Goal: Information Seeking & Learning: Learn about a topic

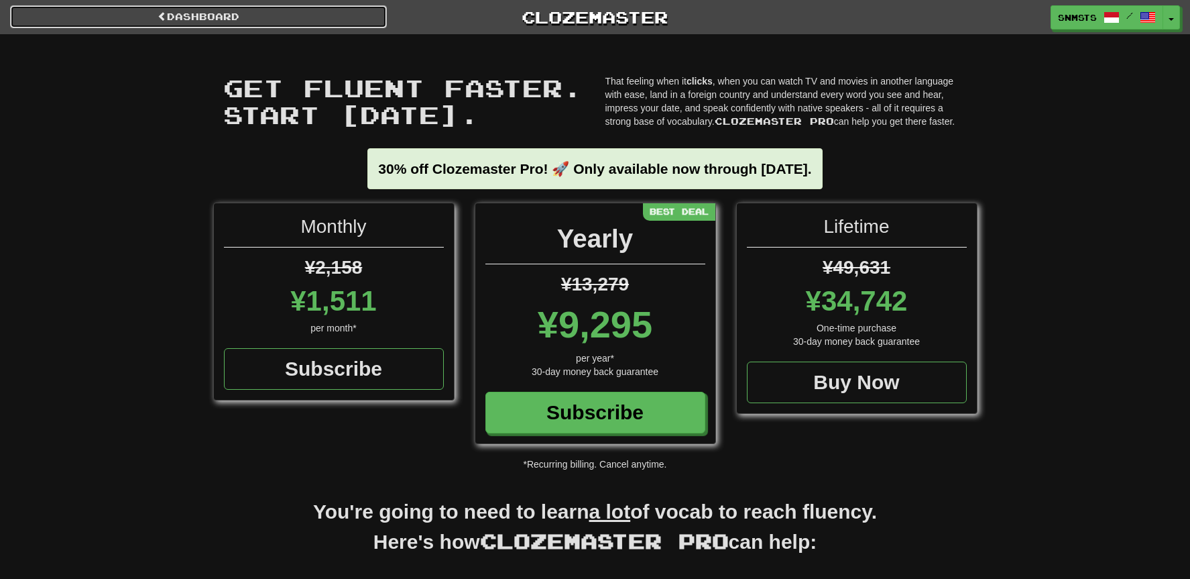
click at [227, 19] on link "Dashboard" at bounding box center [198, 16] width 377 height 23
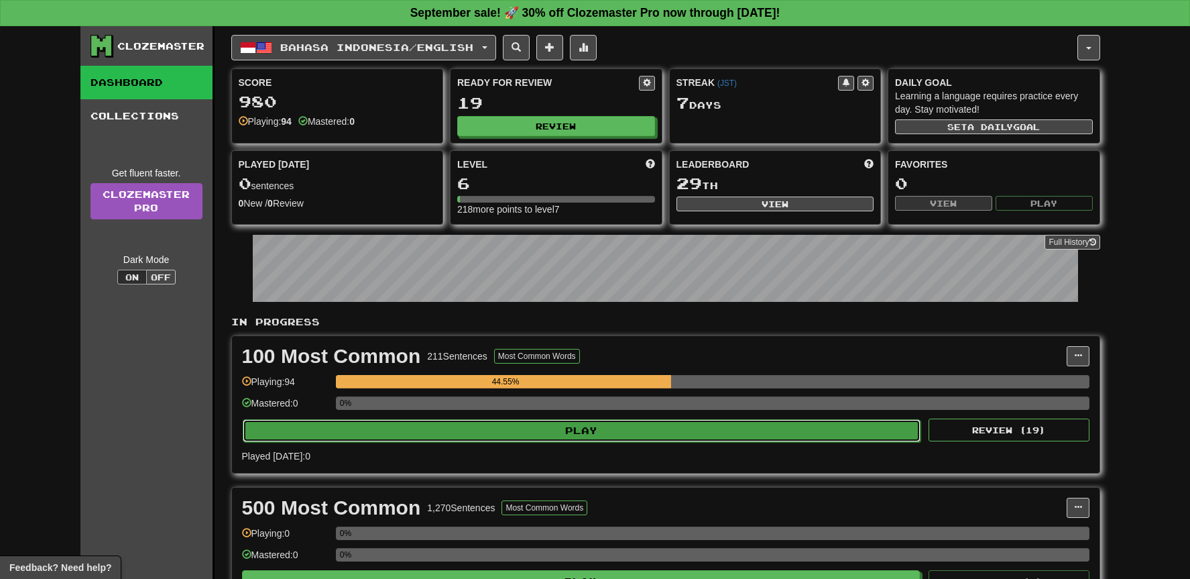
click at [679, 439] on button "Play" at bounding box center [582, 430] width 679 height 23
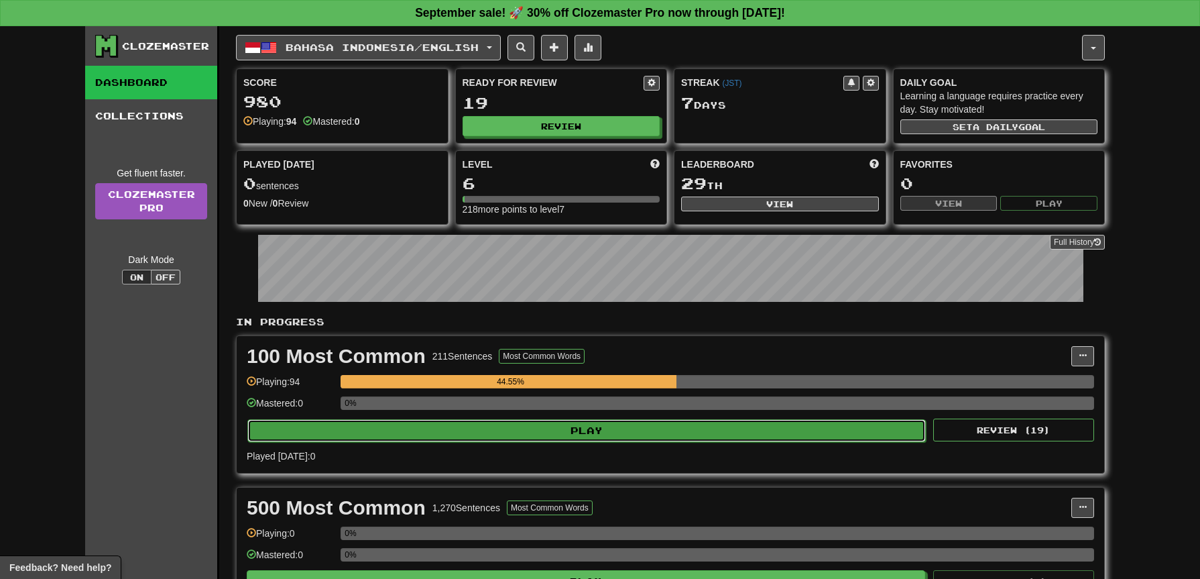
select select "**"
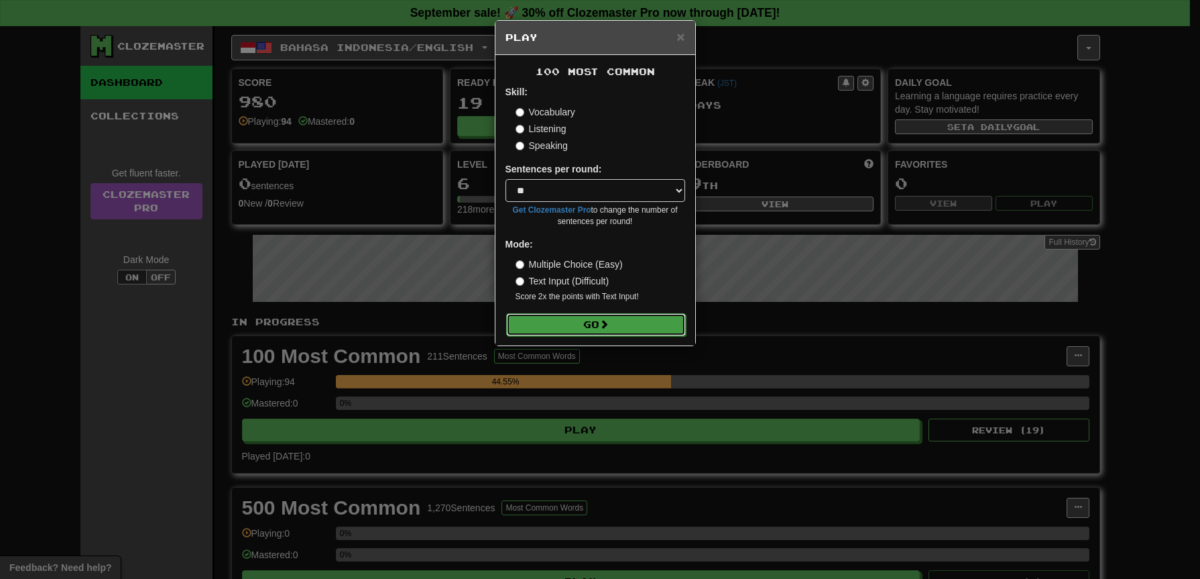
click at [627, 329] on button "Go" at bounding box center [596, 324] width 180 height 23
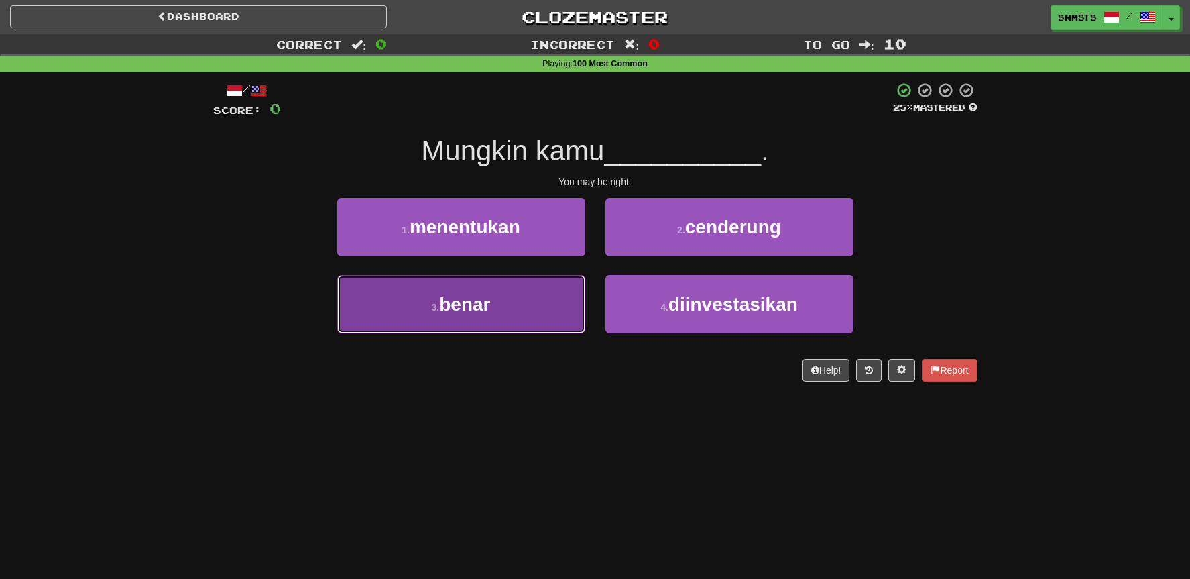
click at [555, 310] on button "3 . benar" at bounding box center [461, 304] width 248 height 58
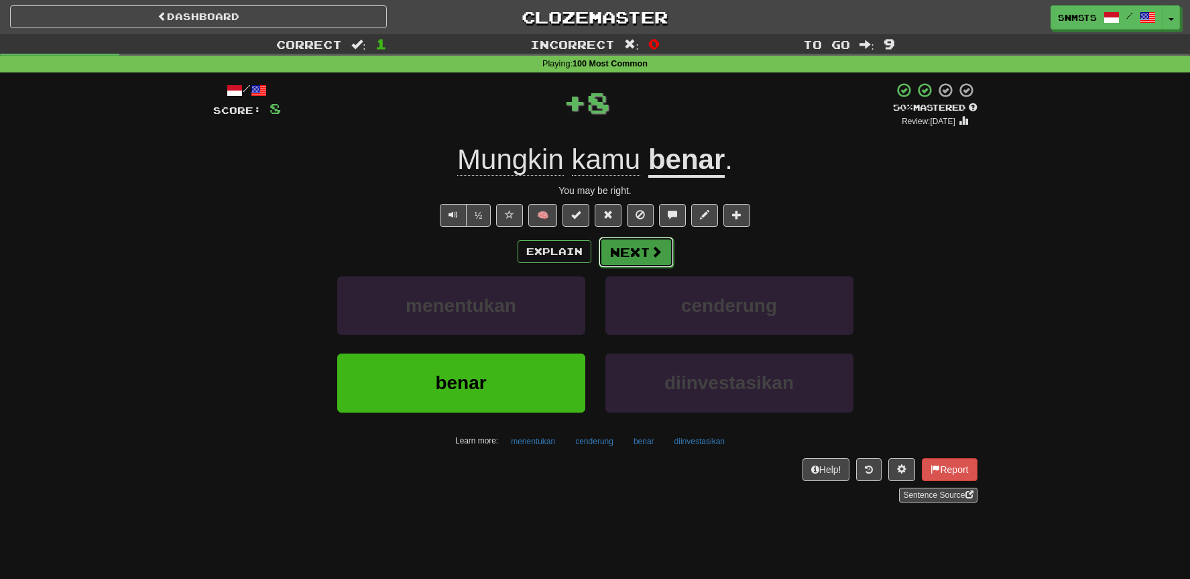
click at [624, 262] on button "Next" at bounding box center [636, 252] width 75 height 31
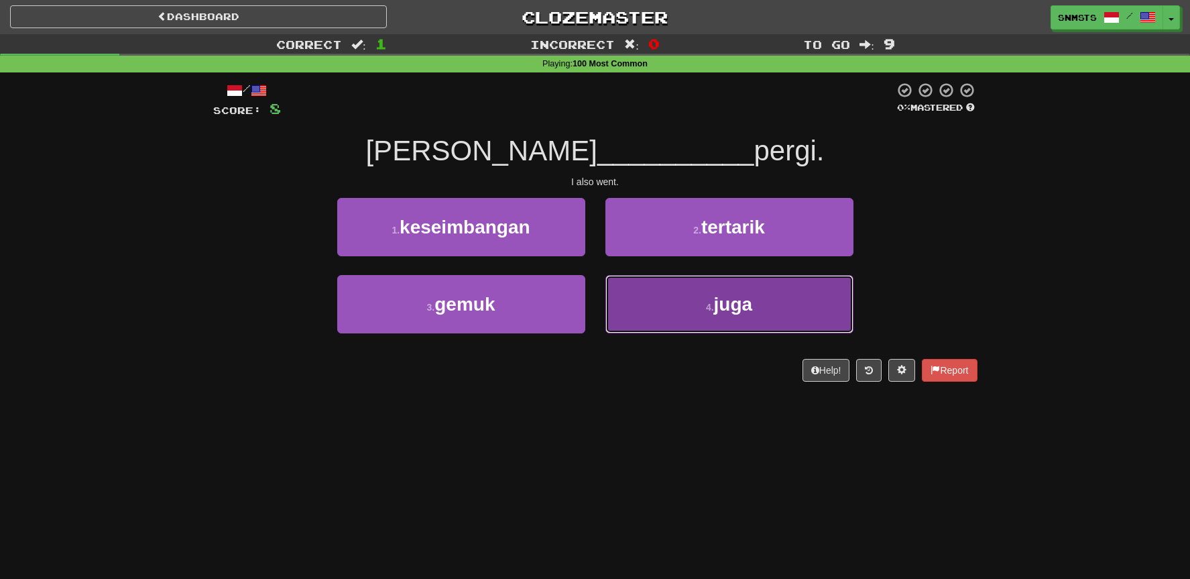
click at [645, 288] on button "4 . juga" at bounding box center [730, 304] width 248 height 58
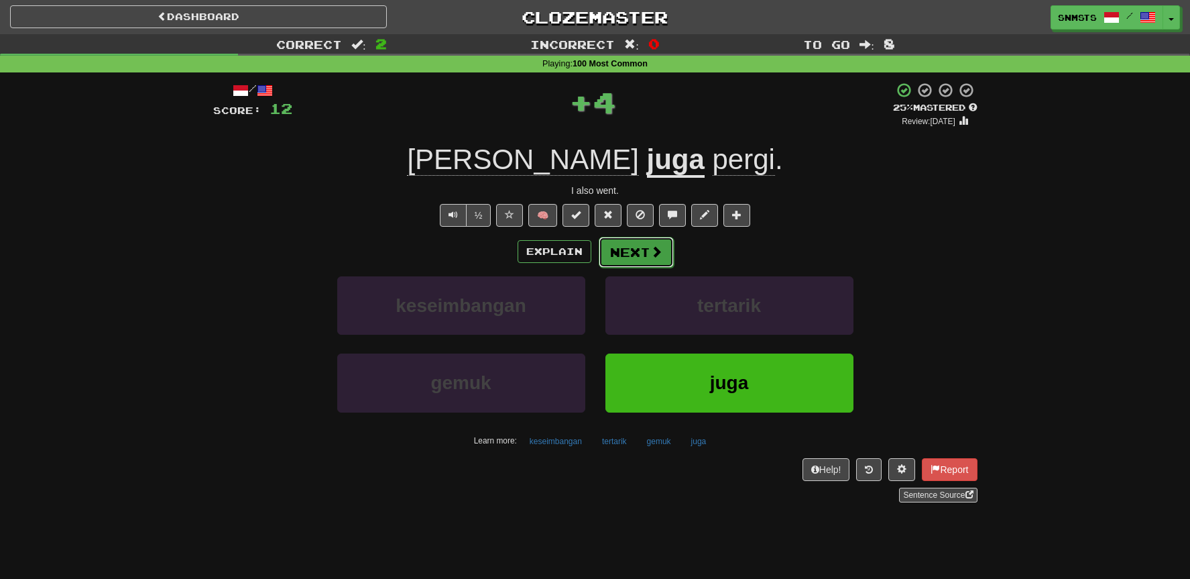
click at [643, 260] on button "Next" at bounding box center [636, 252] width 75 height 31
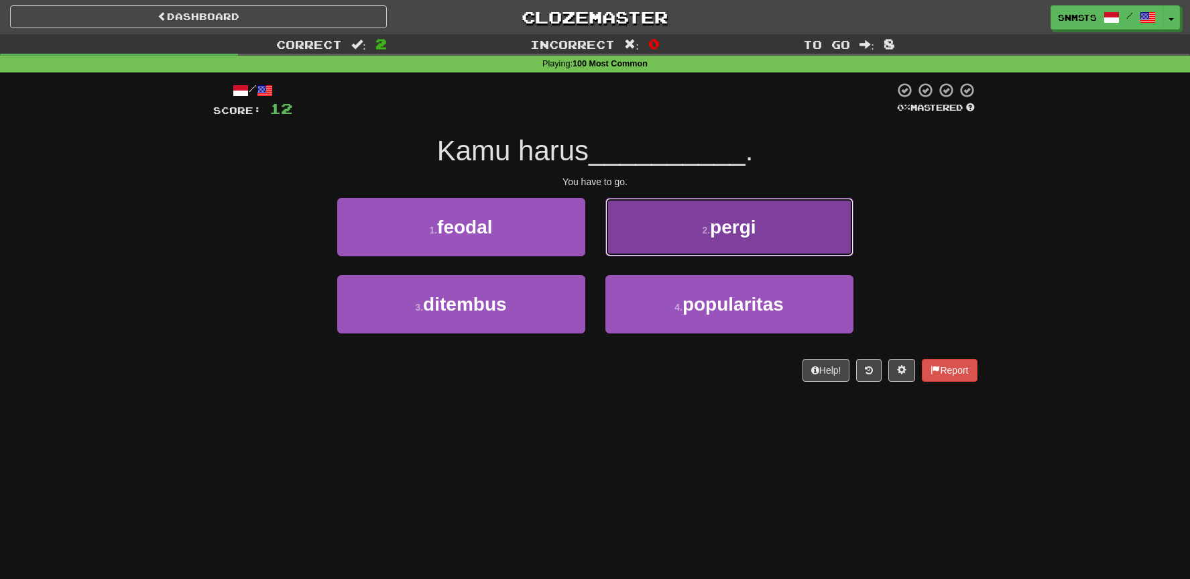
click at [618, 247] on button "2 . pergi" at bounding box center [730, 227] width 248 height 58
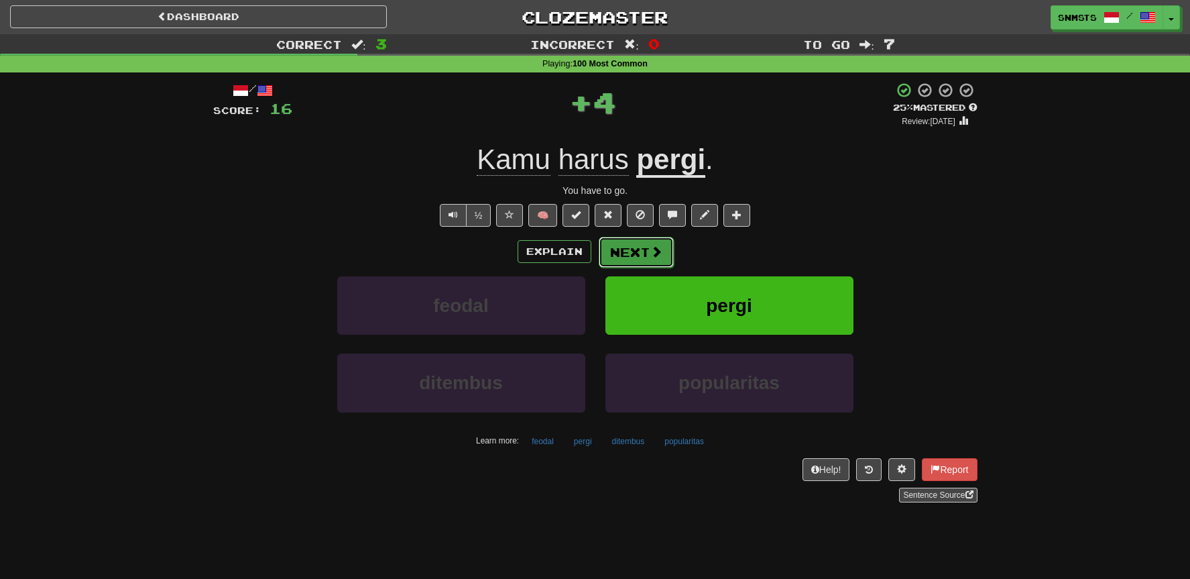
click at [618, 250] on button "Next" at bounding box center [636, 252] width 75 height 31
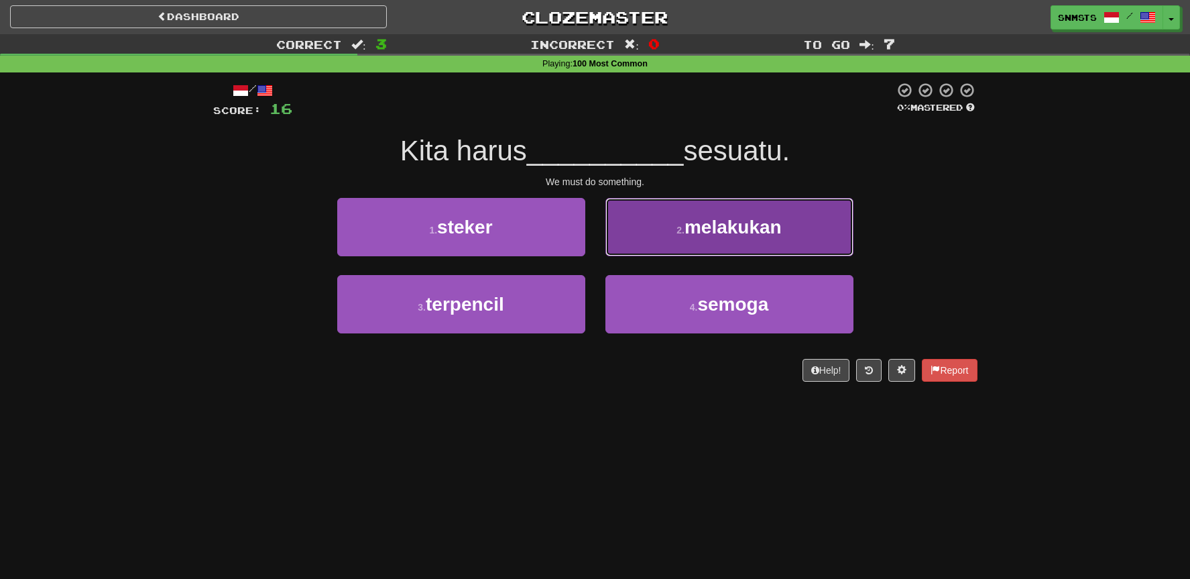
click at [660, 244] on button "2 . melakukan" at bounding box center [730, 227] width 248 height 58
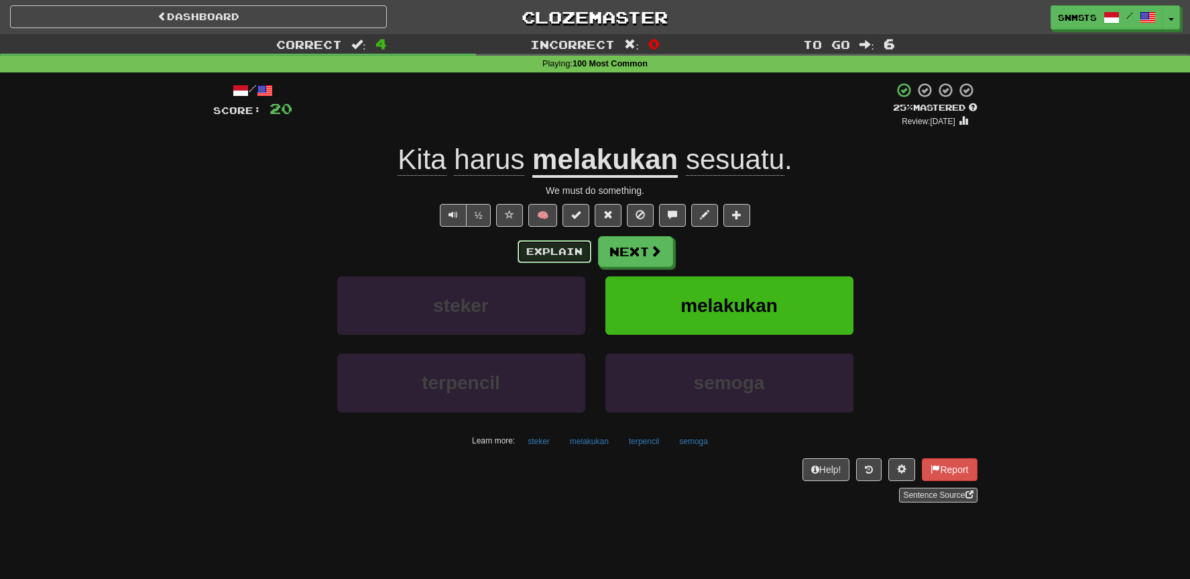
click at [568, 250] on button "Explain" at bounding box center [555, 251] width 74 height 23
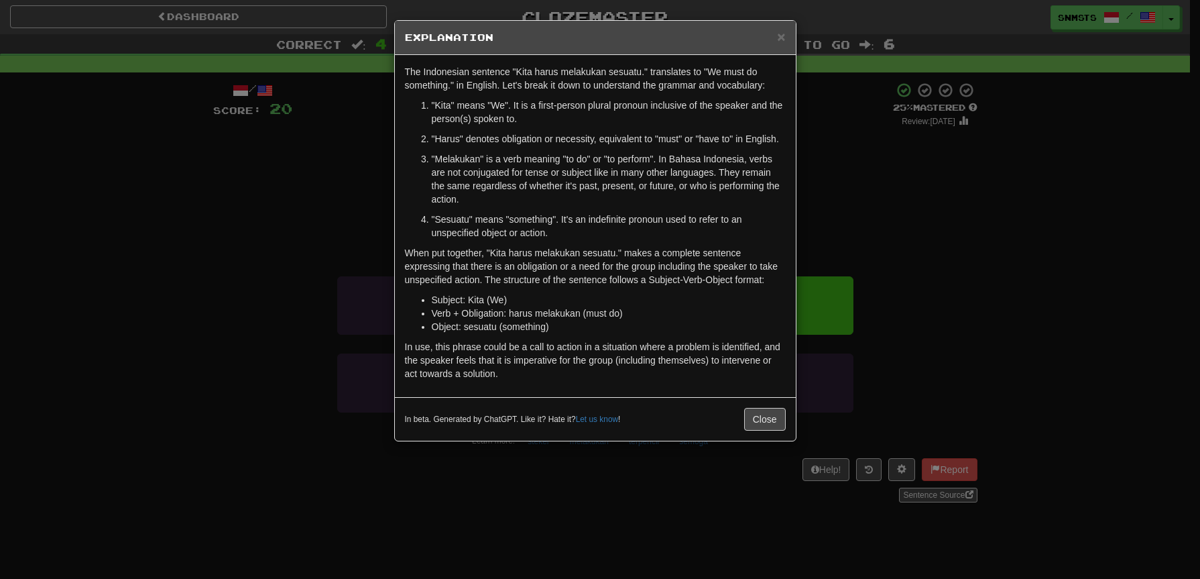
click at [838, 203] on div "× Explanation The Indonesian sentence "Kita harus melakukan sesuatu." translate…" at bounding box center [600, 289] width 1200 height 579
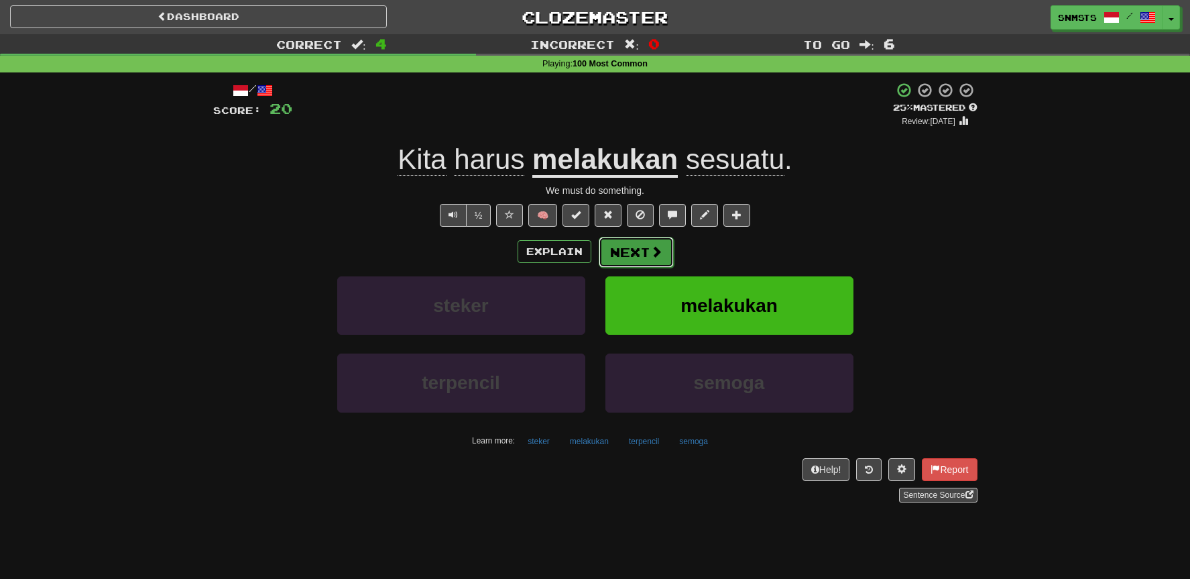
click at [655, 251] on span at bounding box center [657, 251] width 12 height 12
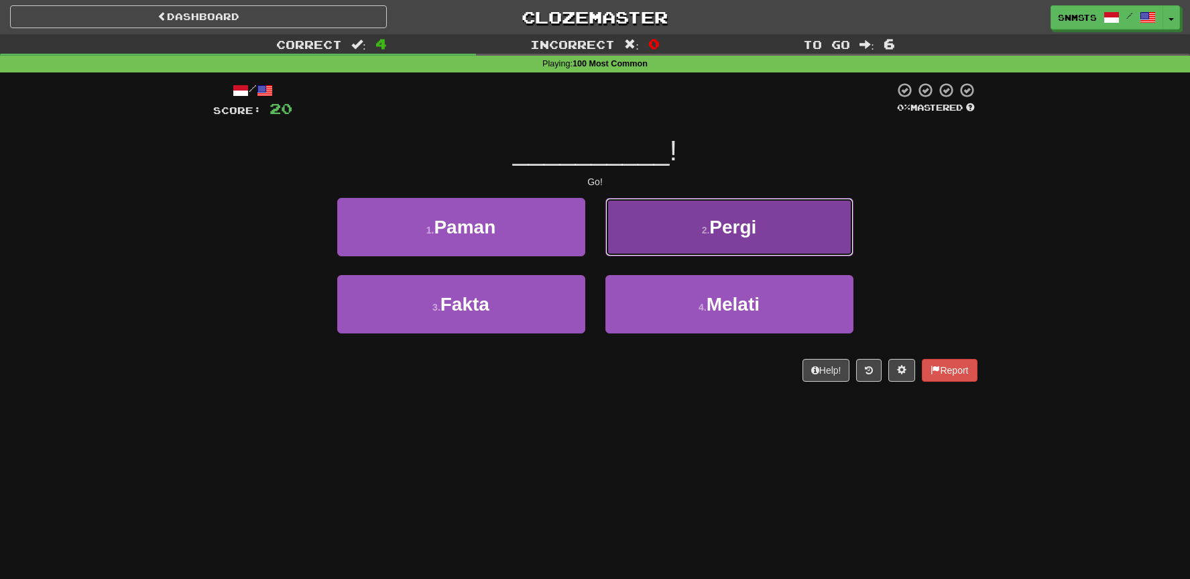
click at [641, 237] on button "2 . Pergi" at bounding box center [730, 227] width 248 height 58
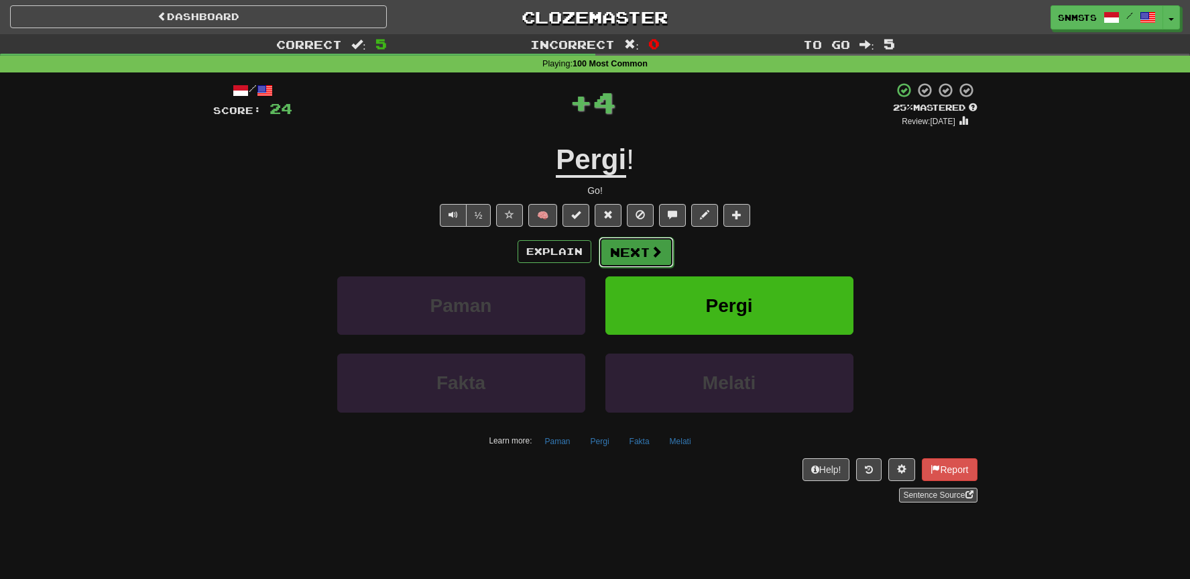
click at [632, 251] on button "Next" at bounding box center [636, 252] width 75 height 31
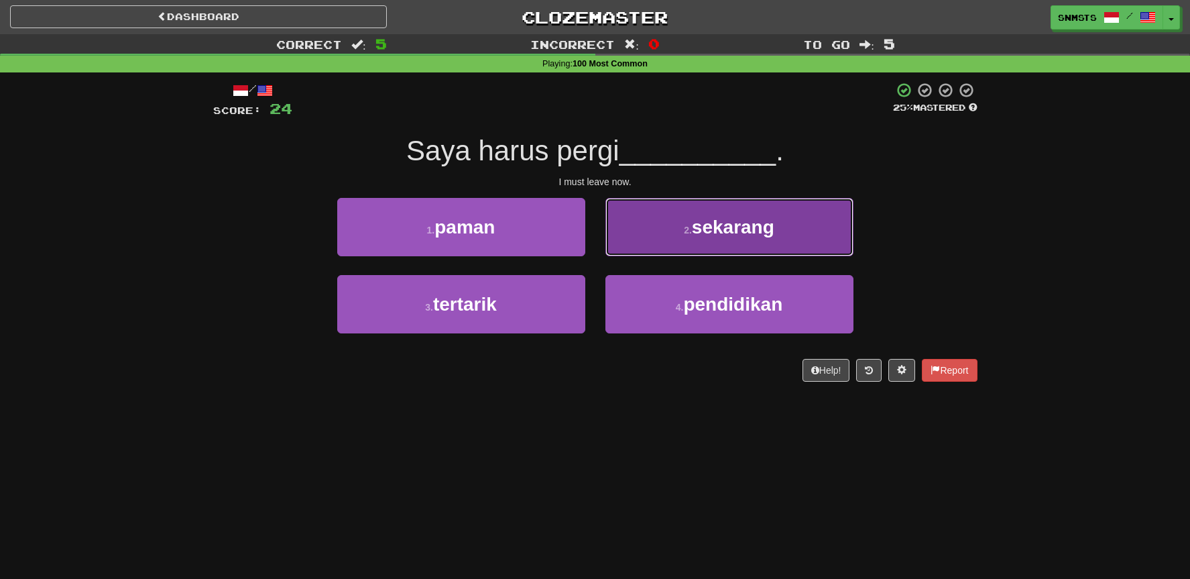
click at [668, 240] on button "2 . sekarang" at bounding box center [730, 227] width 248 height 58
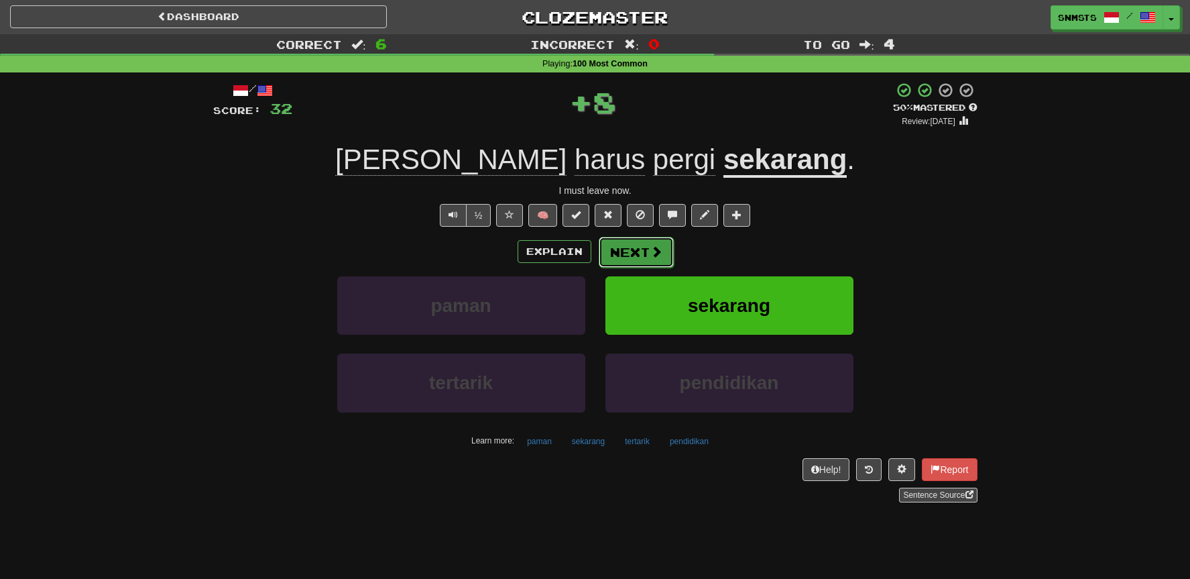
click at [654, 251] on span at bounding box center [657, 251] width 12 height 12
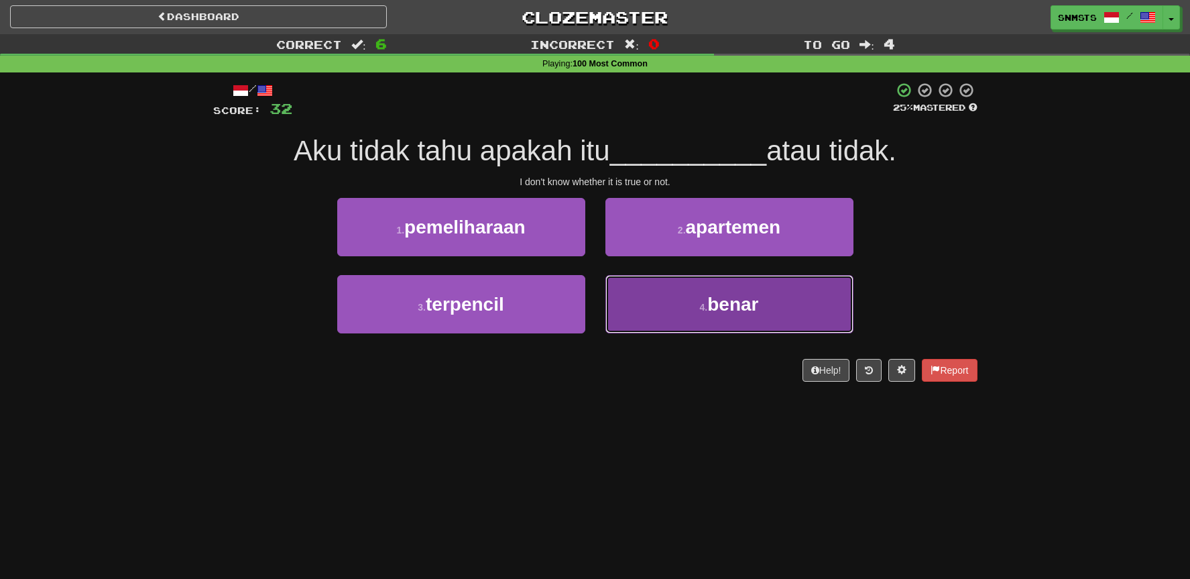
click at [656, 310] on button "4 . benar" at bounding box center [730, 304] width 248 height 58
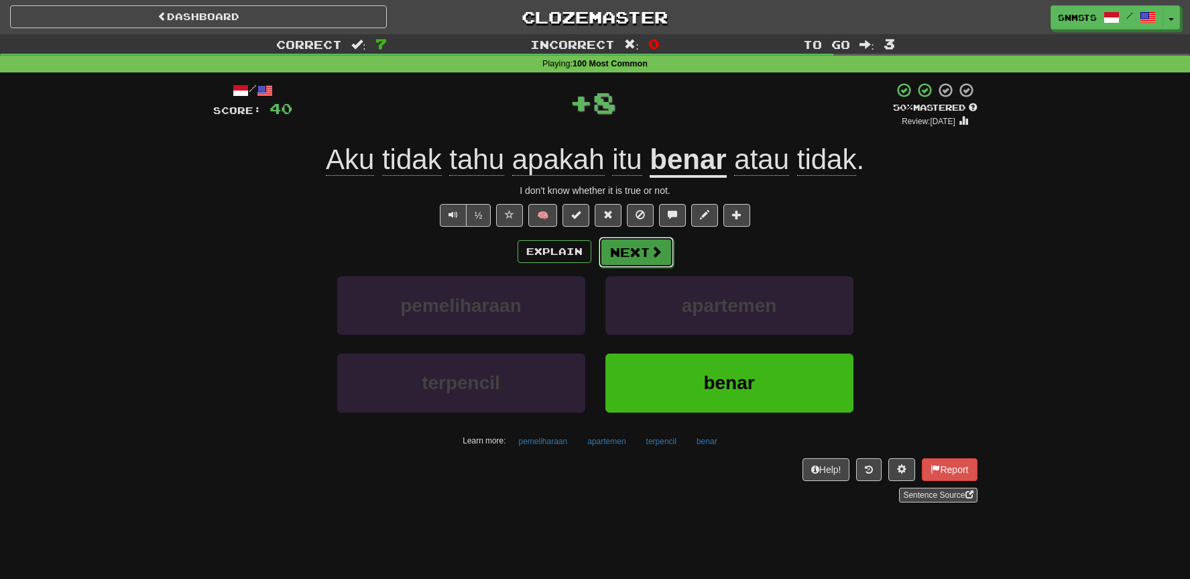
click at [647, 257] on button "Next" at bounding box center [636, 252] width 75 height 31
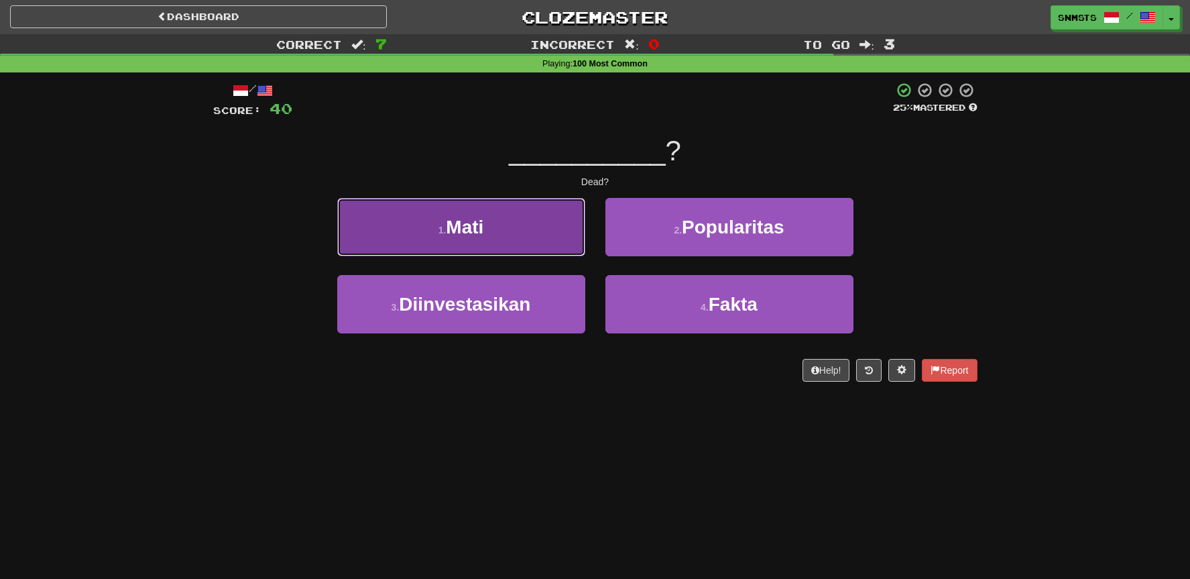
click at [526, 238] on button "1 . Mati" at bounding box center [461, 227] width 248 height 58
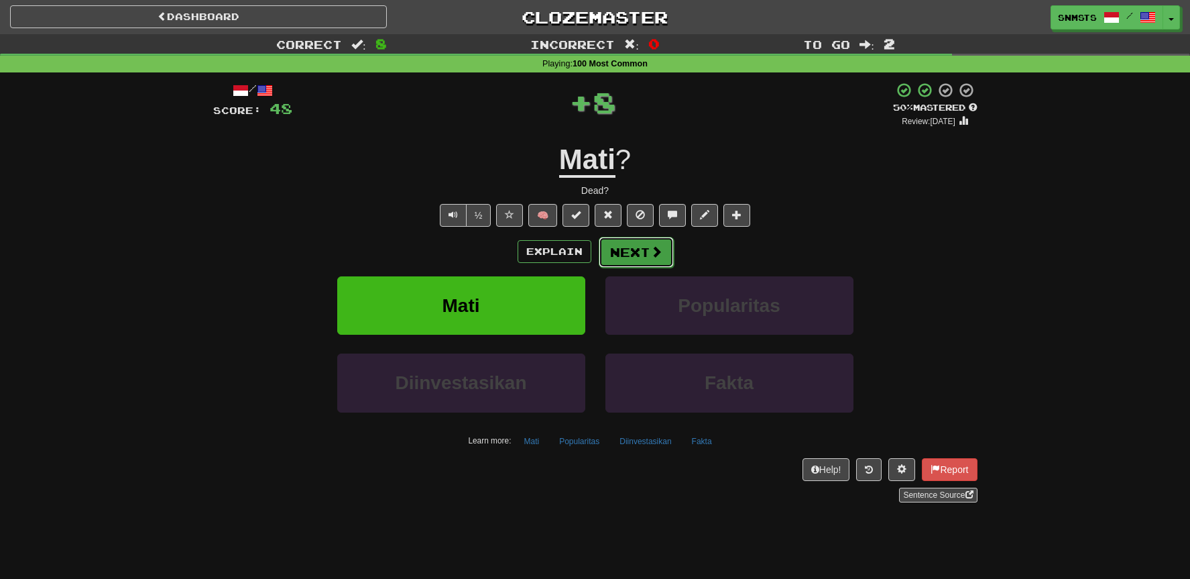
click at [640, 253] on button "Next" at bounding box center [636, 252] width 75 height 31
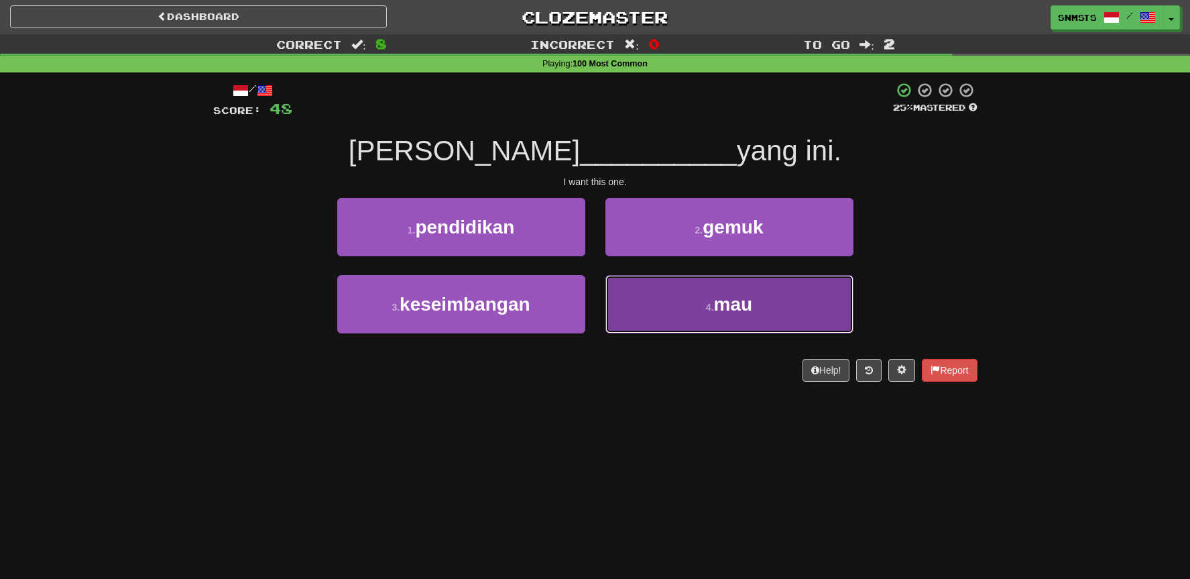
click at [657, 300] on button "4 . mau" at bounding box center [730, 304] width 248 height 58
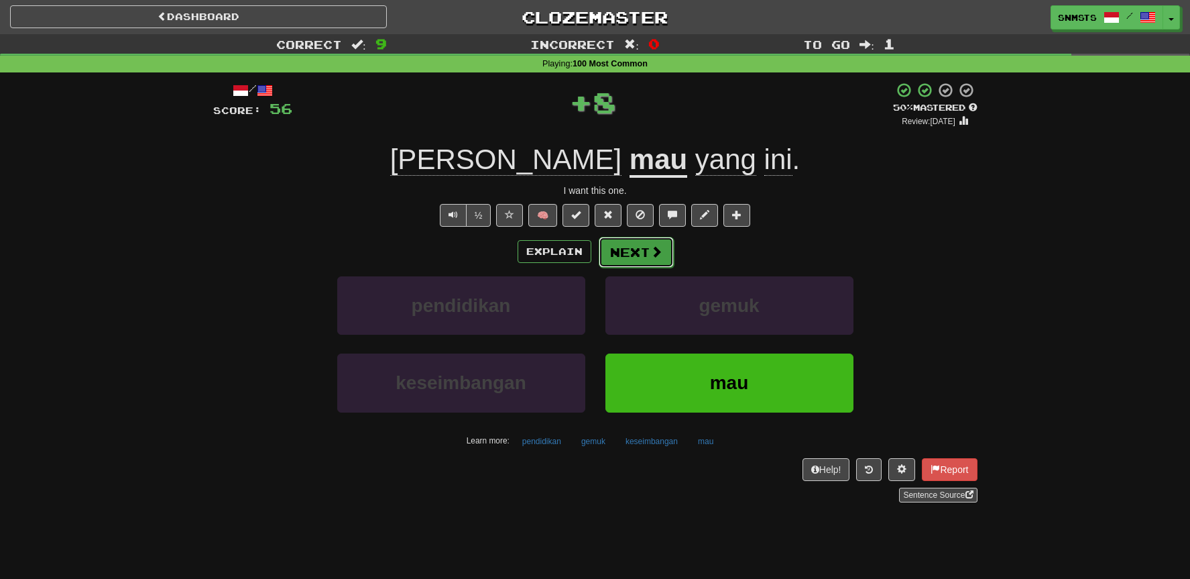
click at [634, 249] on button "Next" at bounding box center [636, 252] width 75 height 31
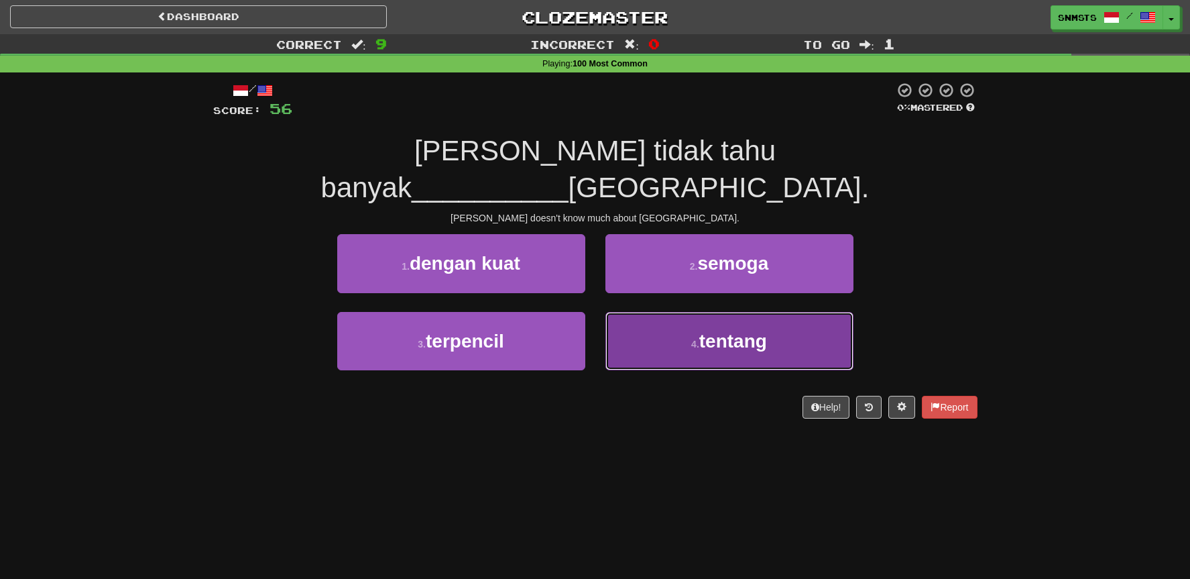
click at [658, 312] on button "4 . tentang" at bounding box center [730, 341] width 248 height 58
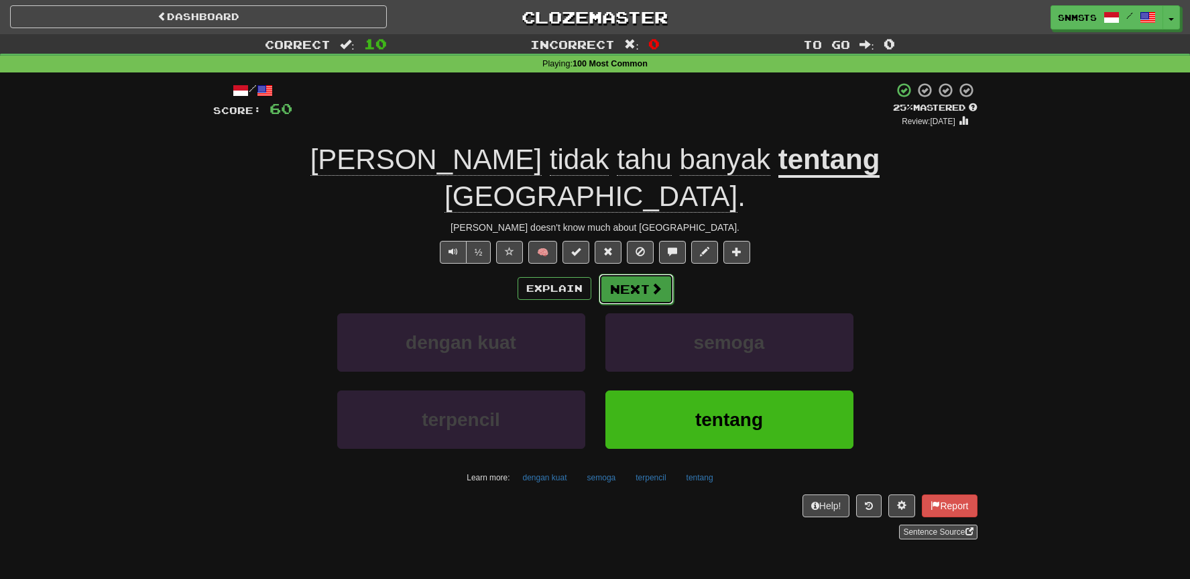
click at [643, 274] on button "Next" at bounding box center [636, 289] width 75 height 31
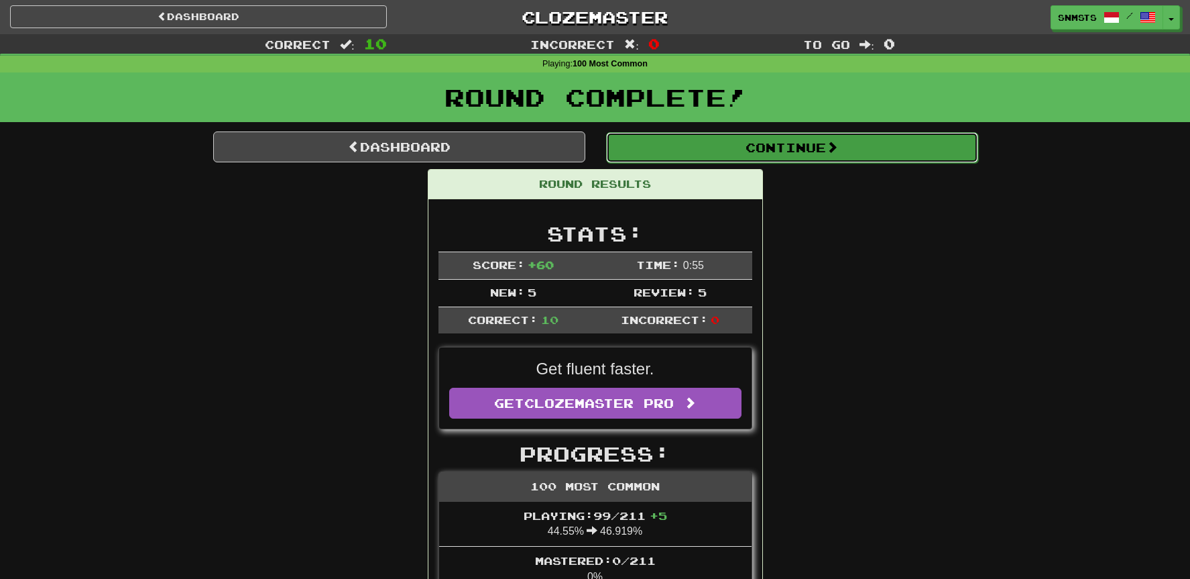
click at [669, 154] on button "Continue" at bounding box center [792, 147] width 372 height 31
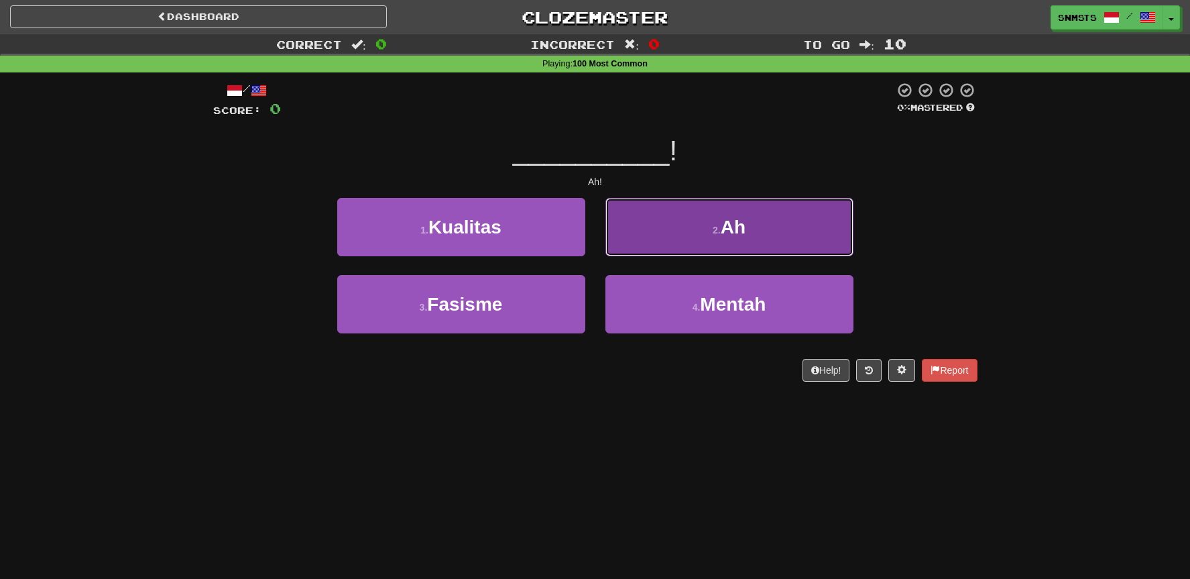
click at [655, 231] on button "2 . Ah" at bounding box center [730, 227] width 248 height 58
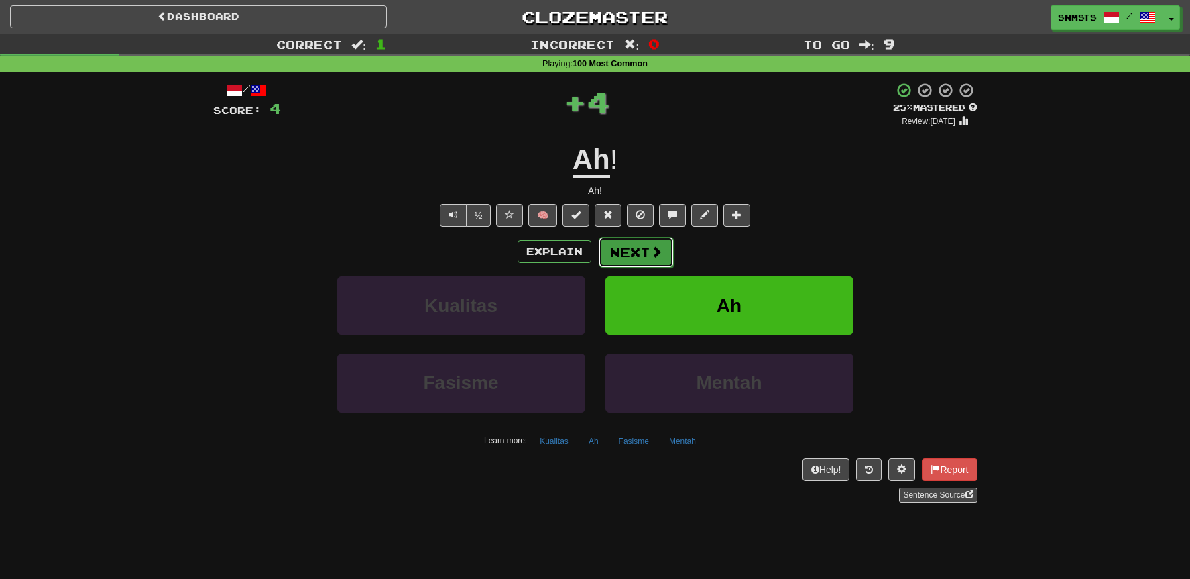
click at [651, 251] on span at bounding box center [657, 251] width 12 height 12
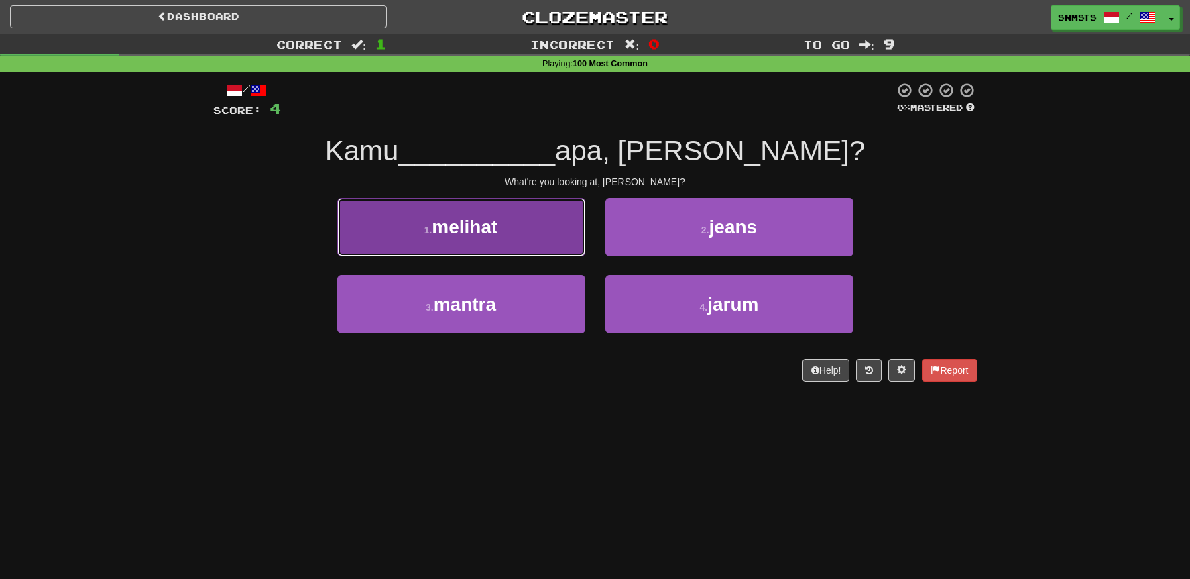
click at [543, 239] on button "1 . melihat" at bounding box center [461, 227] width 248 height 58
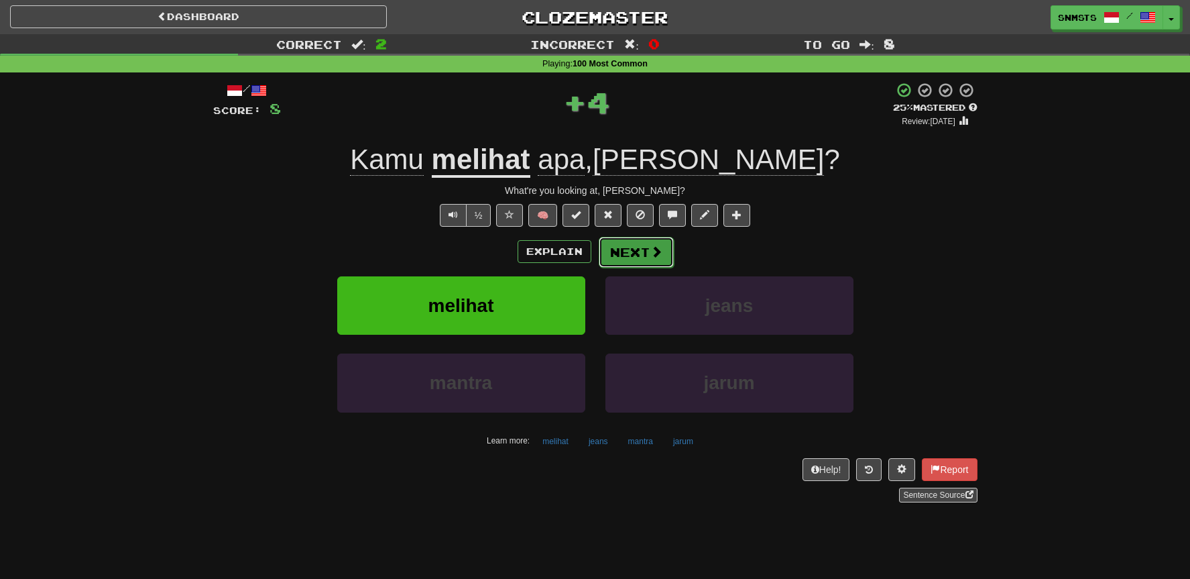
click at [637, 252] on button "Next" at bounding box center [636, 252] width 75 height 31
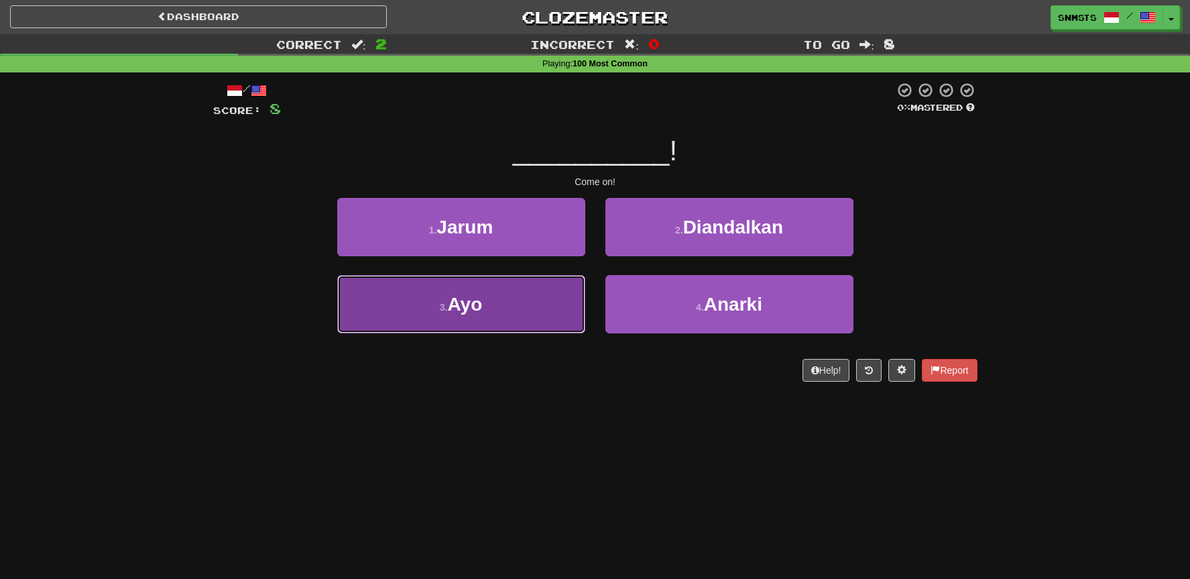
click at [551, 296] on button "3 . Ayo" at bounding box center [461, 304] width 248 height 58
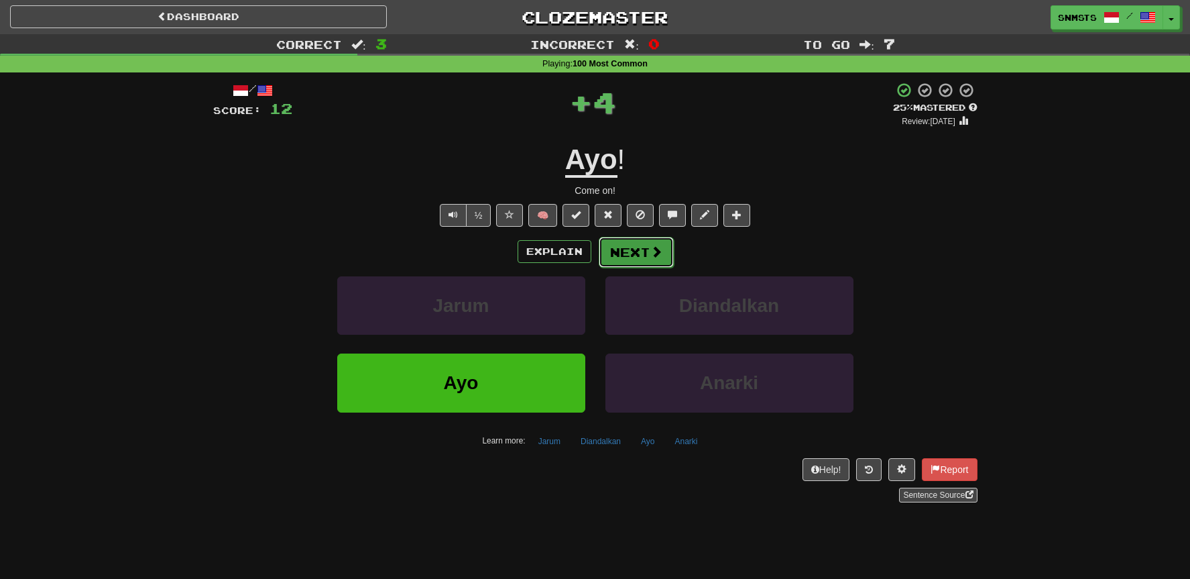
click at [618, 256] on button "Next" at bounding box center [636, 252] width 75 height 31
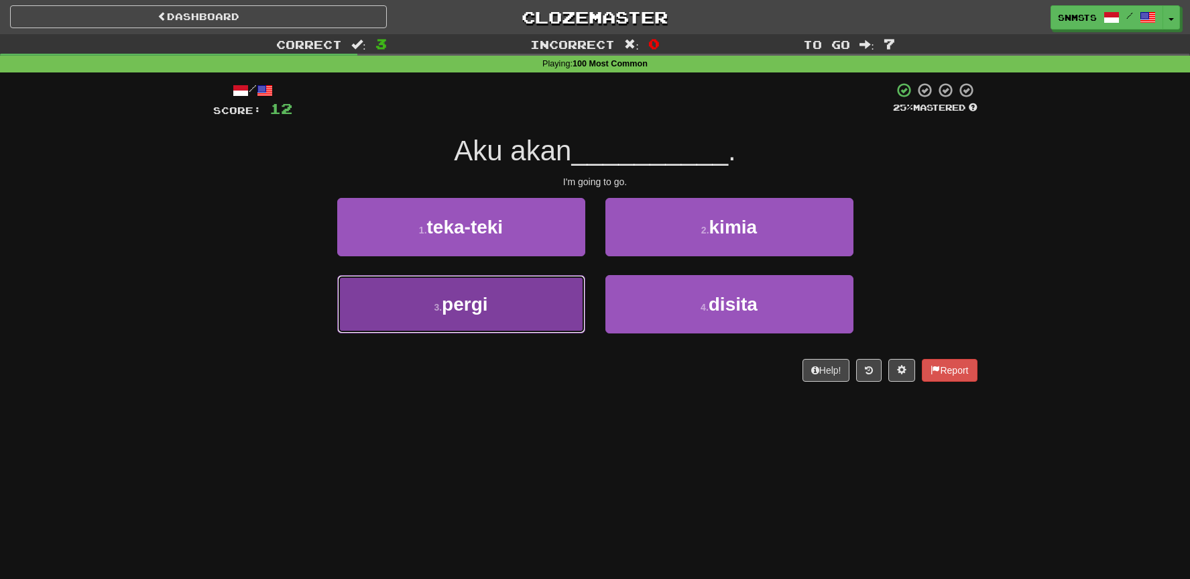
click at [539, 309] on button "3 . pergi" at bounding box center [461, 304] width 248 height 58
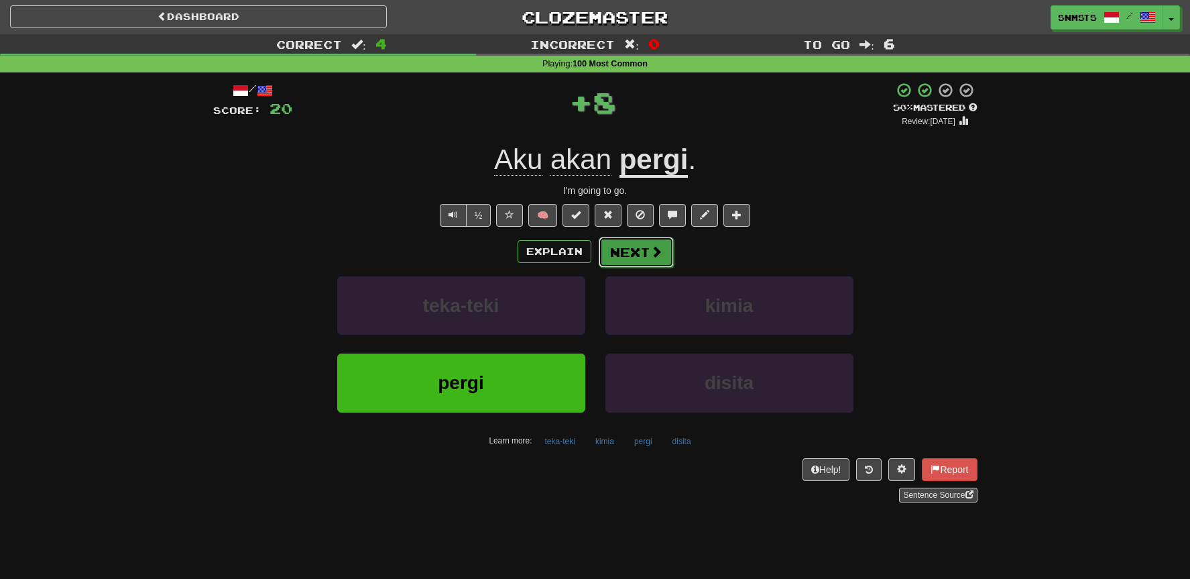
click at [620, 253] on button "Next" at bounding box center [636, 252] width 75 height 31
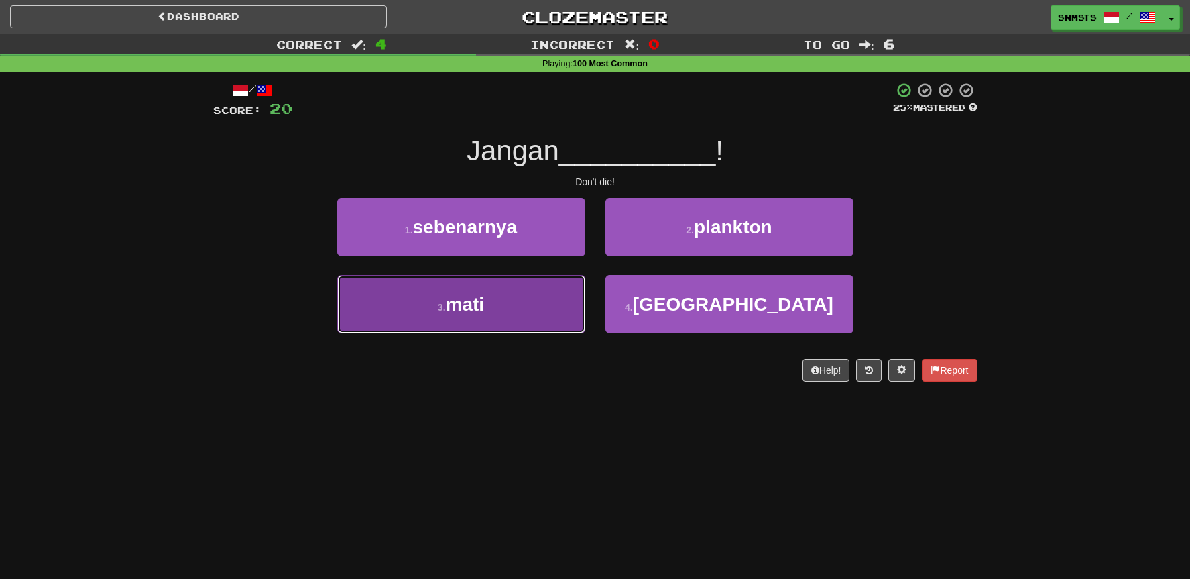
click at [554, 294] on button "3 . mati" at bounding box center [461, 304] width 248 height 58
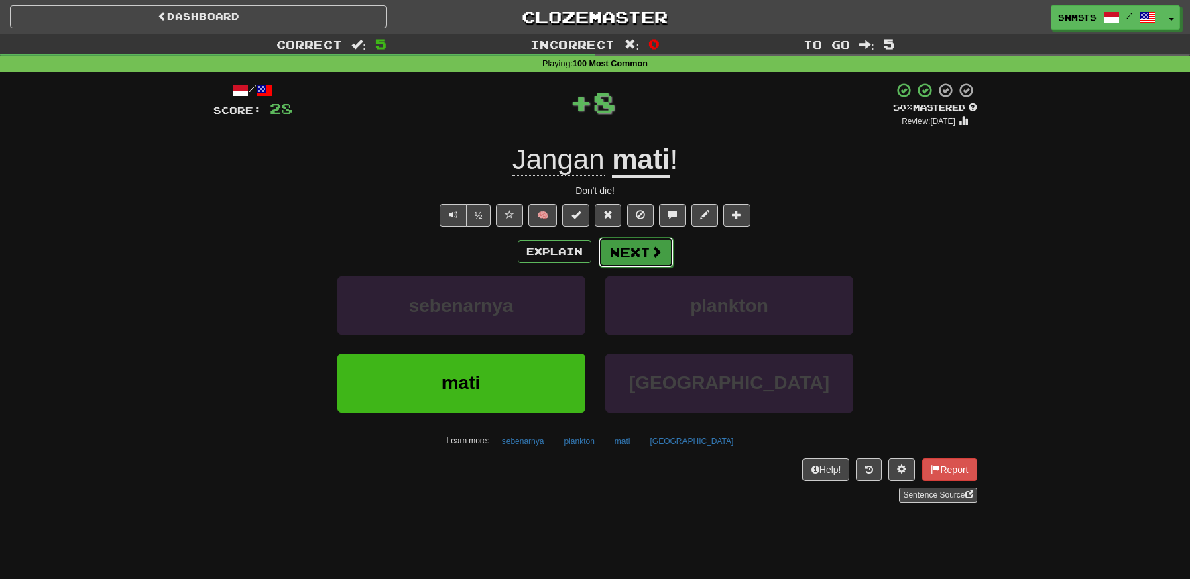
click at [618, 255] on button "Next" at bounding box center [636, 252] width 75 height 31
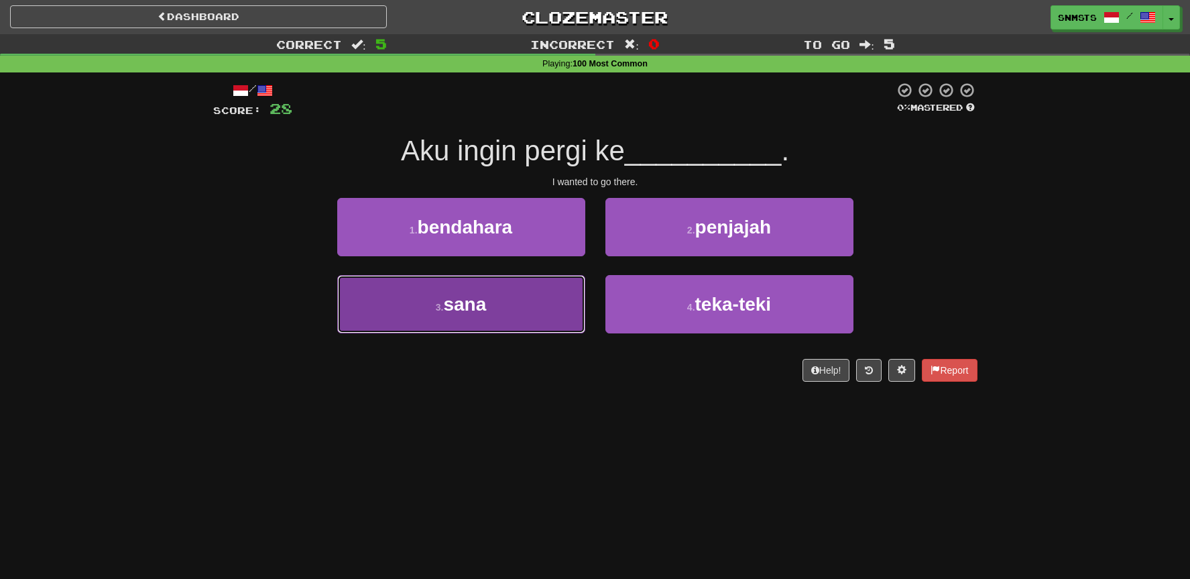
click at [563, 288] on button "3 . sana" at bounding box center [461, 304] width 248 height 58
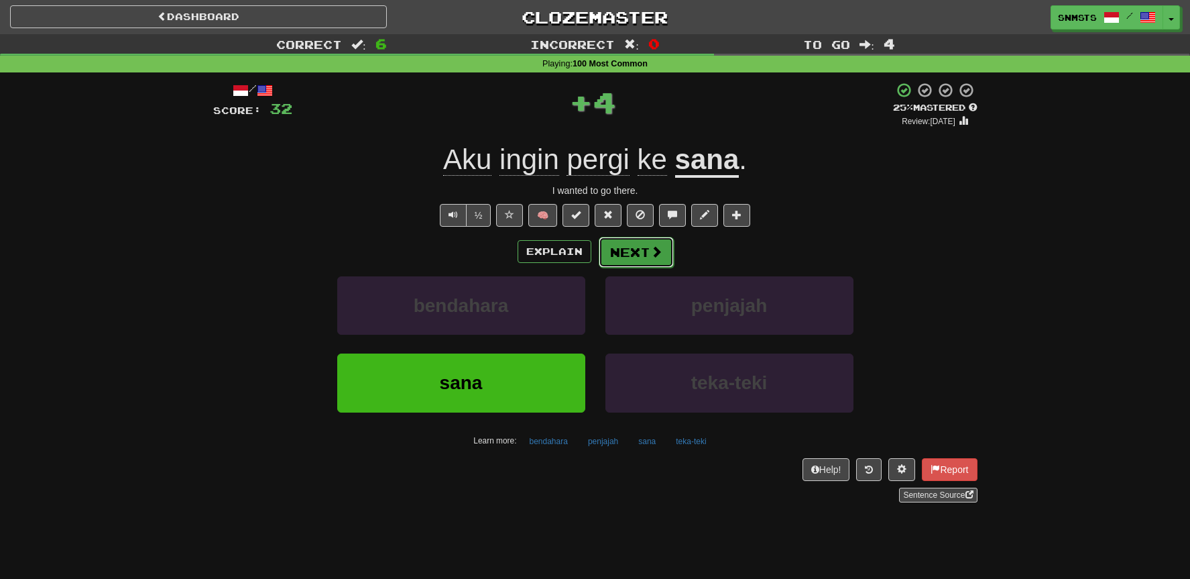
click at [618, 250] on button "Next" at bounding box center [636, 252] width 75 height 31
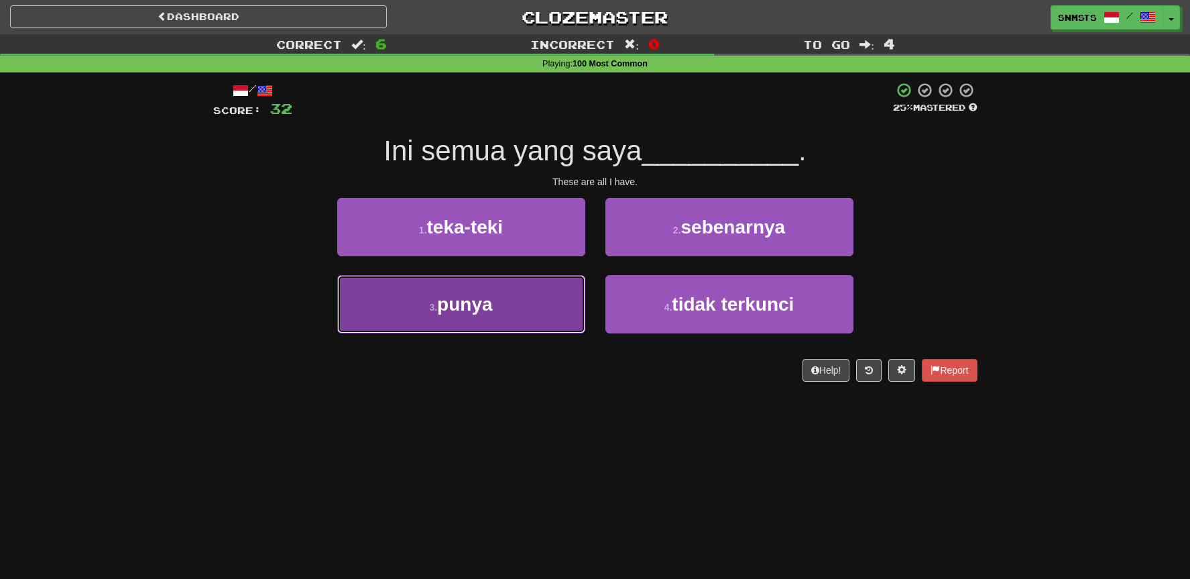
click at [567, 297] on button "3 . punya" at bounding box center [461, 304] width 248 height 58
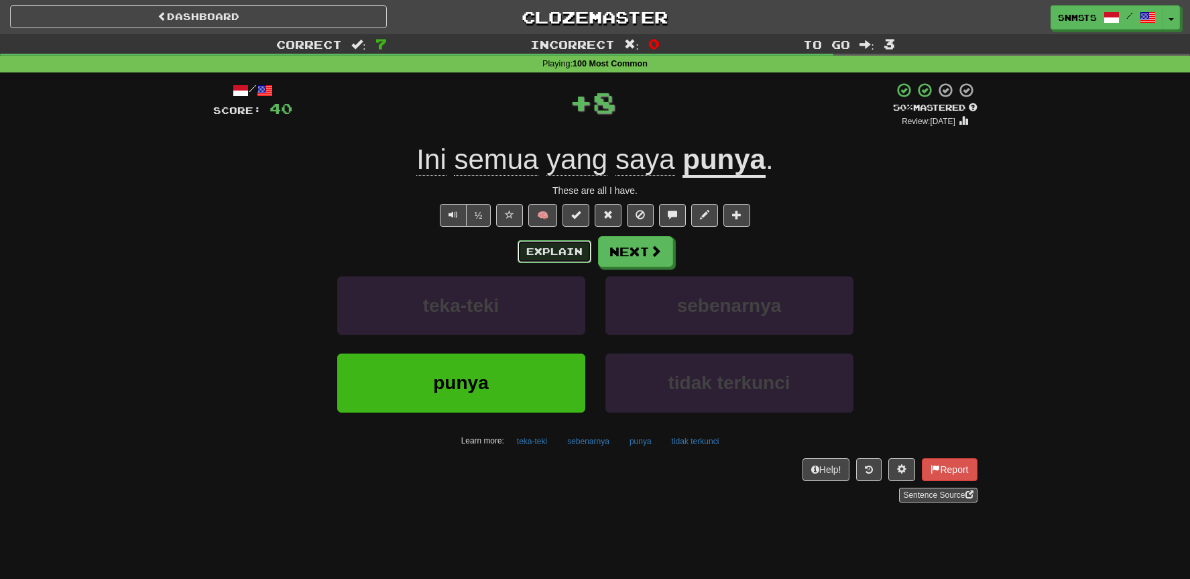
click at [567, 254] on button "Explain" at bounding box center [555, 251] width 74 height 23
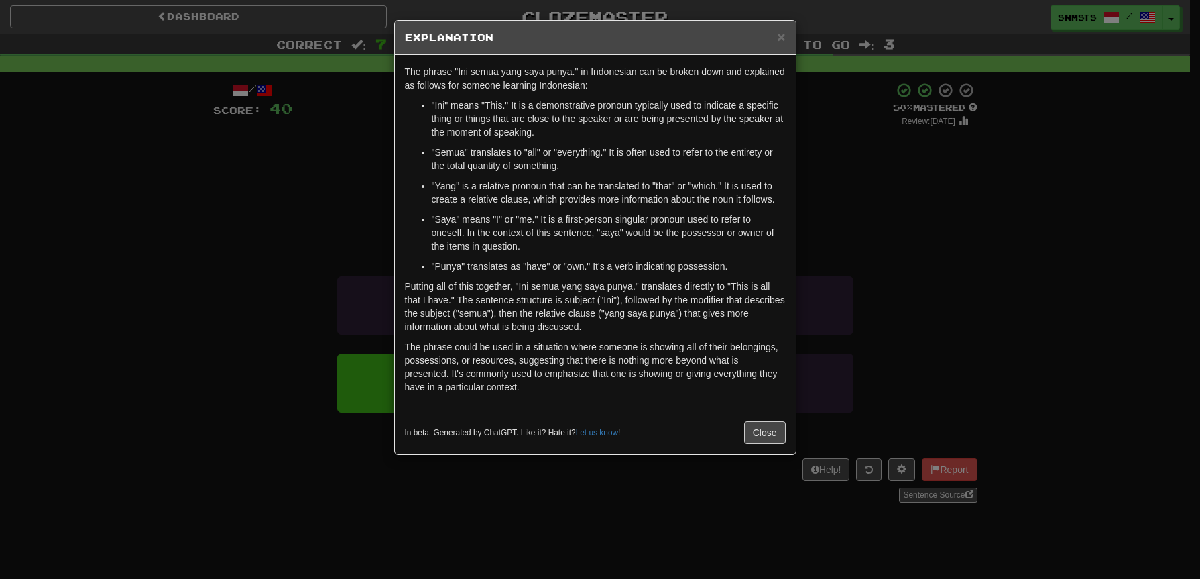
click at [372, 184] on div "× Explanation The phrase "Ini semua yang saya punya." in Indonesian can be brok…" at bounding box center [600, 289] width 1200 height 579
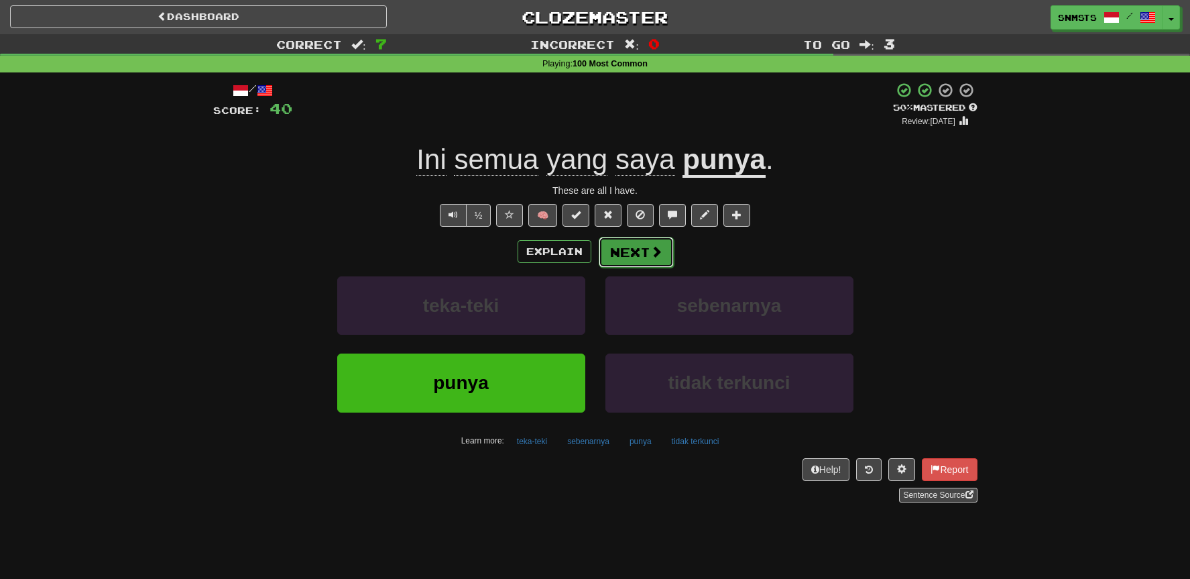
click at [659, 255] on span at bounding box center [657, 251] width 12 height 12
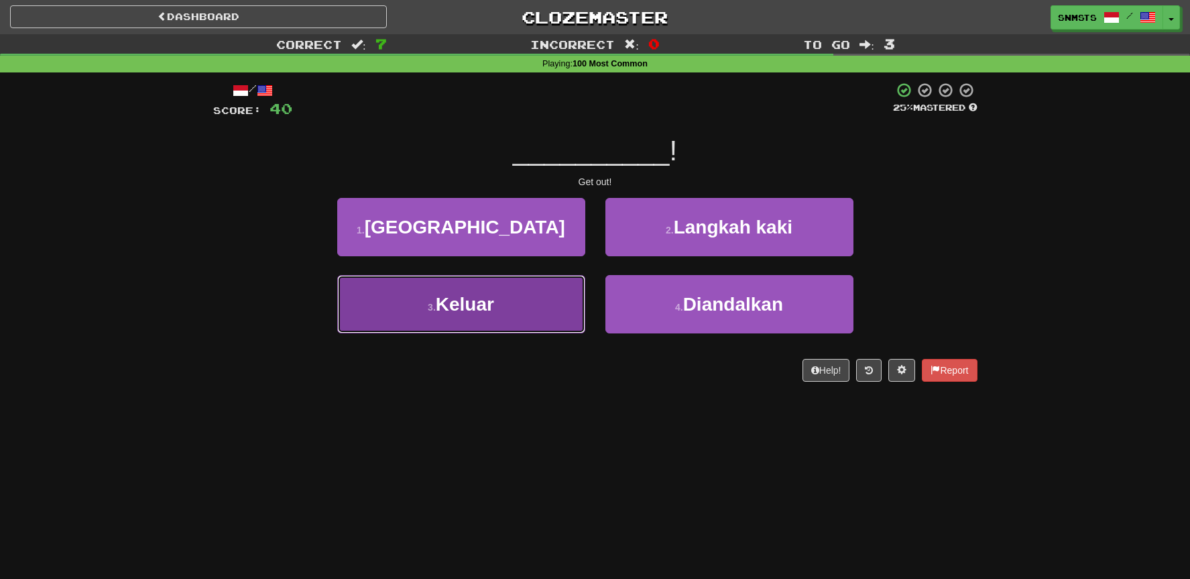
click at [556, 292] on button "3 . Keluar" at bounding box center [461, 304] width 248 height 58
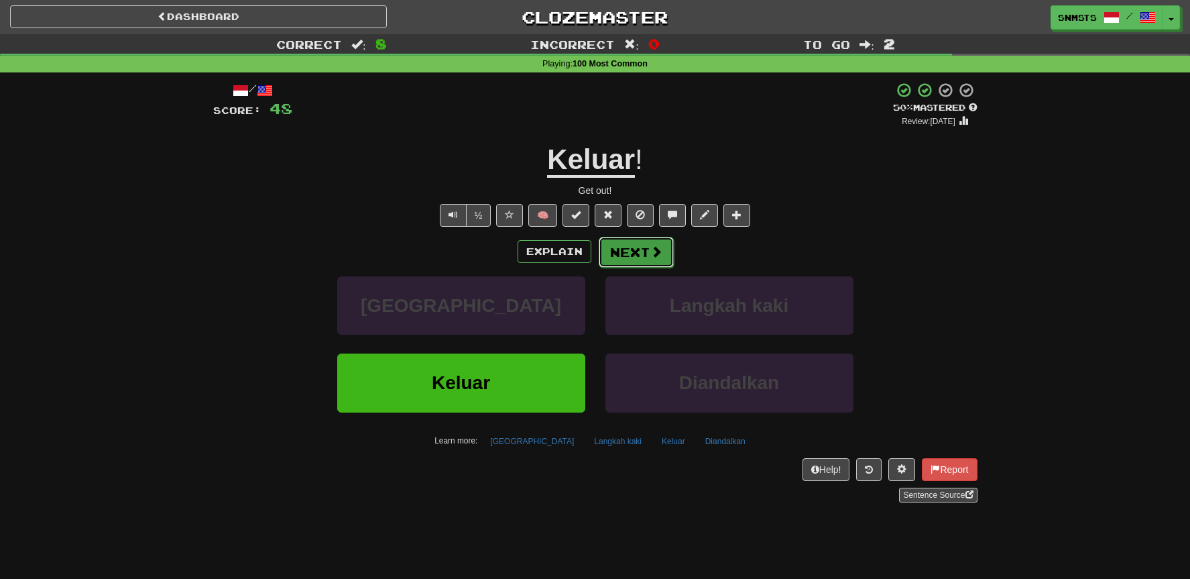
click at [625, 247] on button "Next" at bounding box center [636, 252] width 75 height 31
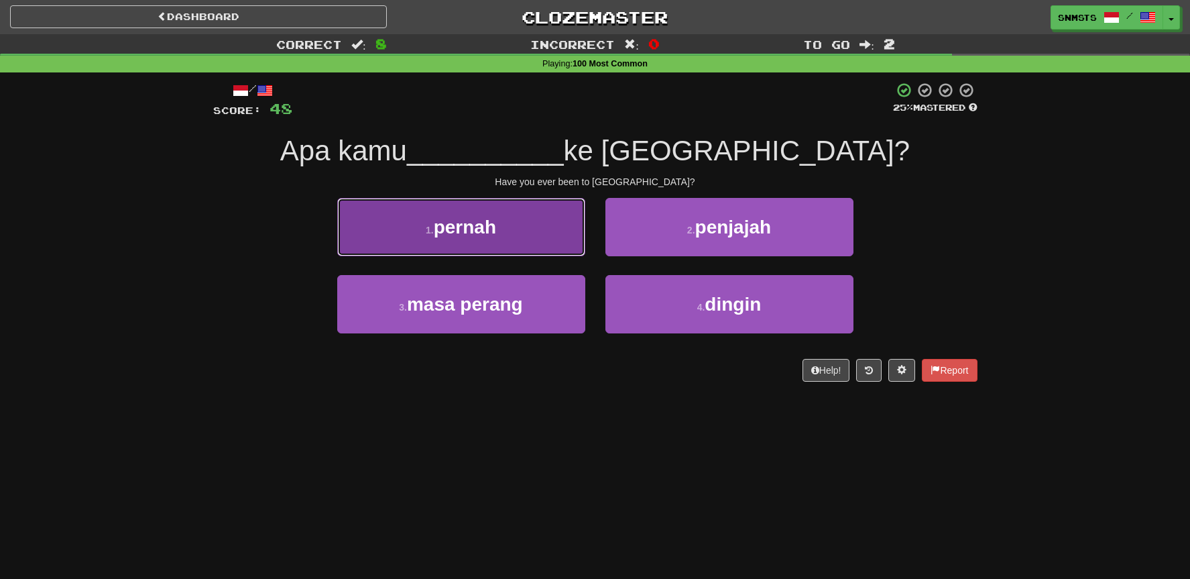
click at [561, 236] on button "1 . pernah" at bounding box center [461, 227] width 248 height 58
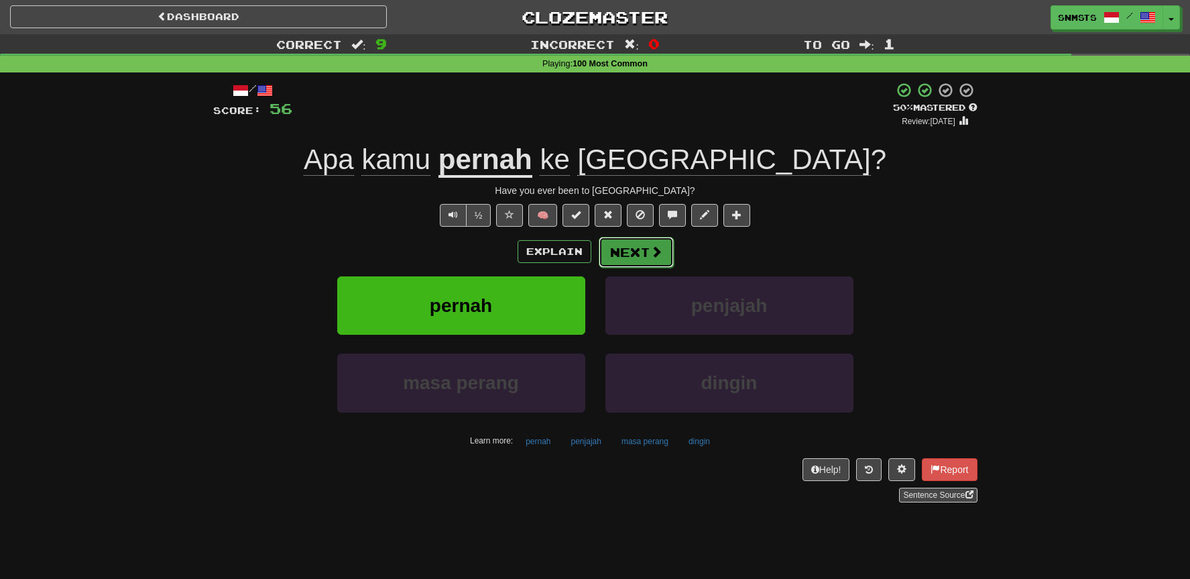
click at [622, 246] on button "Next" at bounding box center [636, 252] width 75 height 31
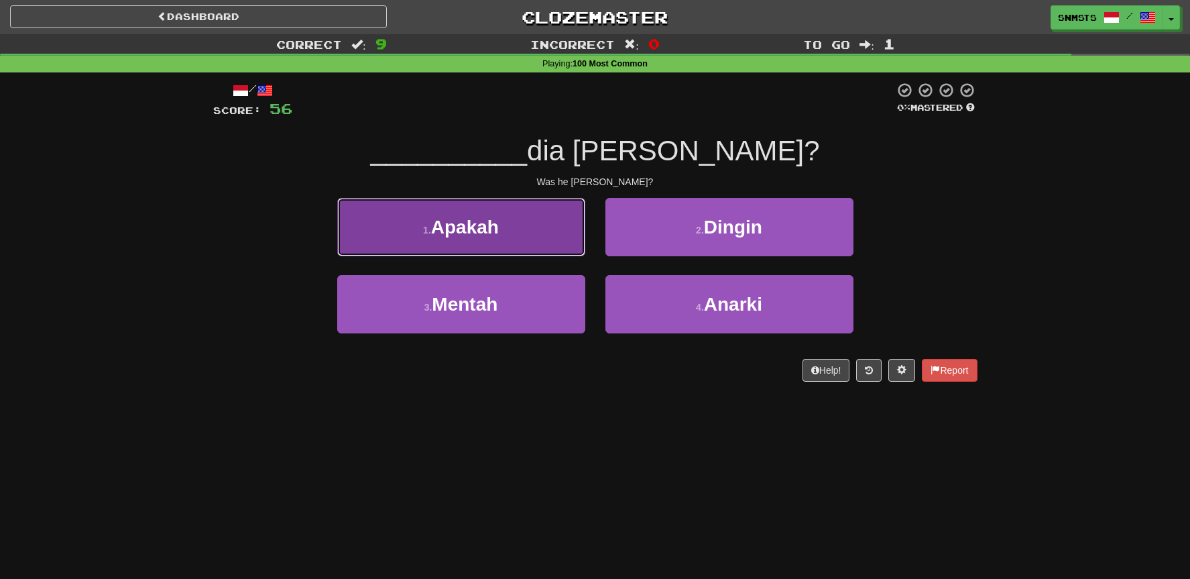
click at [567, 245] on button "1 . Apakah" at bounding box center [461, 227] width 248 height 58
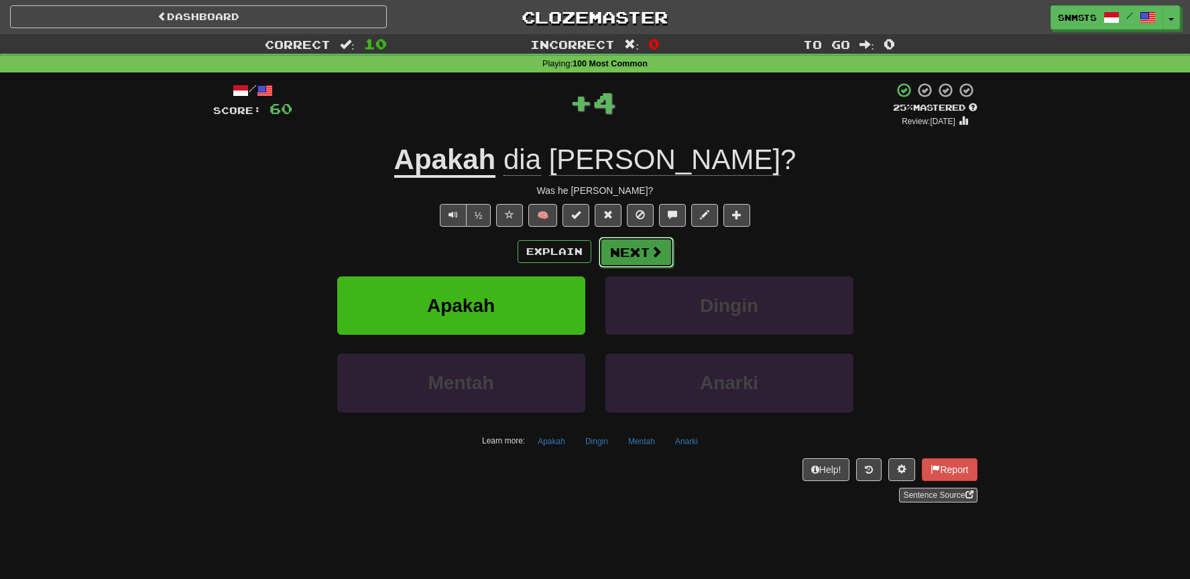
click at [618, 248] on button "Next" at bounding box center [636, 252] width 75 height 31
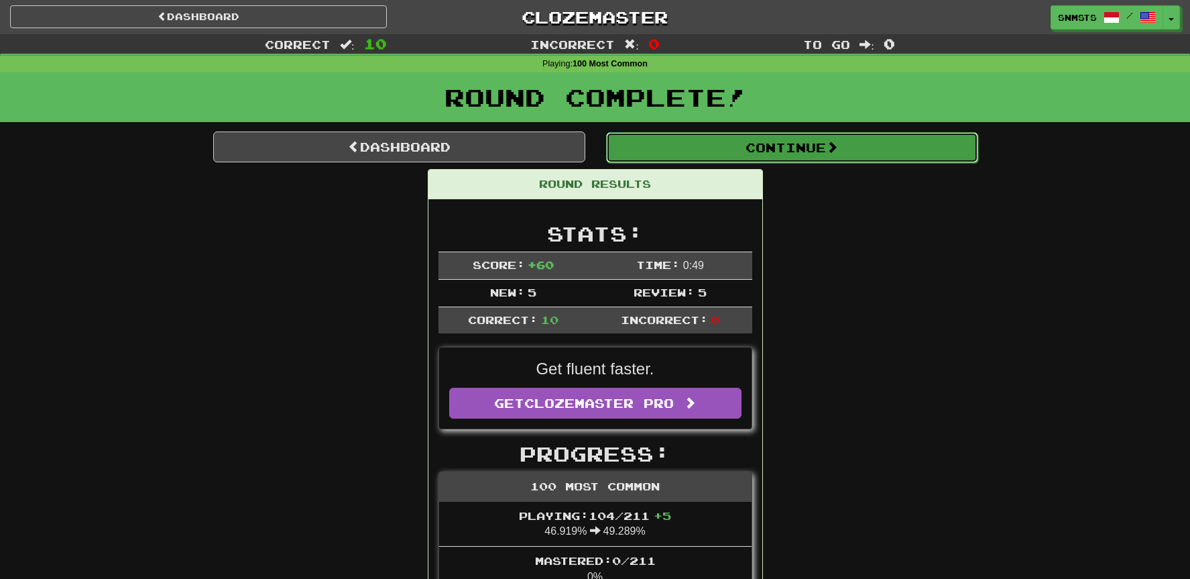
click at [671, 148] on button "Continue" at bounding box center [792, 147] width 372 height 31
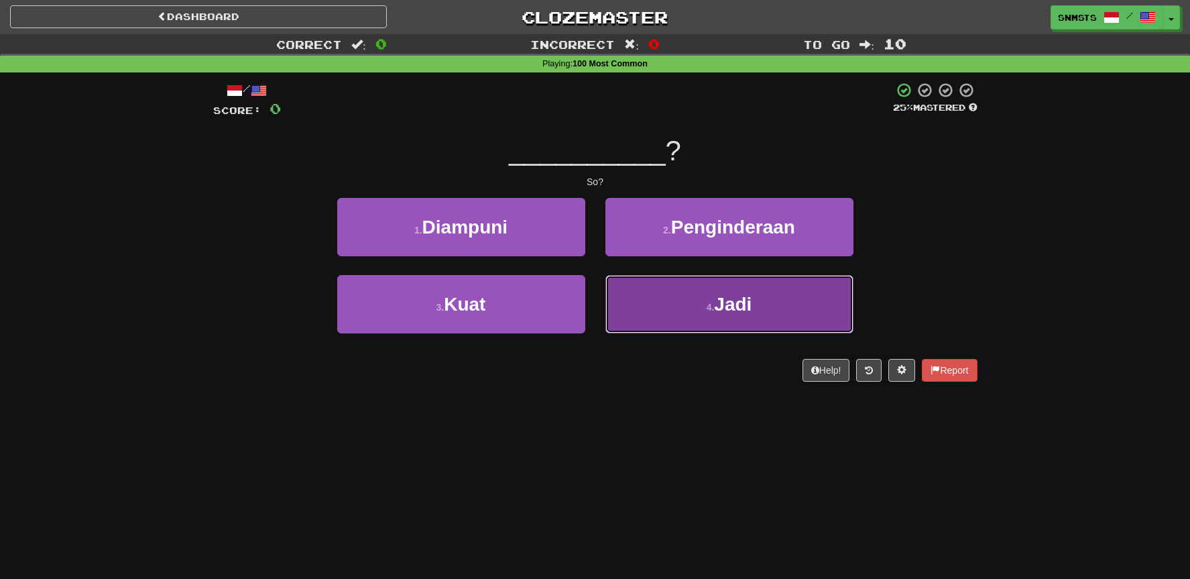
click at [624, 295] on button "4 . Jadi" at bounding box center [730, 304] width 248 height 58
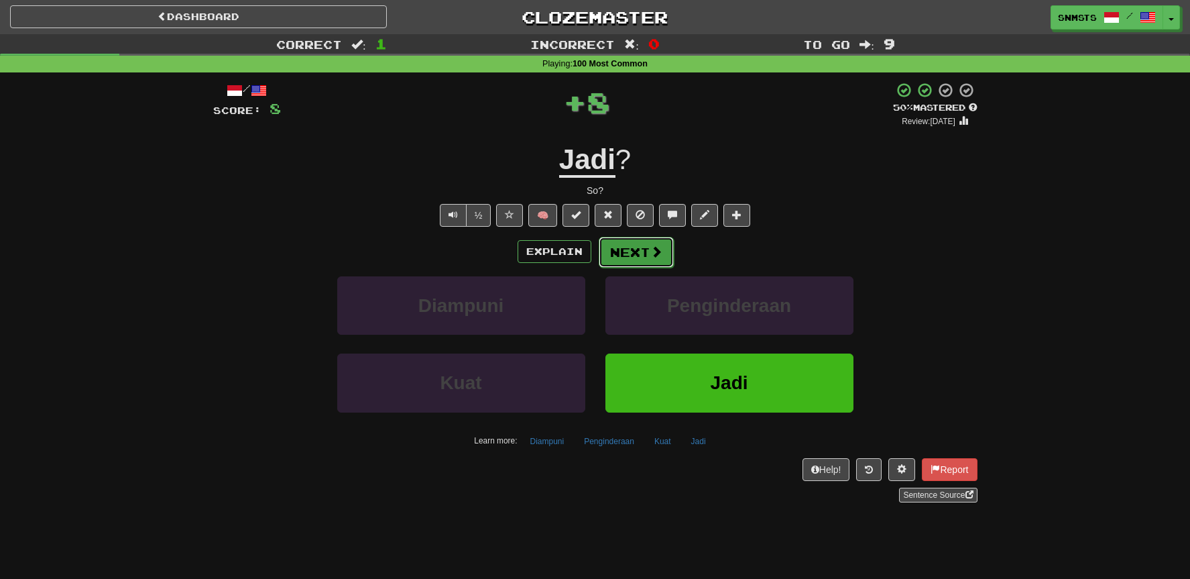
click at [624, 255] on button "Next" at bounding box center [636, 252] width 75 height 31
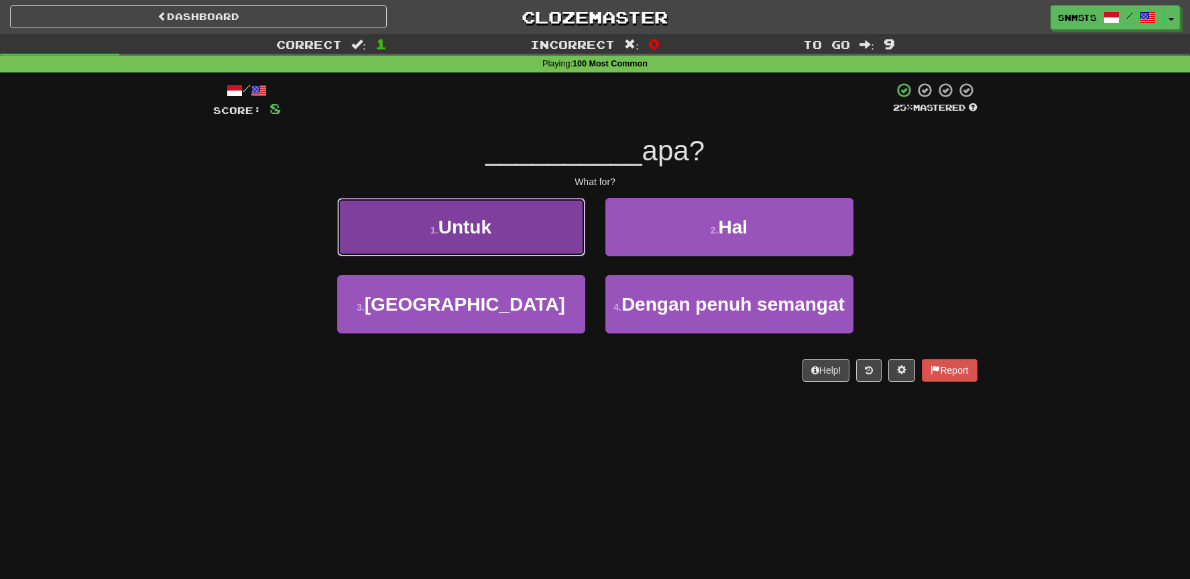
click at [551, 235] on button "1 . Untuk" at bounding box center [461, 227] width 248 height 58
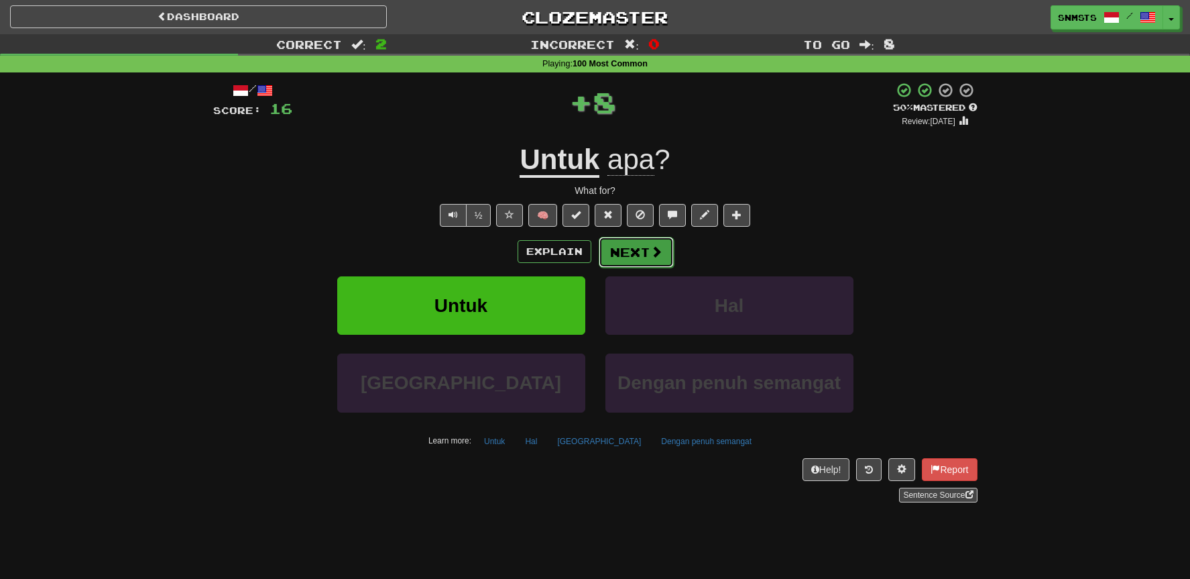
click at [616, 247] on button "Next" at bounding box center [636, 252] width 75 height 31
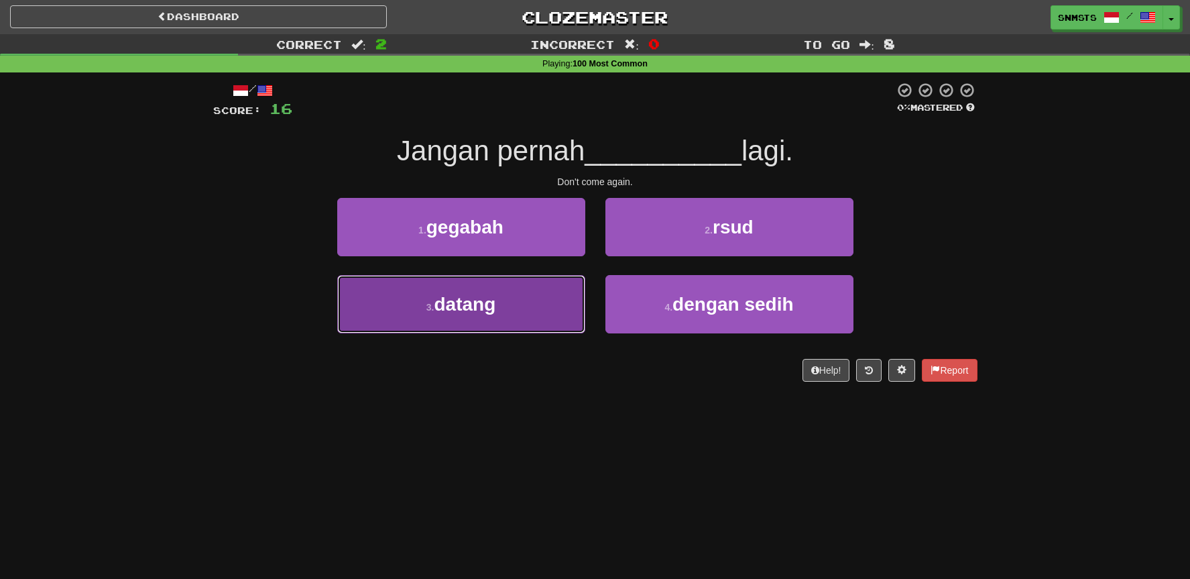
click at [557, 315] on button "3 . datang" at bounding box center [461, 304] width 248 height 58
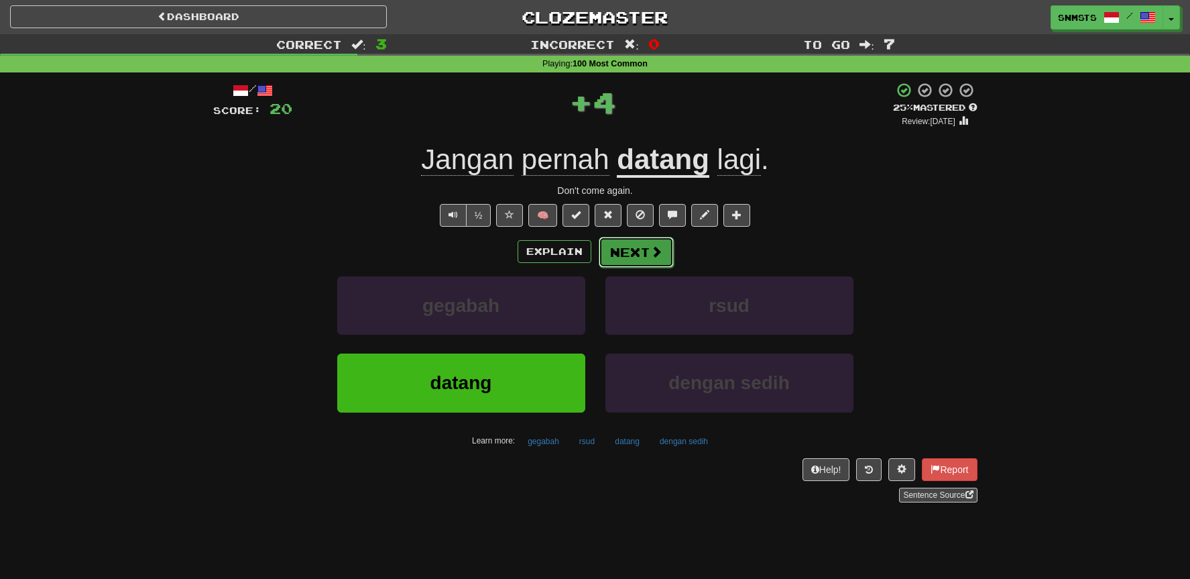
click at [620, 258] on button "Next" at bounding box center [636, 252] width 75 height 31
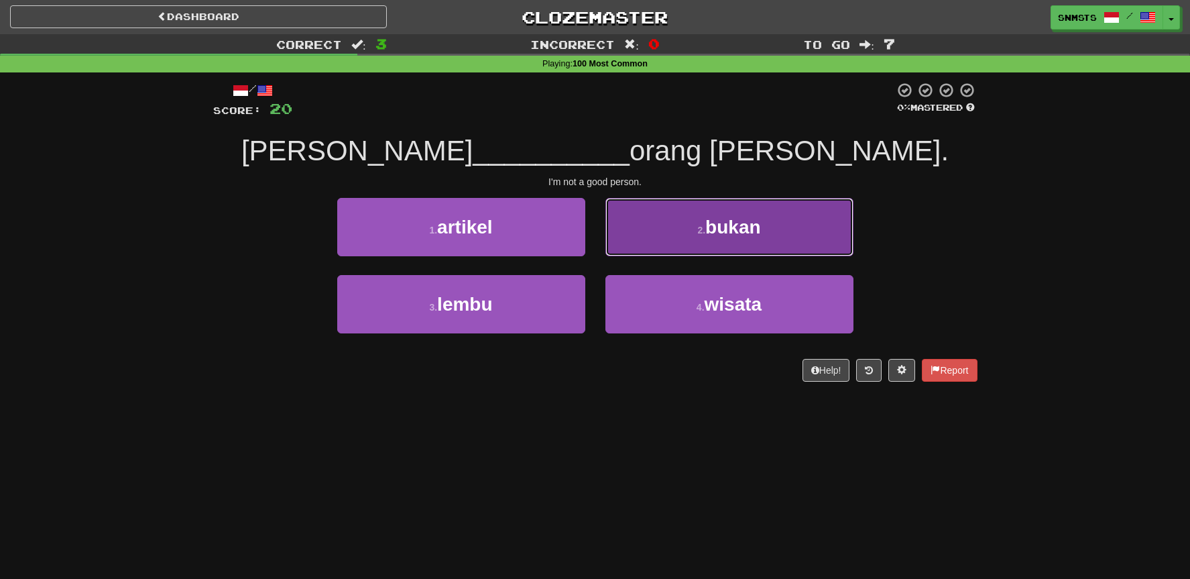
click at [656, 243] on button "2 . bukan" at bounding box center [730, 227] width 248 height 58
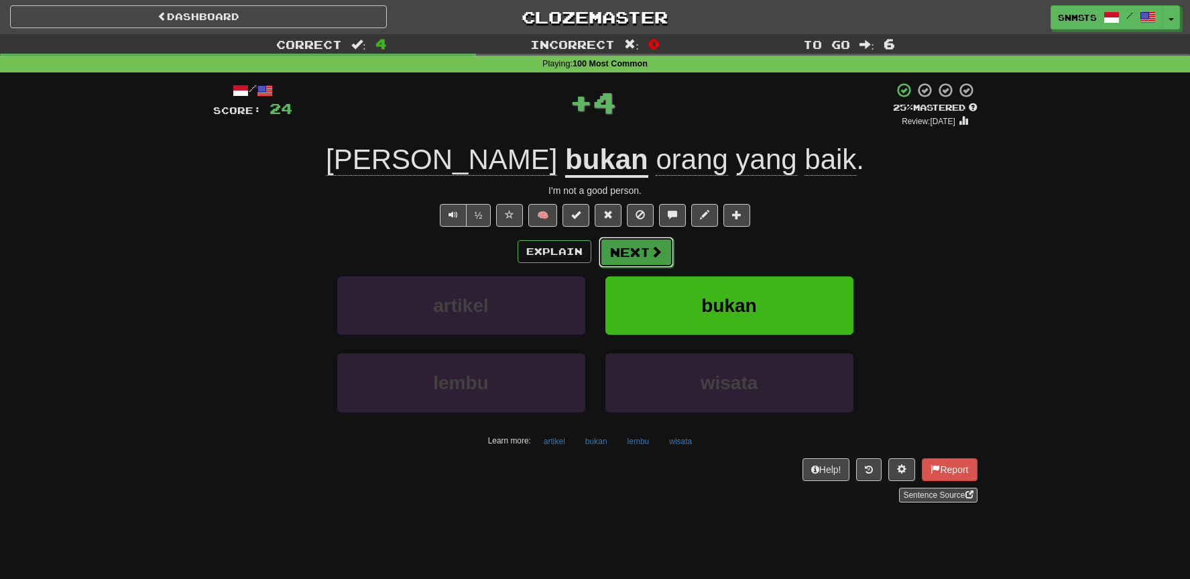
click at [651, 253] on span at bounding box center [657, 251] width 12 height 12
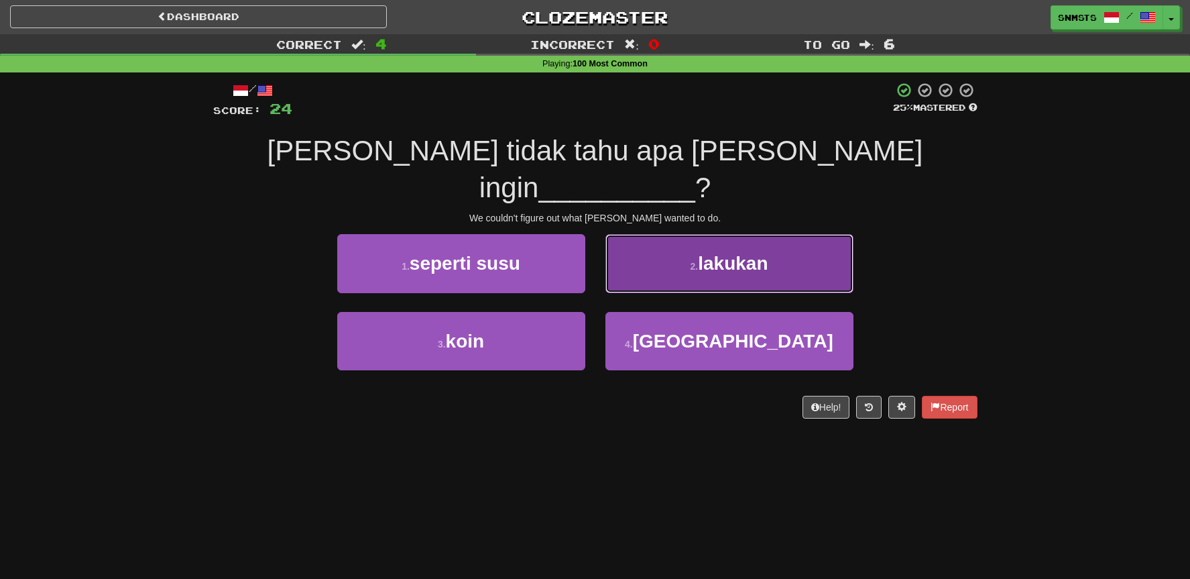
click at [645, 234] on button "2 . lakukan" at bounding box center [730, 263] width 248 height 58
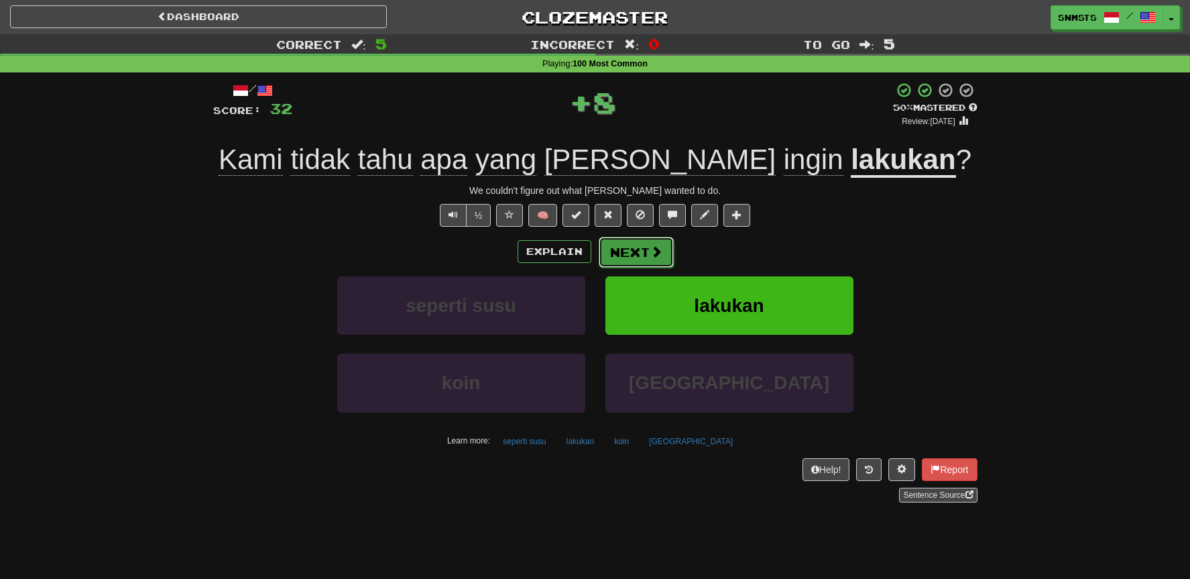
click at [629, 248] on button "Next" at bounding box center [636, 252] width 75 height 31
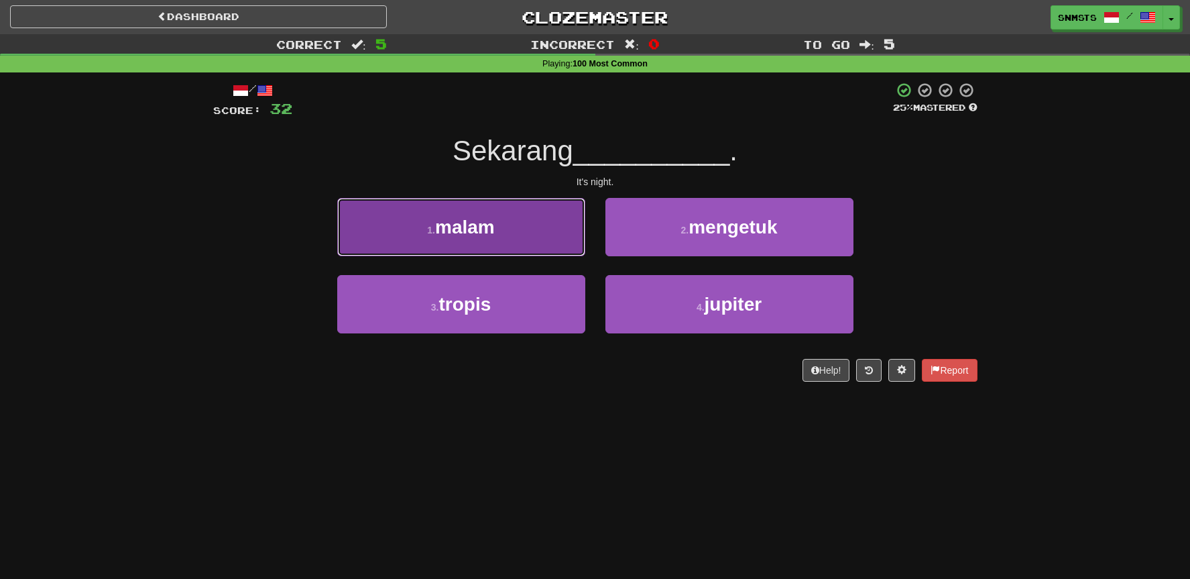
click at [569, 246] on button "1 . malam" at bounding box center [461, 227] width 248 height 58
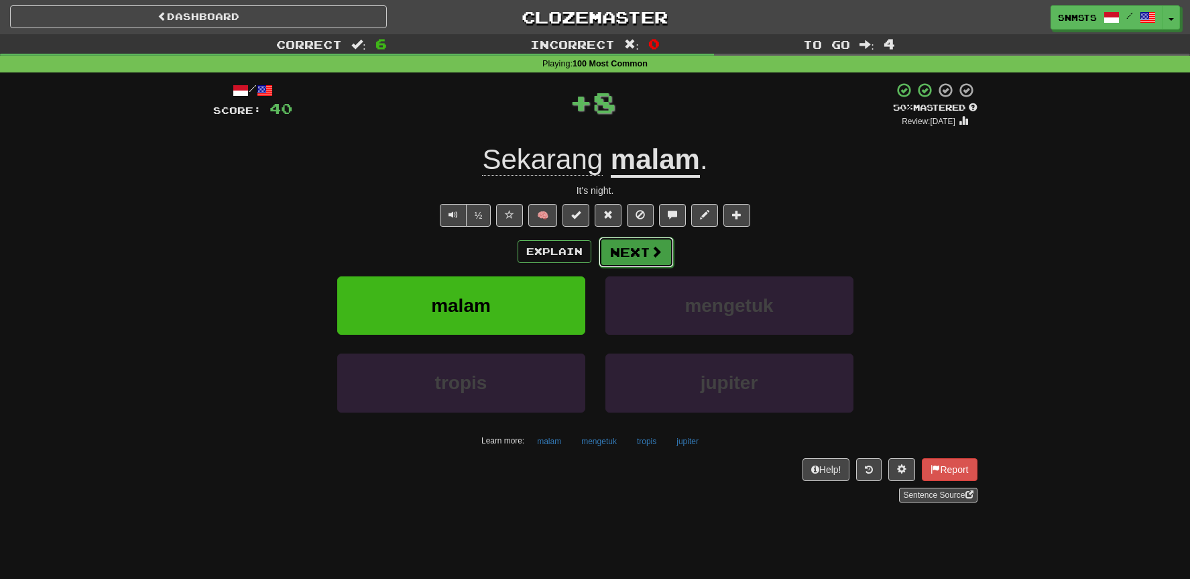
click at [614, 251] on button "Next" at bounding box center [636, 252] width 75 height 31
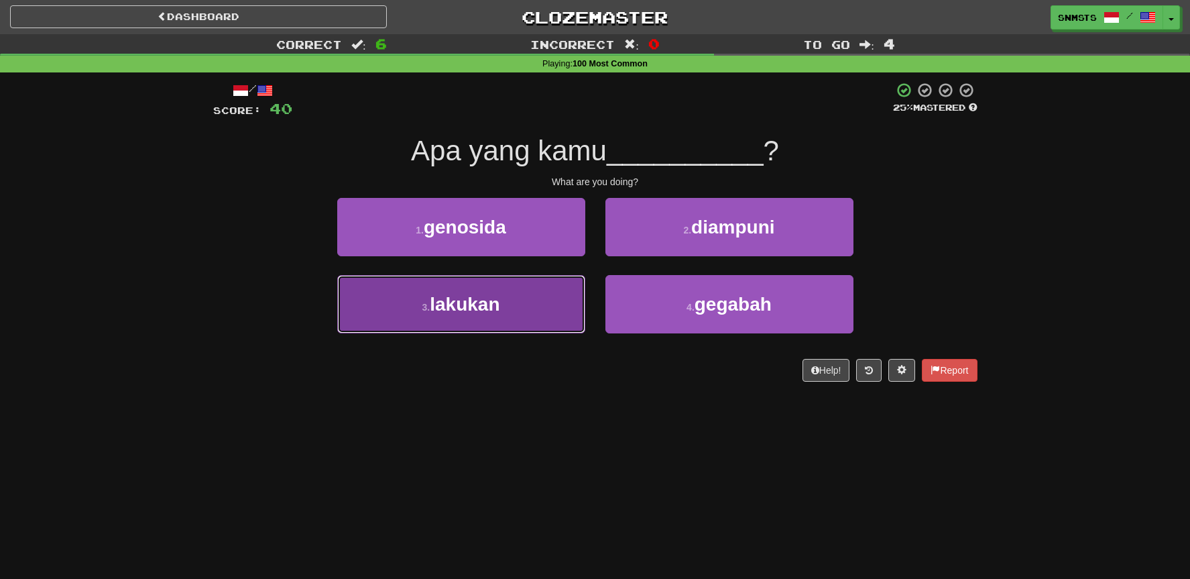
click at [567, 284] on button "3 . lakukan" at bounding box center [461, 304] width 248 height 58
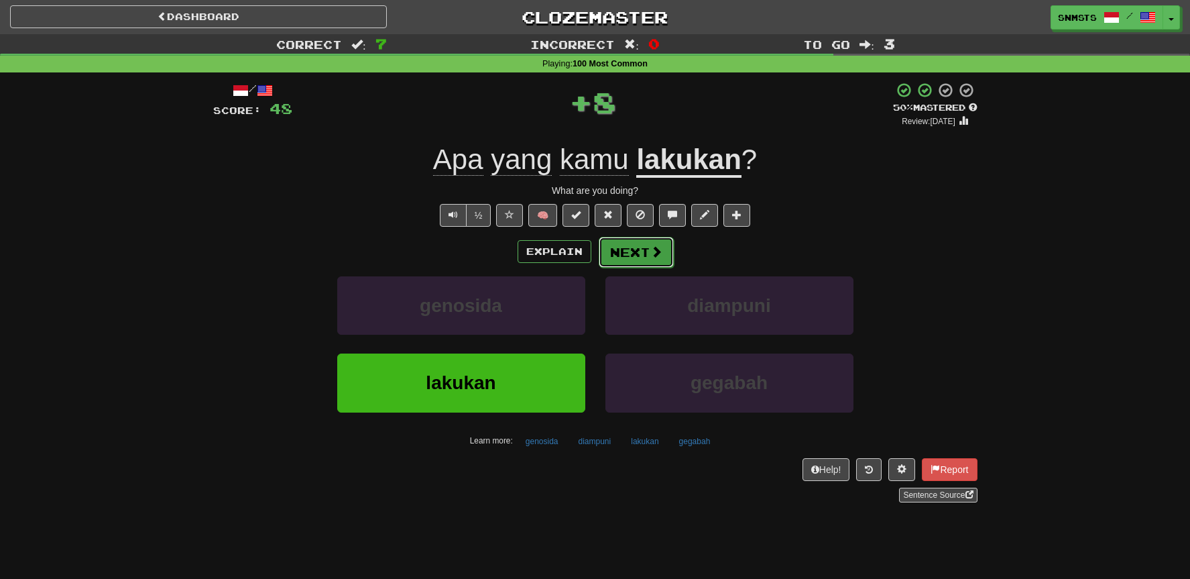
click at [612, 256] on button "Next" at bounding box center [636, 252] width 75 height 31
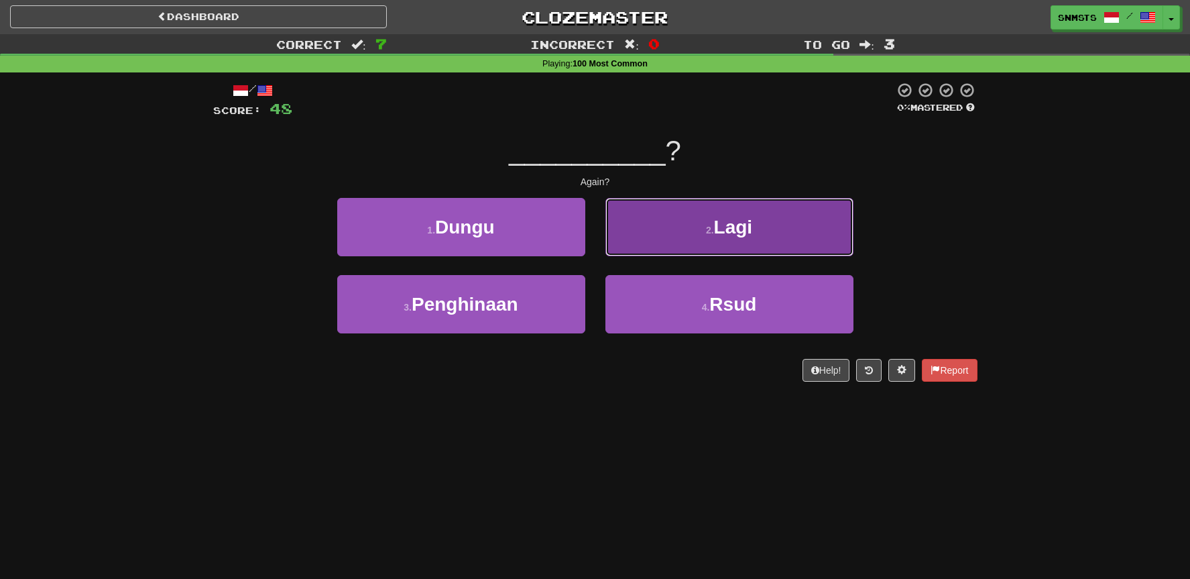
click at [622, 247] on button "2 . Lagi" at bounding box center [730, 227] width 248 height 58
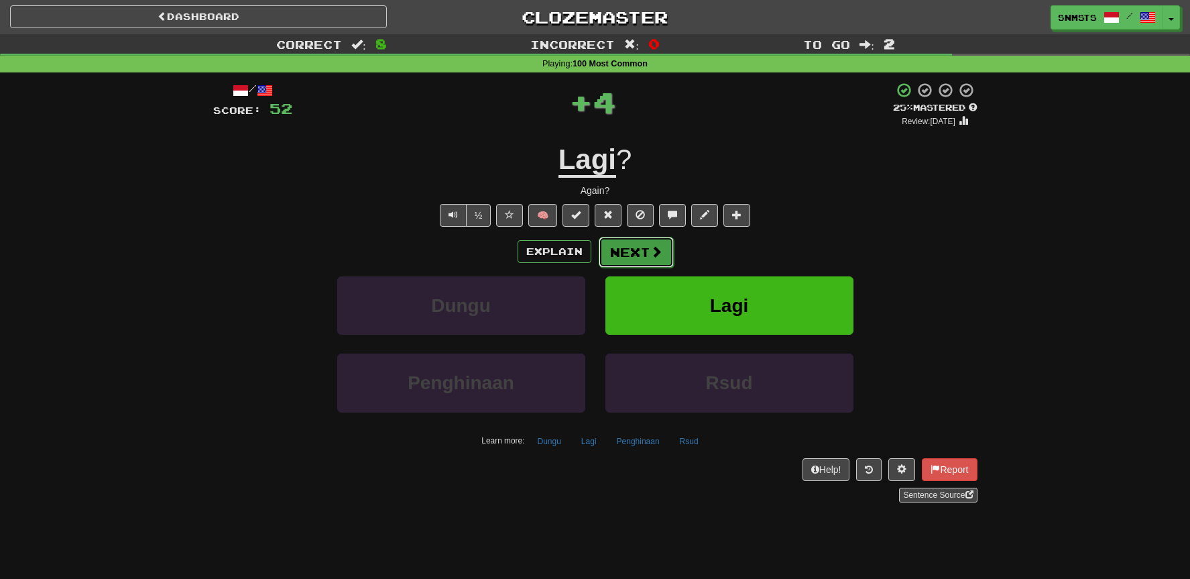
click at [618, 252] on button "Next" at bounding box center [636, 252] width 75 height 31
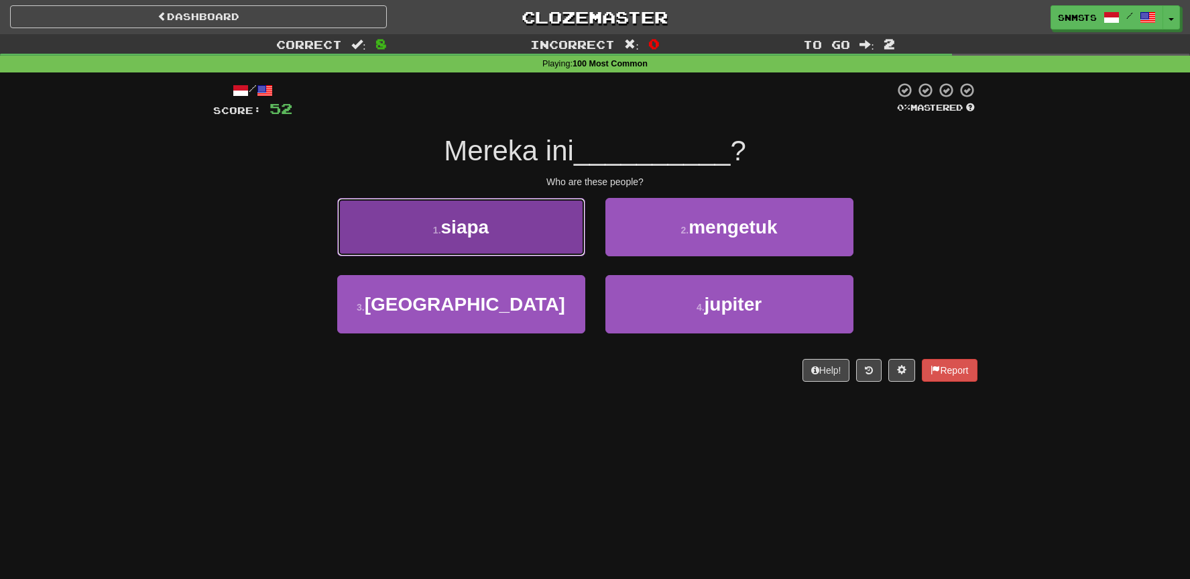
click at [571, 242] on button "1 . siapa" at bounding box center [461, 227] width 248 height 58
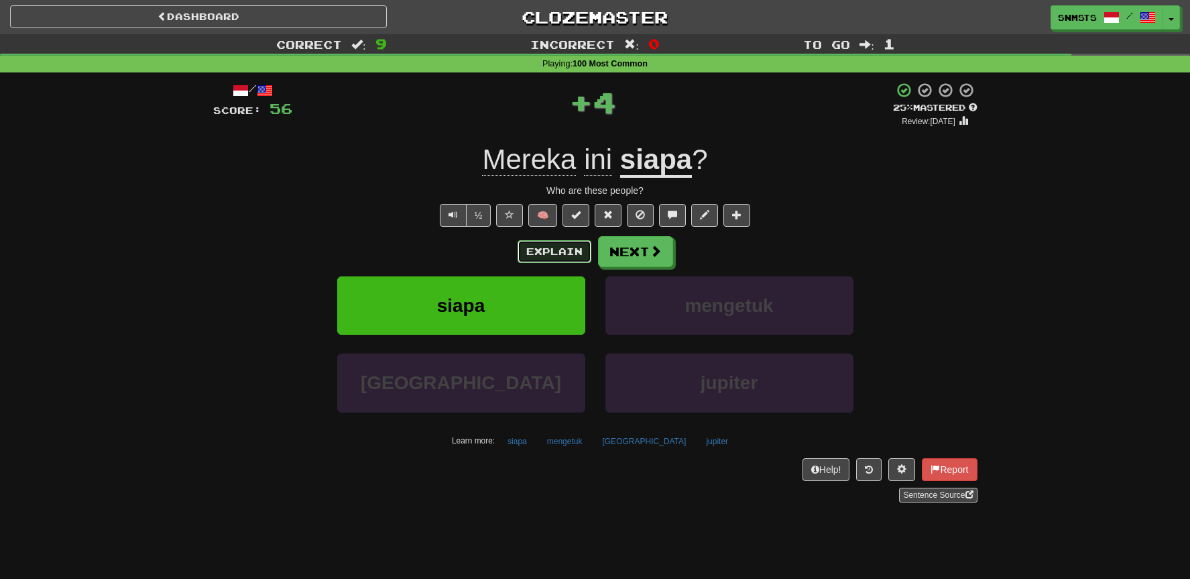
click at [579, 249] on button "Explain" at bounding box center [555, 251] width 74 height 23
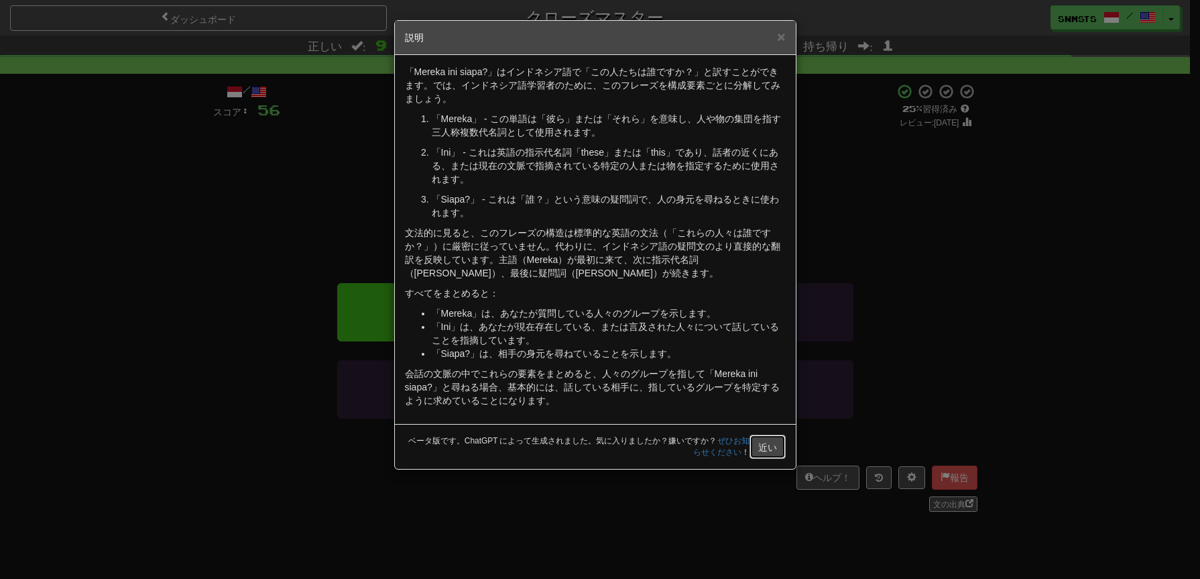
click at [767, 443] on font "近い" at bounding box center [768, 447] width 19 height 11
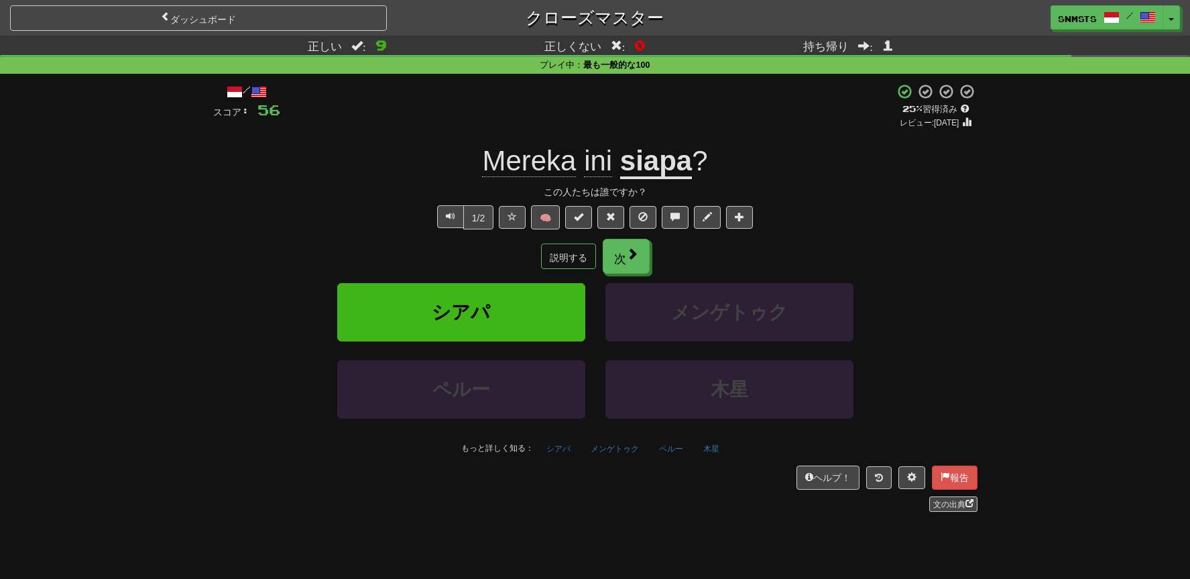
click at [861, 252] on div "説明する 次" at bounding box center [595, 256] width 765 height 35
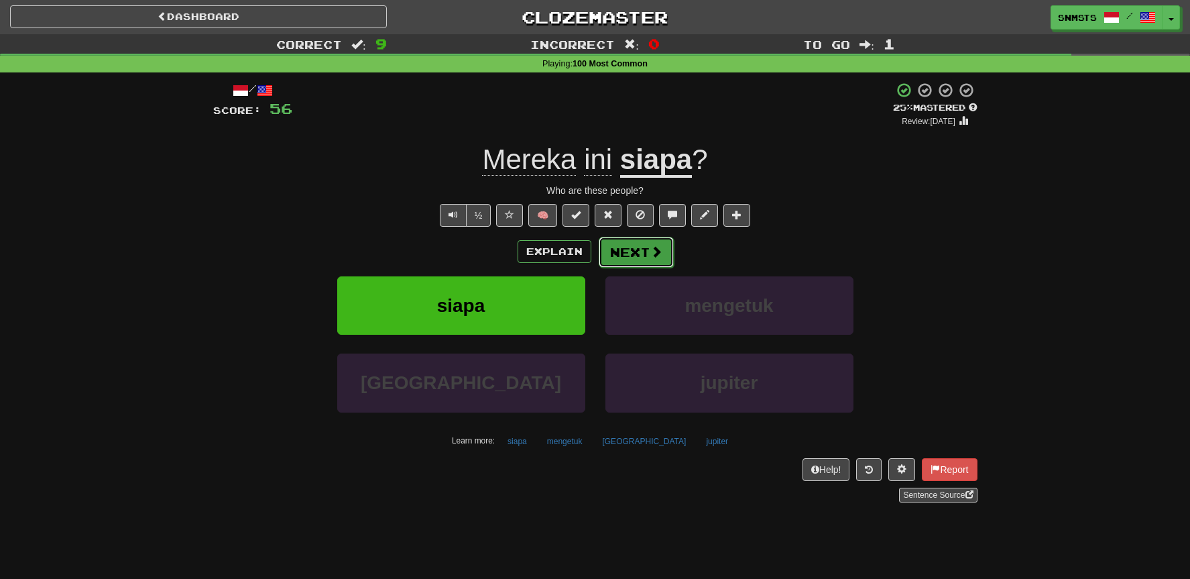
click at [644, 256] on button "Next" at bounding box center [636, 252] width 75 height 31
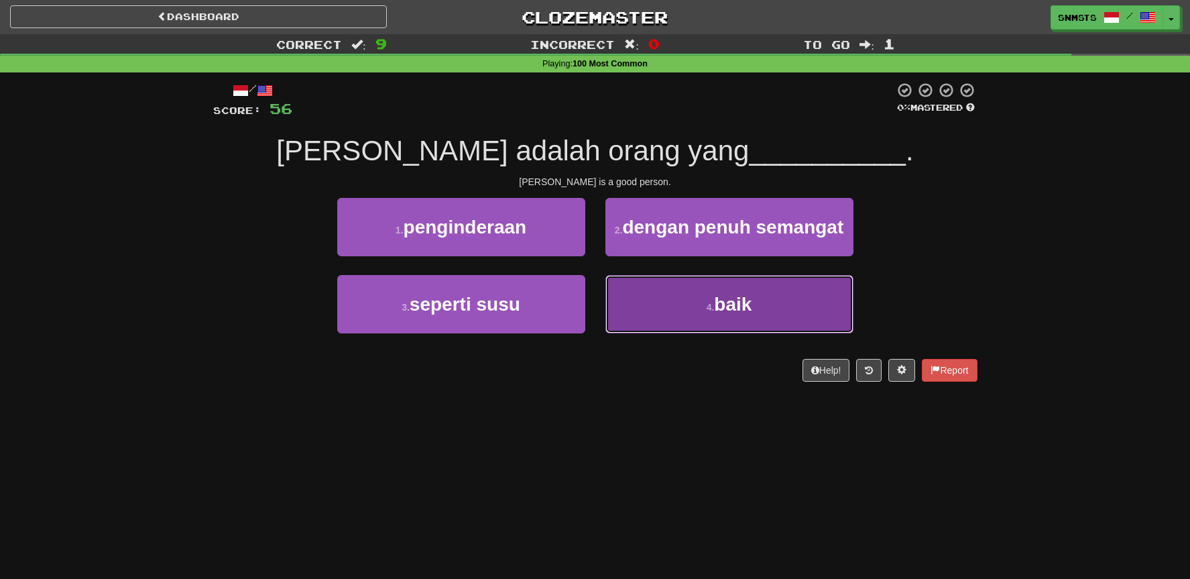
click at [642, 297] on button "4 . baik" at bounding box center [730, 304] width 248 height 58
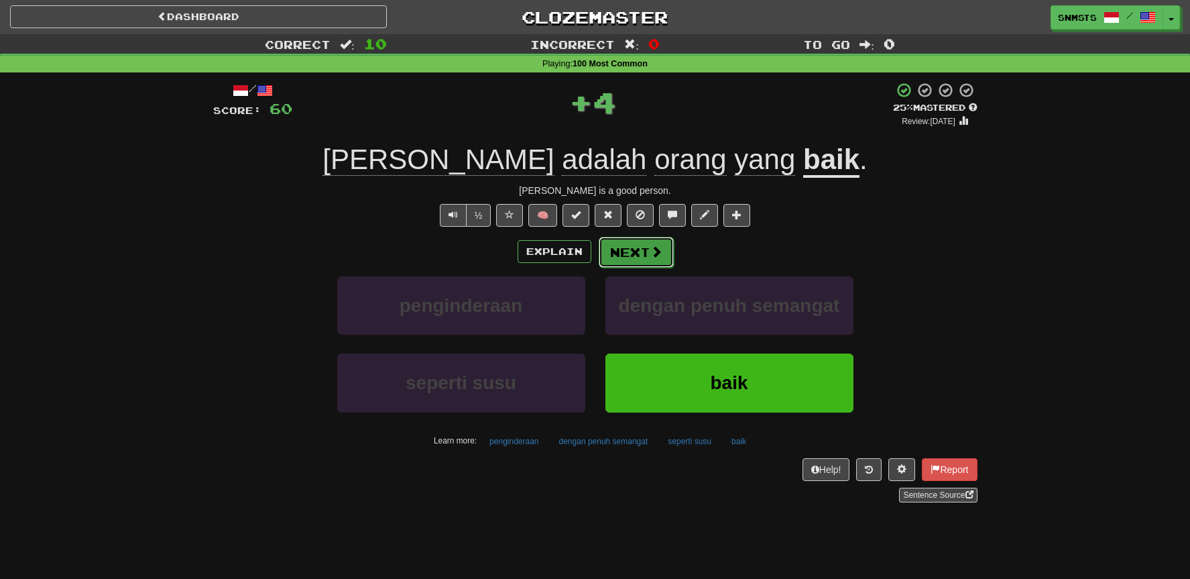
click at [634, 262] on button "Next" at bounding box center [636, 252] width 75 height 31
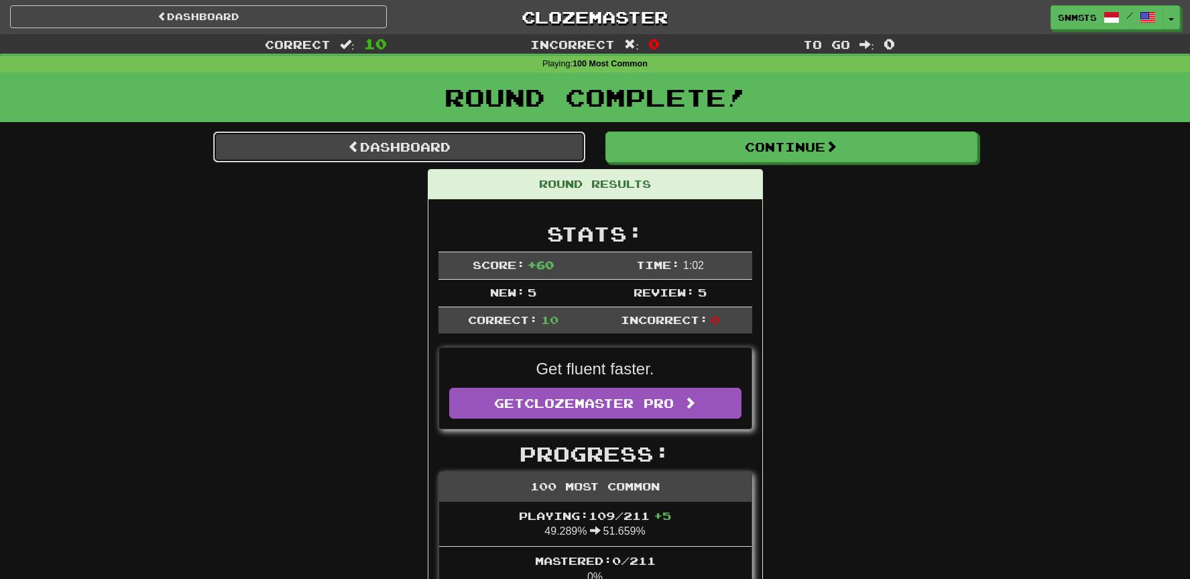
click at [535, 146] on link "Dashboard" at bounding box center [399, 146] width 372 height 31
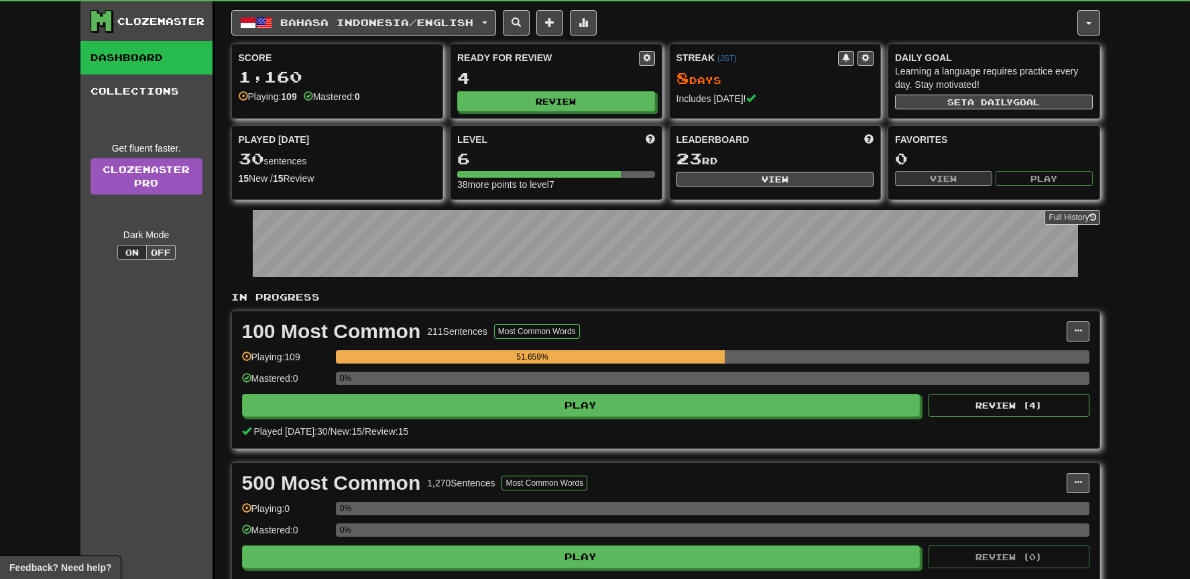
scroll to position [34, 0]
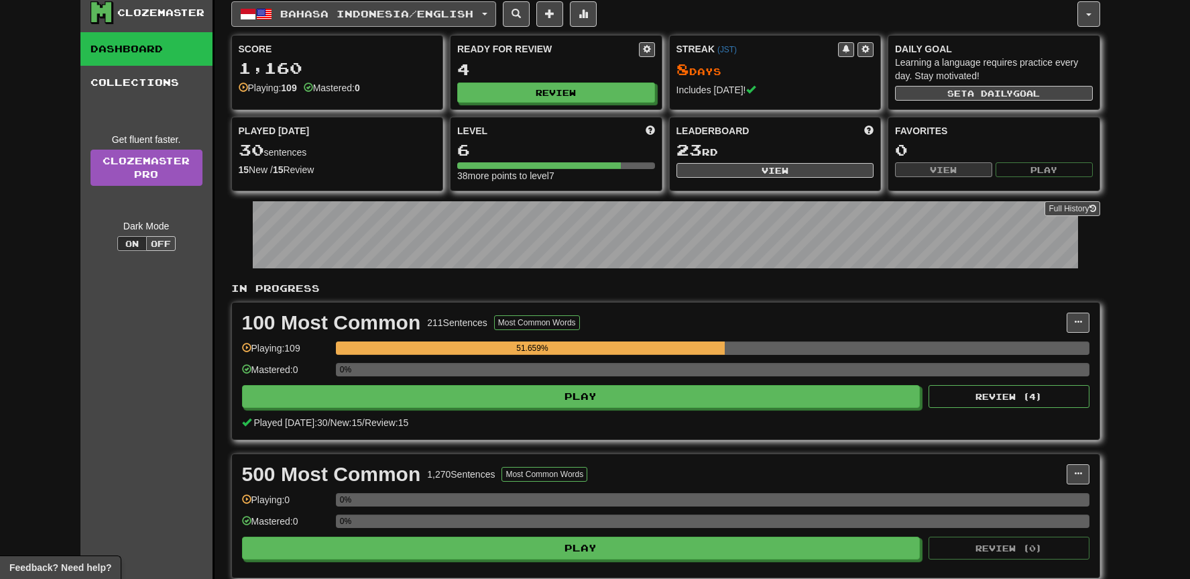
click at [395, 15] on span "Bahasa Indonesia / English" at bounding box center [376, 13] width 193 height 11
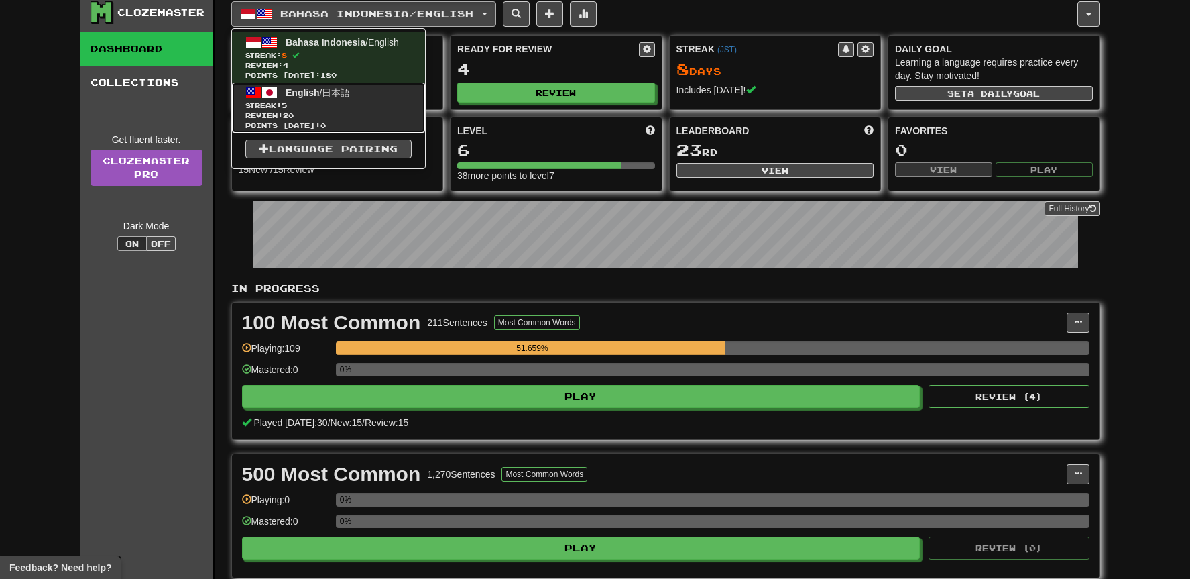
click at [328, 109] on span "Streak: 5" at bounding box center [328, 106] width 166 height 10
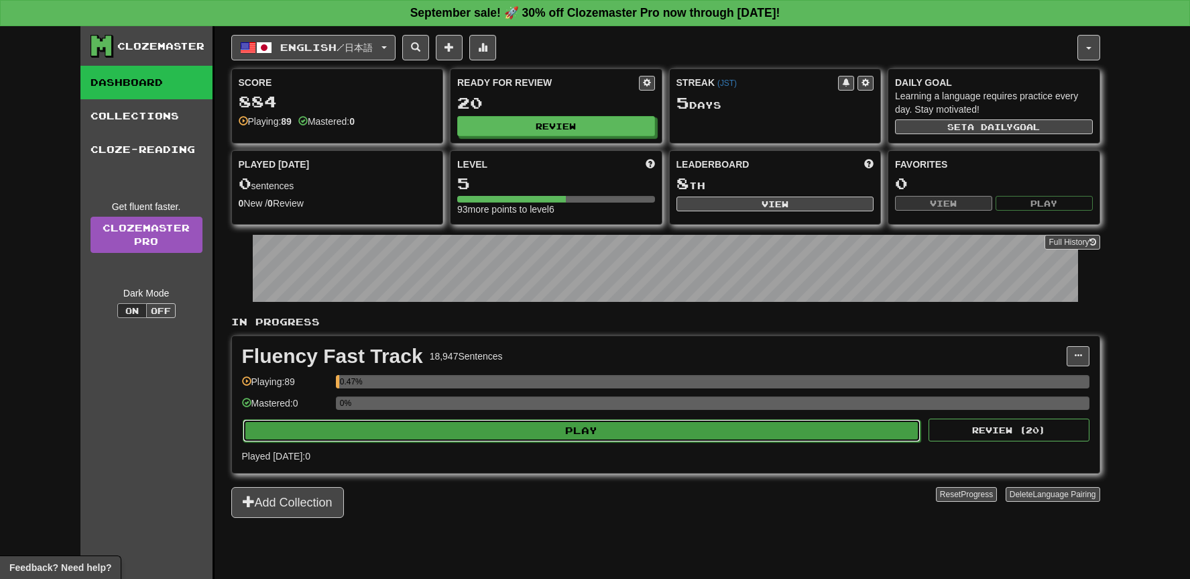
click at [706, 425] on button "Play" at bounding box center [582, 430] width 679 height 23
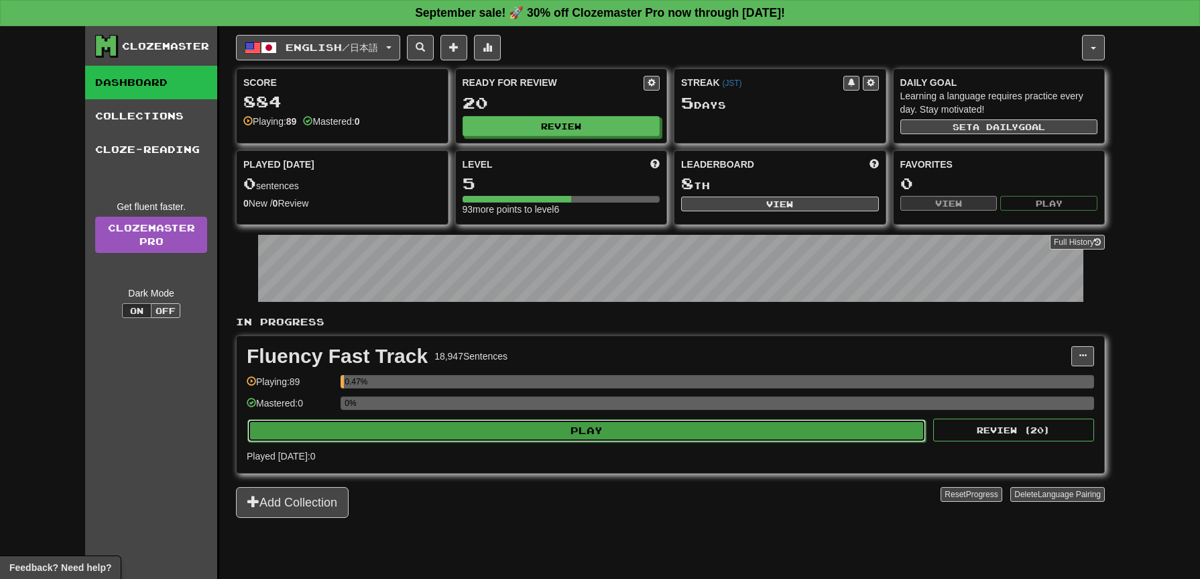
select select "**"
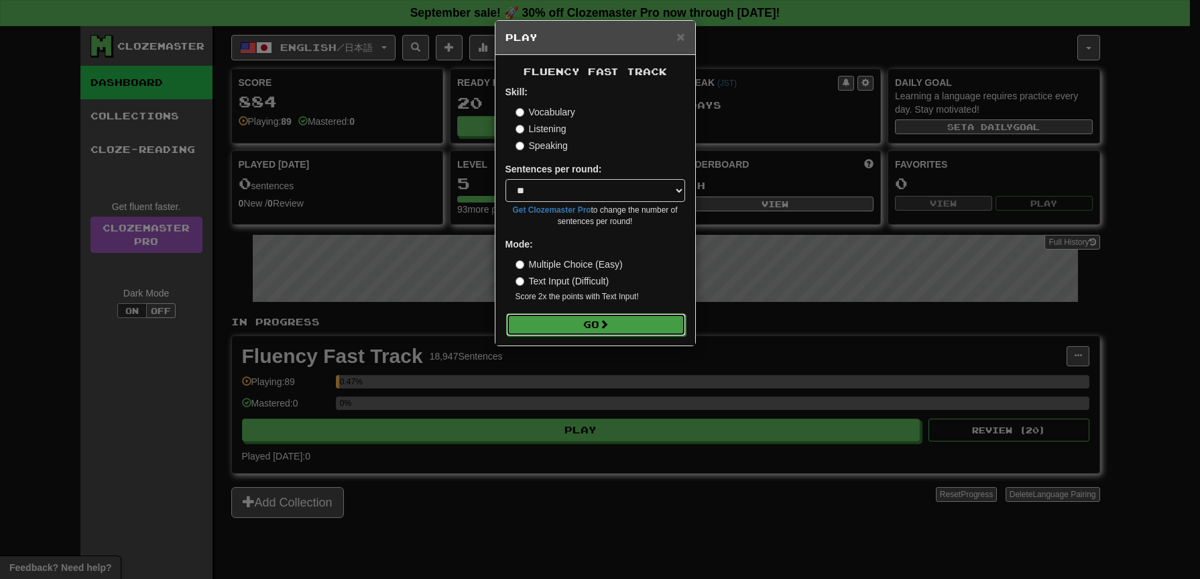
click at [660, 323] on button "Go" at bounding box center [596, 324] width 180 height 23
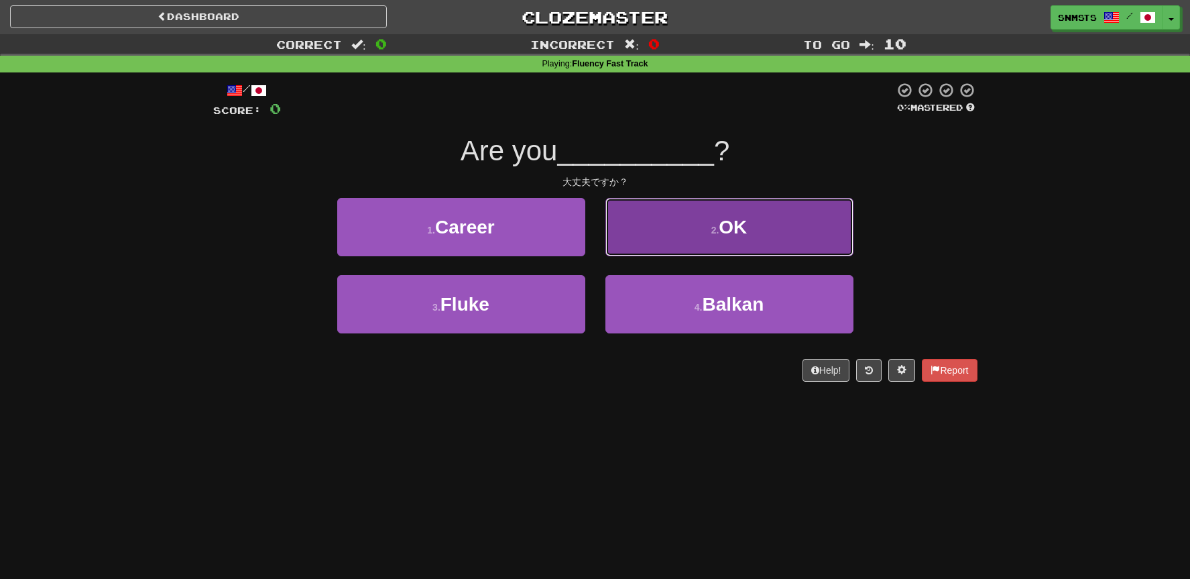
click at [661, 228] on button "2 . OK" at bounding box center [730, 227] width 248 height 58
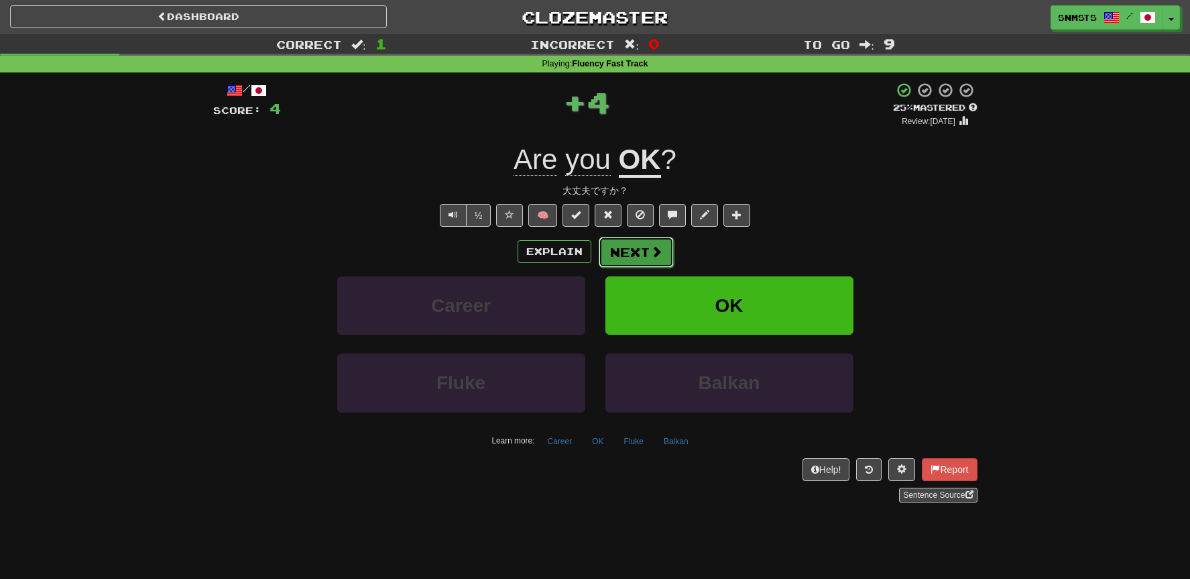
click at [624, 250] on button "Next" at bounding box center [636, 252] width 75 height 31
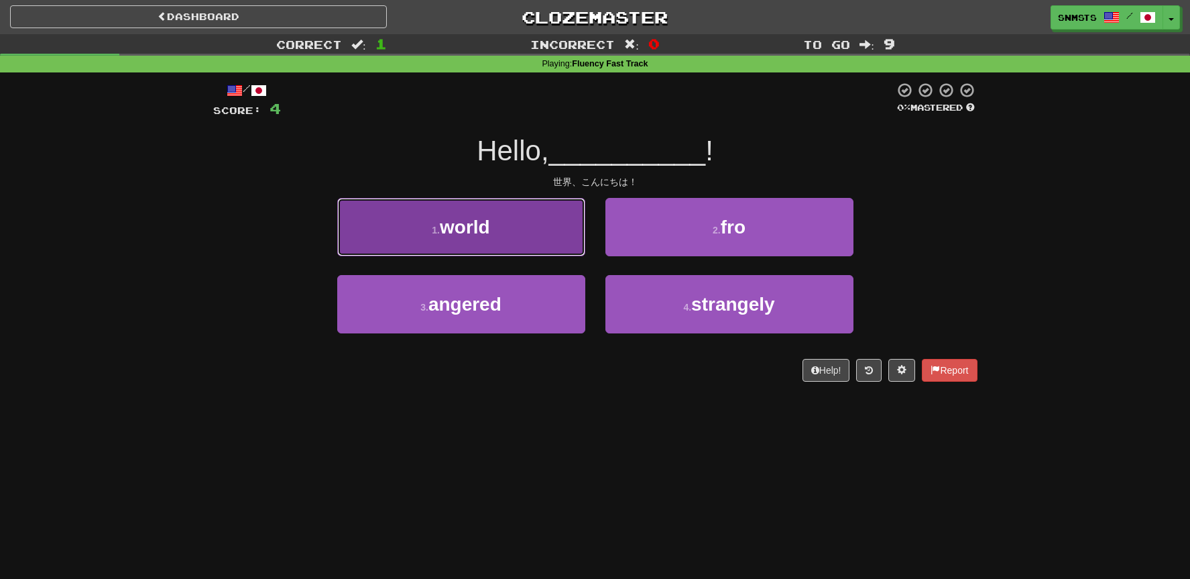
click at [563, 249] on button "1 . world" at bounding box center [461, 227] width 248 height 58
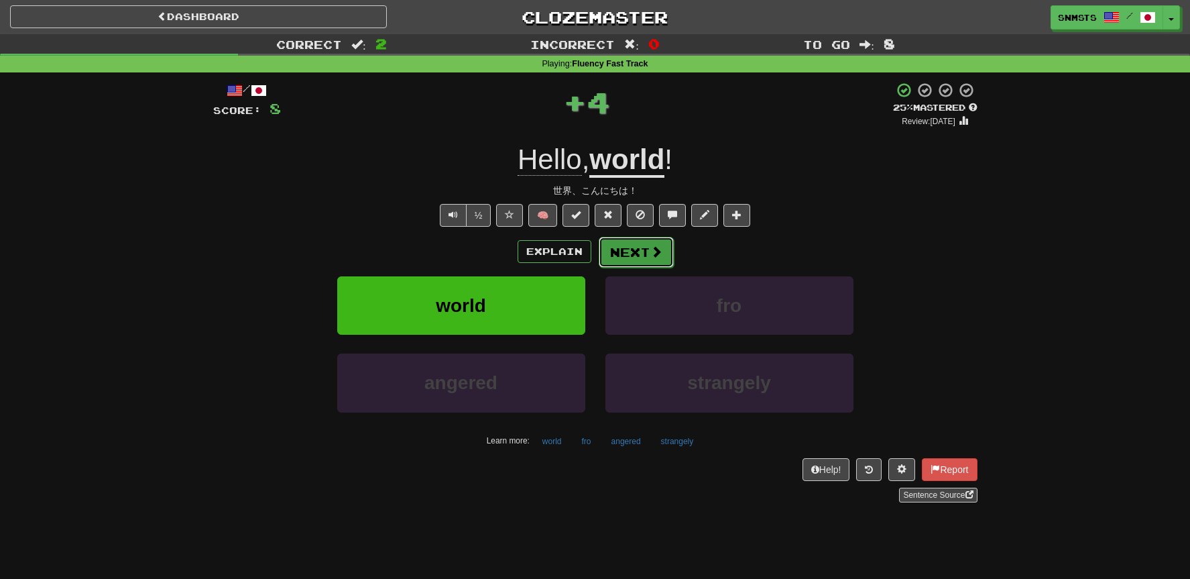
click at [613, 250] on button "Next" at bounding box center [636, 252] width 75 height 31
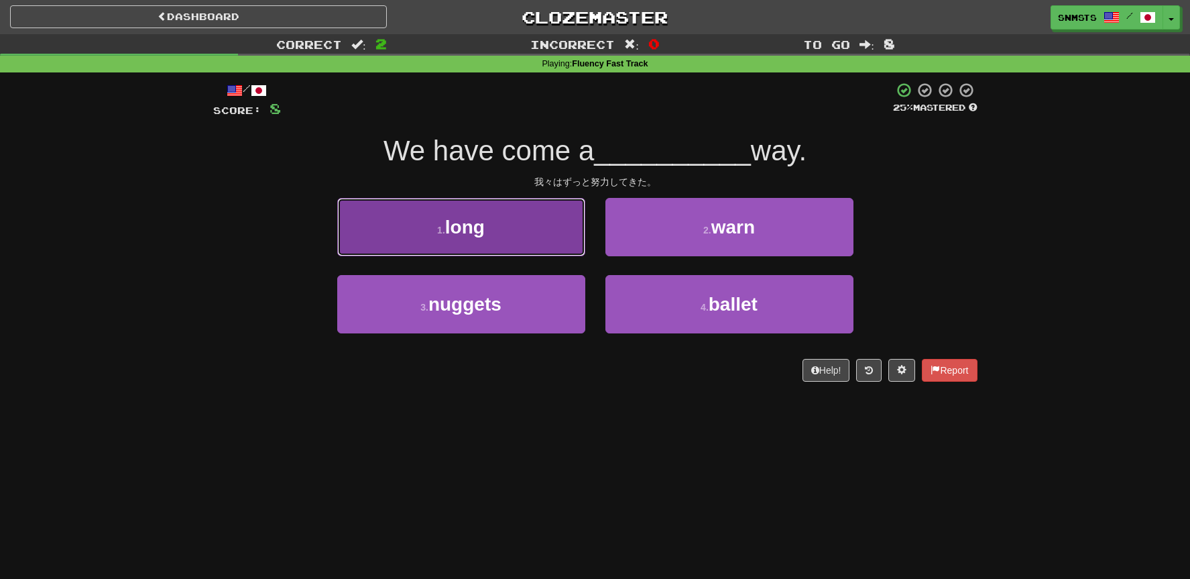
click at [558, 243] on button "1 . long" at bounding box center [461, 227] width 248 height 58
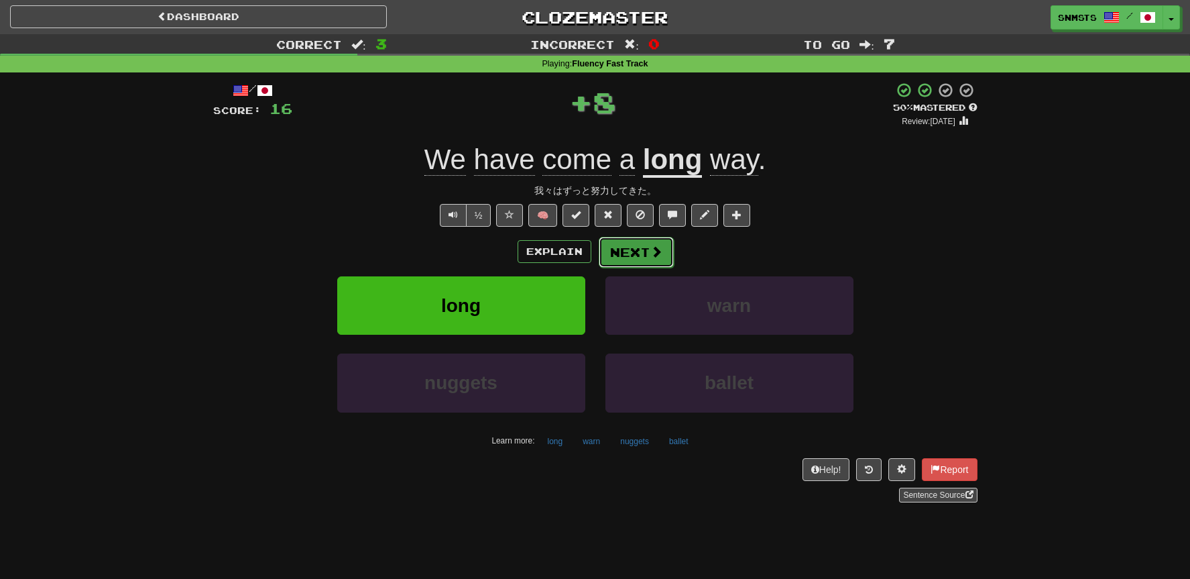
click at [624, 251] on button "Next" at bounding box center [636, 252] width 75 height 31
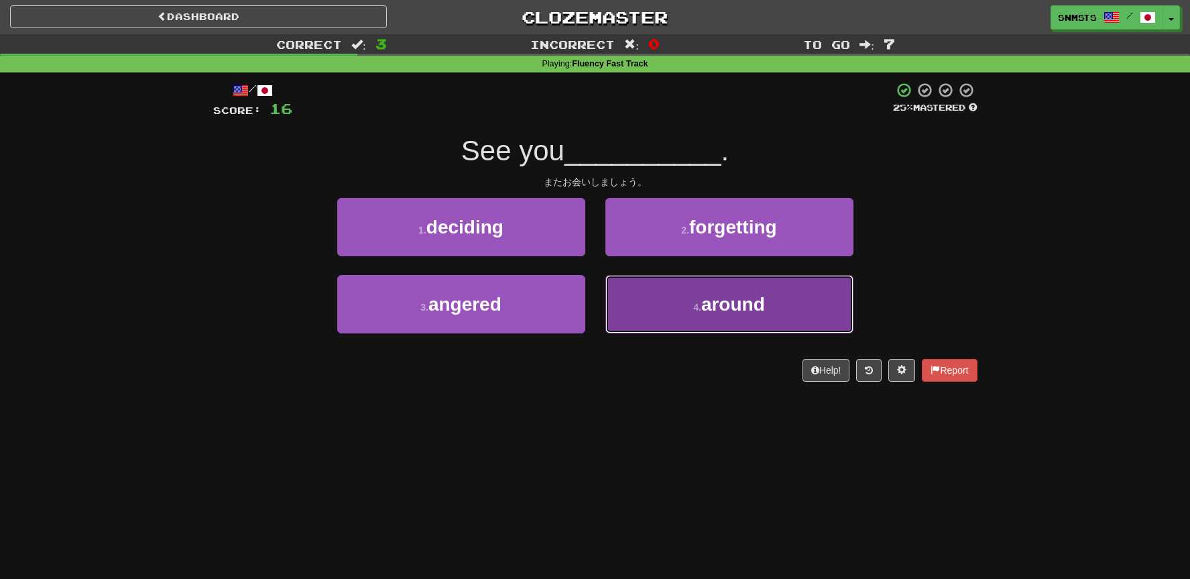
click at [617, 285] on button "4 . around" at bounding box center [730, 304] width 248 height 58
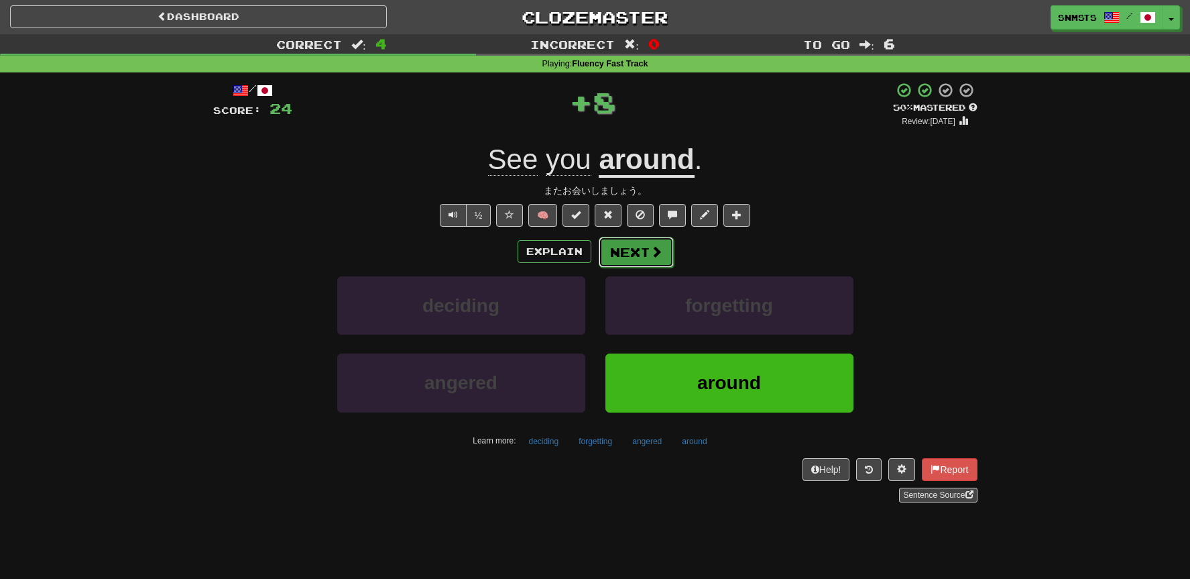
click at [629, 249] on button "Next" at bounding box center [636, 252] width 75 height 31
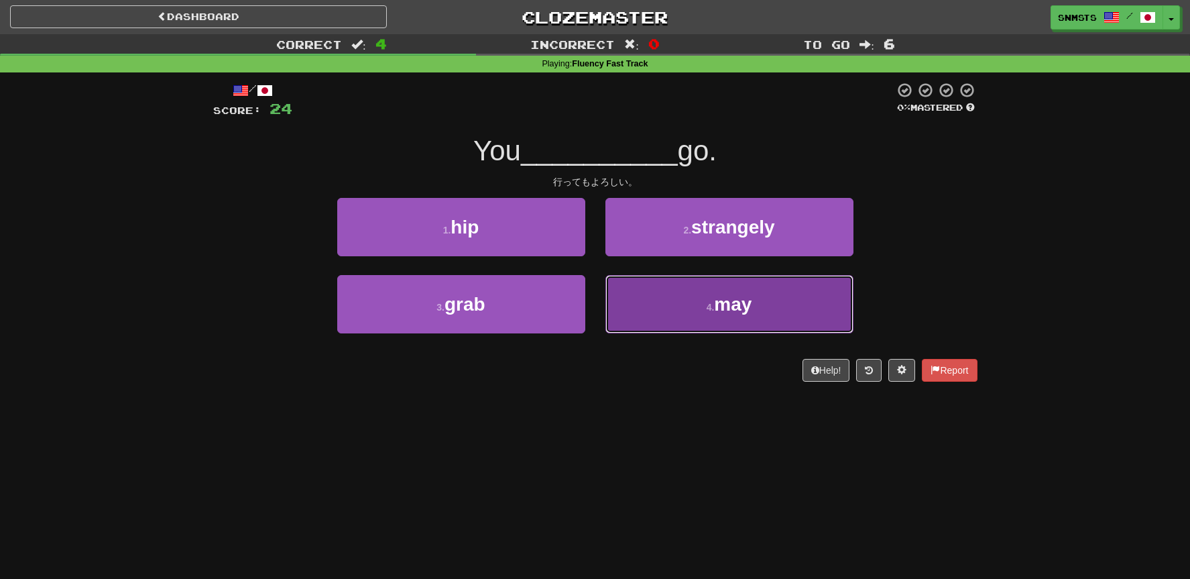
click at [631, 288] on button "4 . may" at bounding box center [730, 304] width 248 height 58
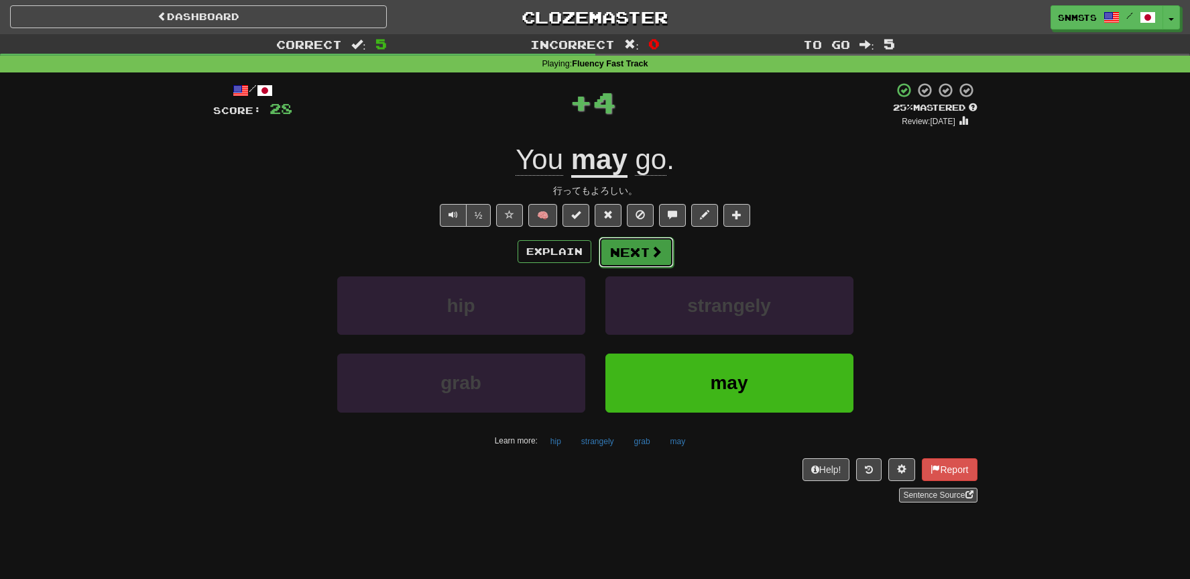
click at [630, 255] on button "Next" at bounding box center [636, 252] width 75 height 31
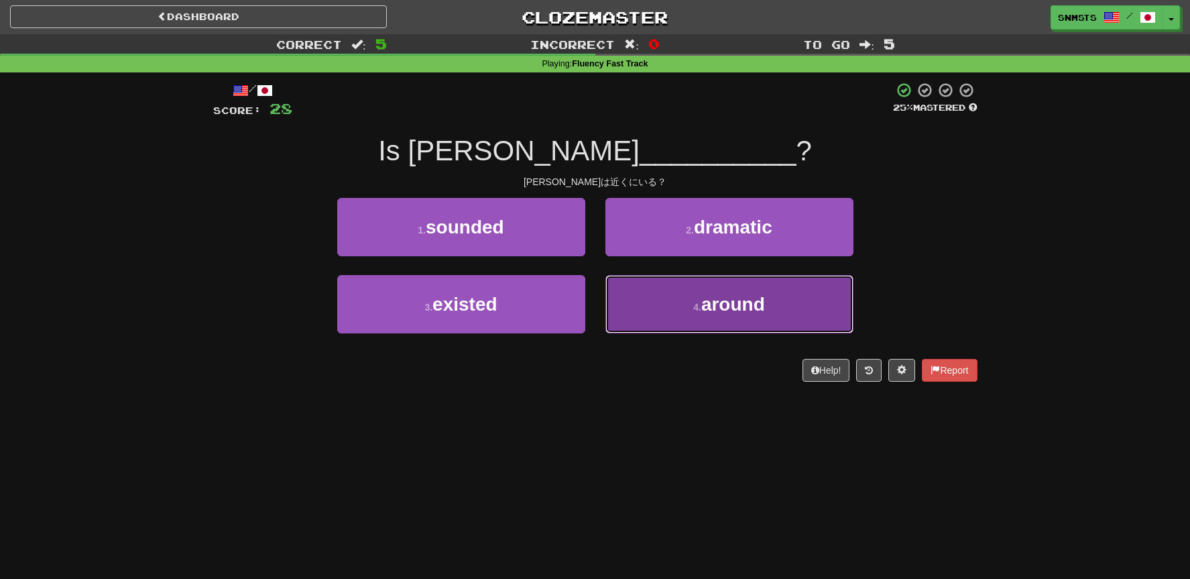
click at [627, 290] on button "4 . around" at bounding box center [730, 304] width 248 height 58
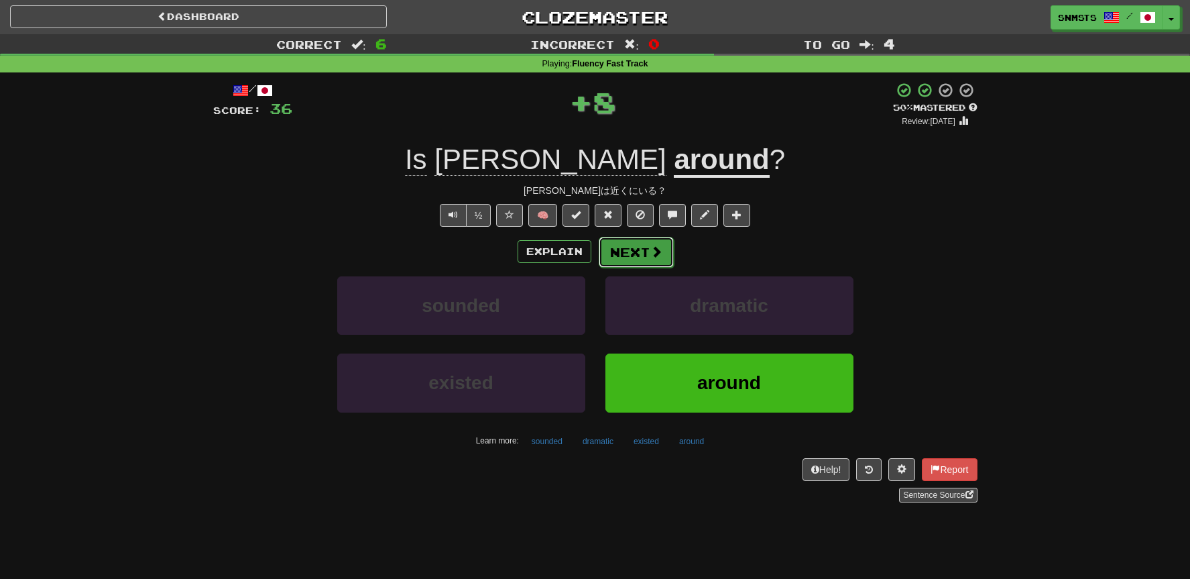
click at [629, 251] on button "Next" at bounding box center [636, 252] width 75 height 31
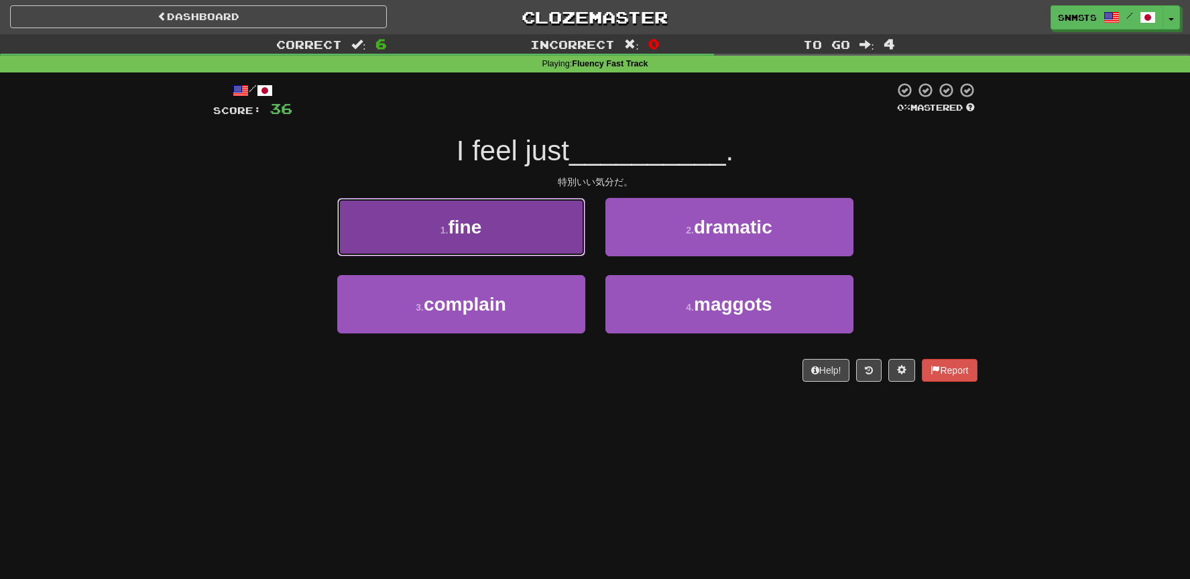
click at [567, 249] on button "1 . fine" at bounding box center [461, 227] width 248 height 58
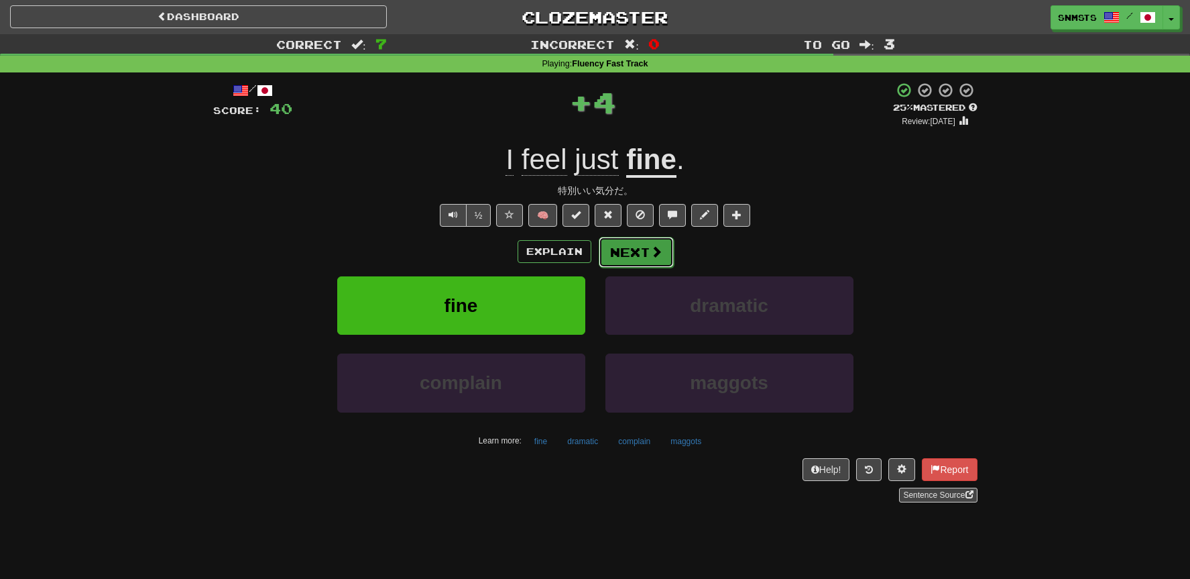
click at [632, 248] on button "Next" at bounding box center [636, 252] width 75 height 31
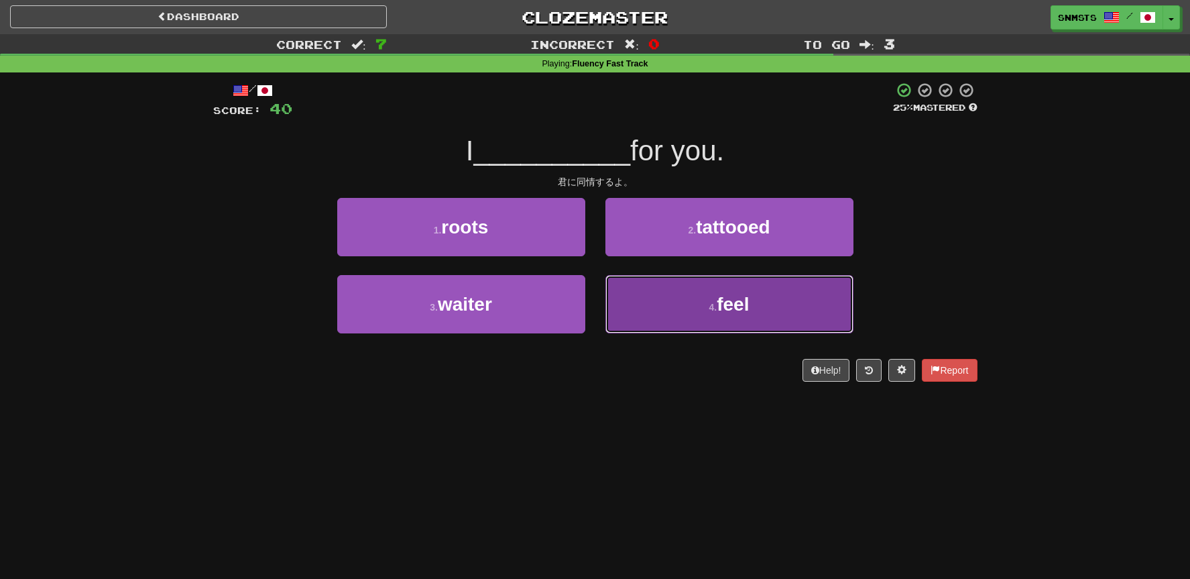
click at [630, 291] on button "4 . feel" at bounding box center [730, 304] width 248 height 58
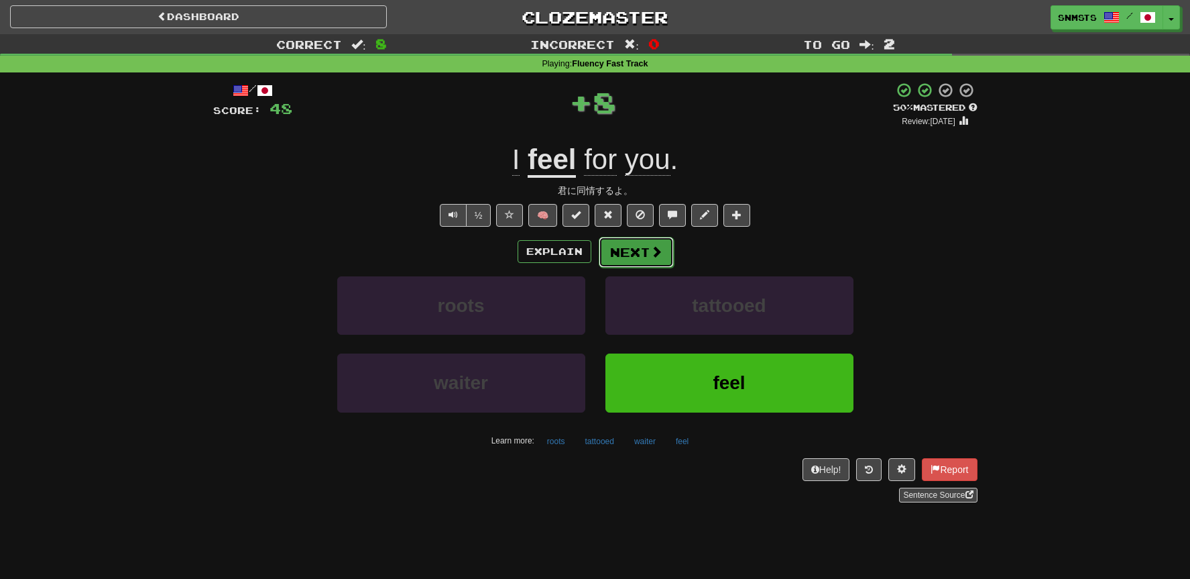
click at [631, 251] on button "Next" at bounding box center [636, 252] width 75 height 31
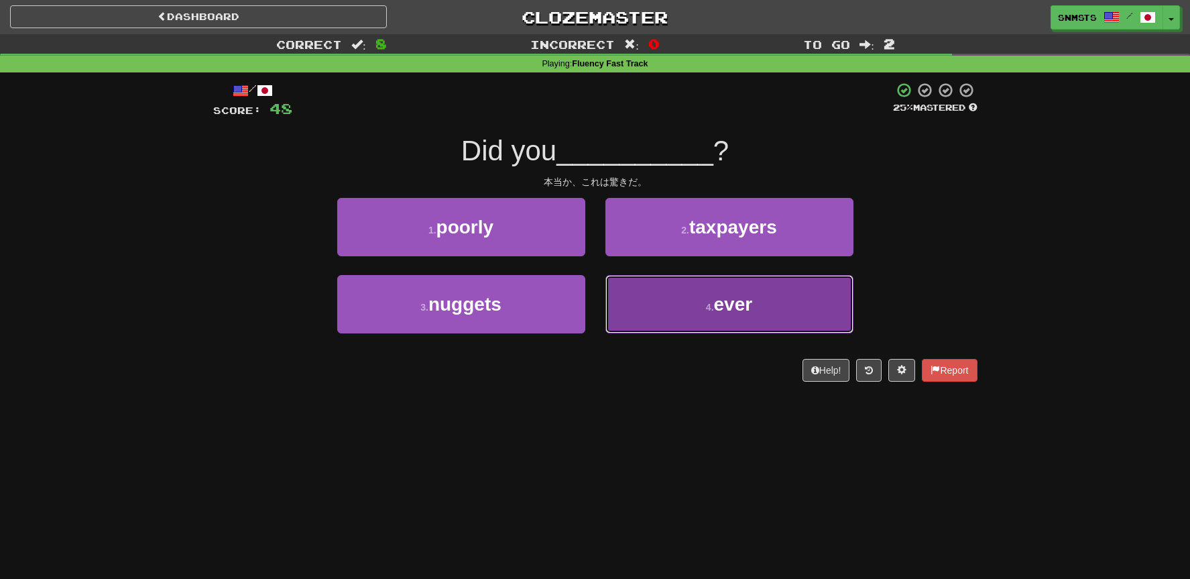
click at [634, 289] on button "4 . ever" at bounding box center [730, 304] width 248 height 58
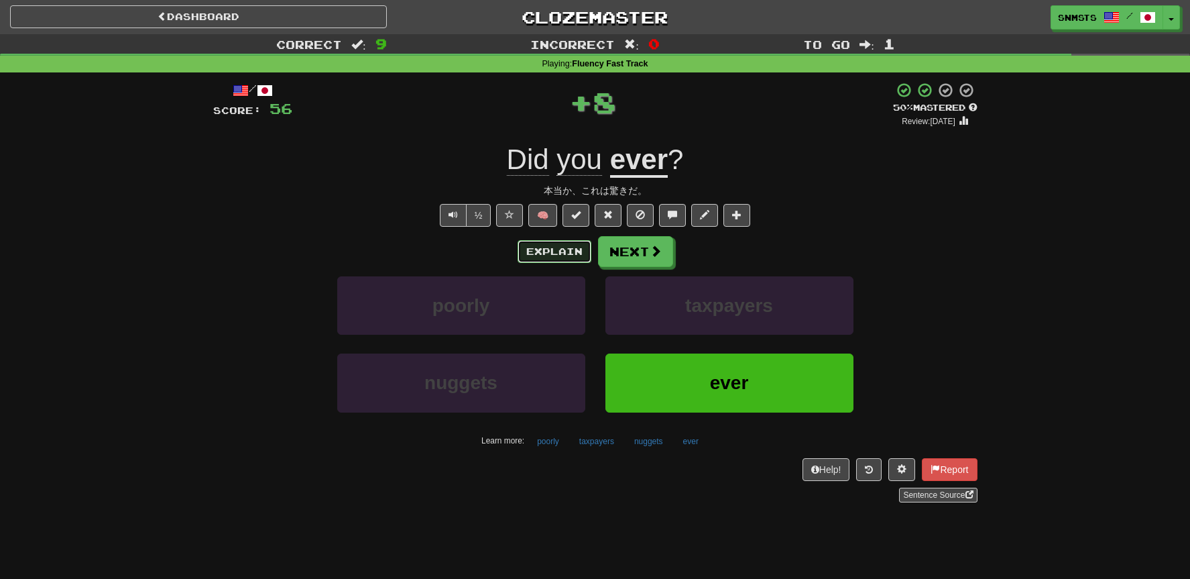
click at [579, 258] on button "Explain" at bounding box center [555, 251] width 74 height 23
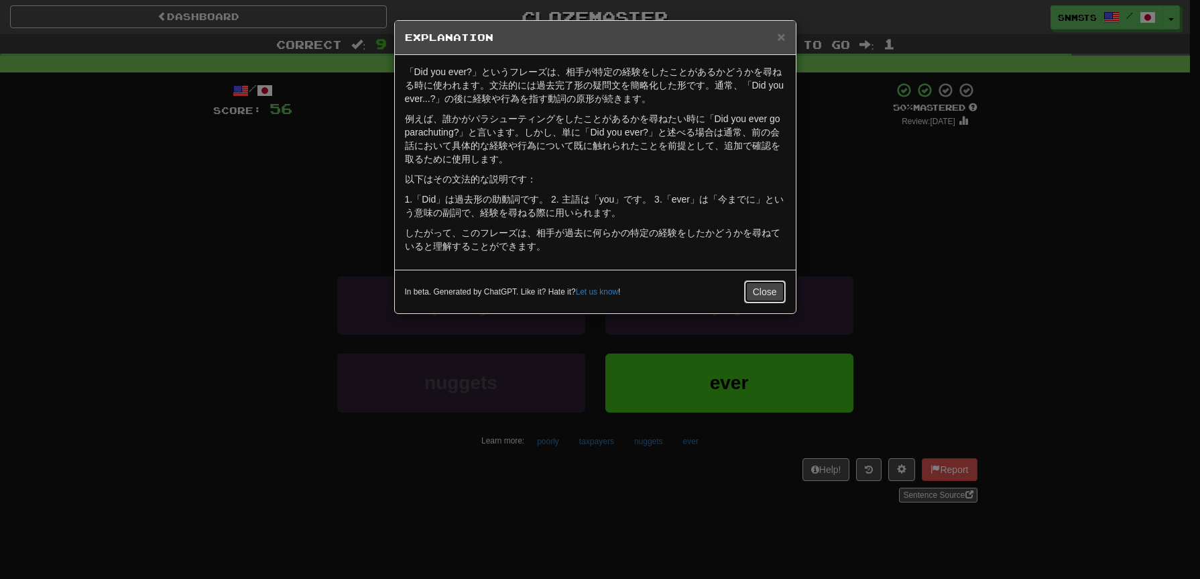
click at [750, 286] on button "Close" at bounding box center [765, 291] width 42 height 23
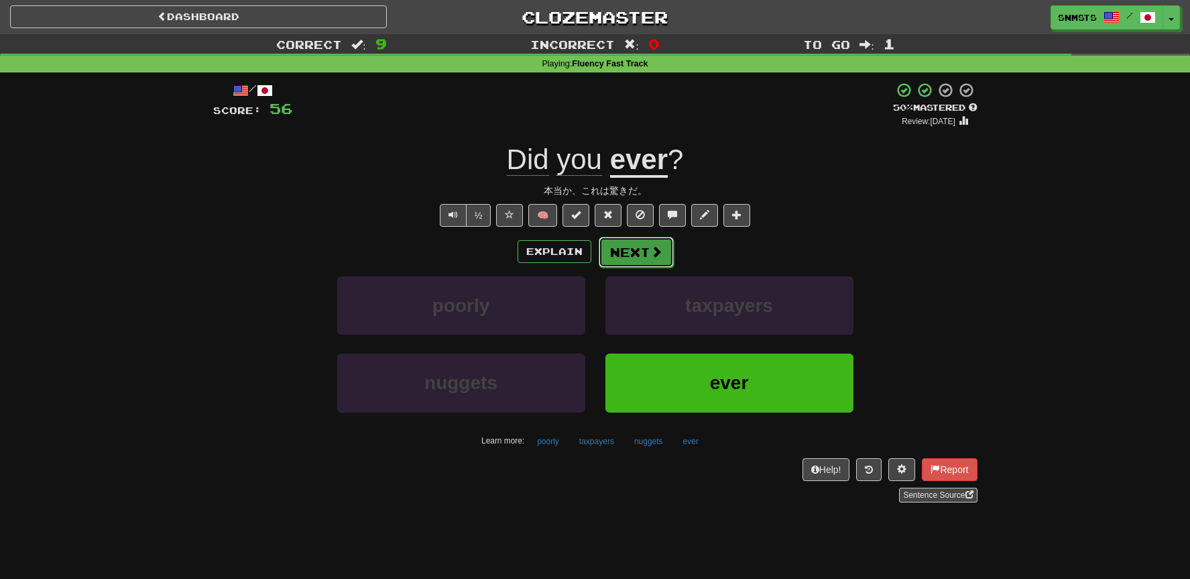
click at [664, 252] on button "Next" at bounding box center [636, 252] width 75 height 31
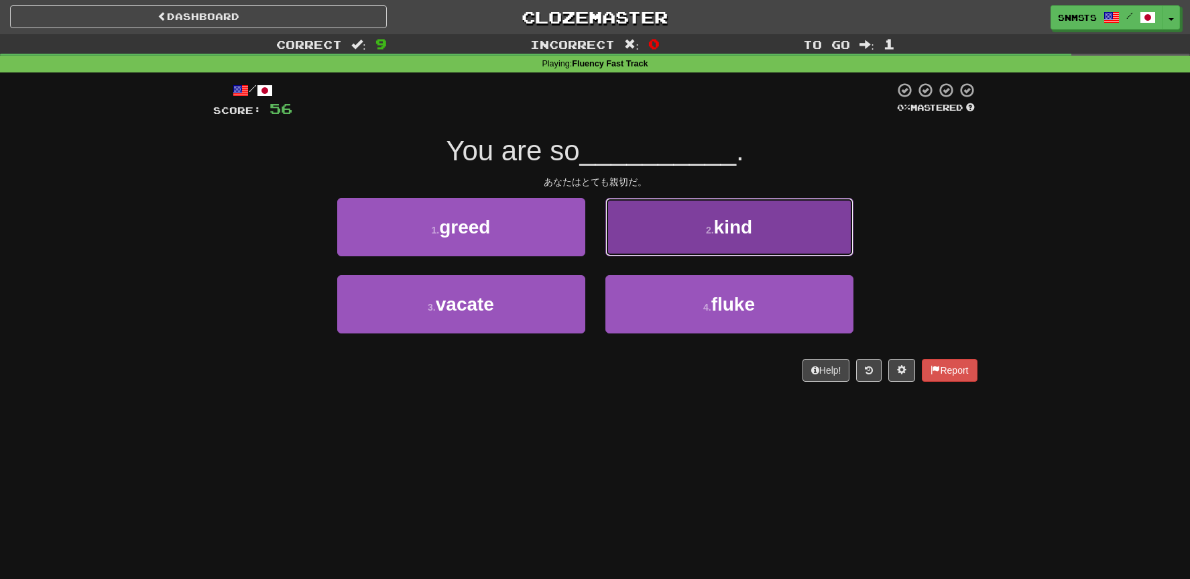
click at [640, 239] on button "2 . kind" at bounding box center [730, 227] width 248 height 58
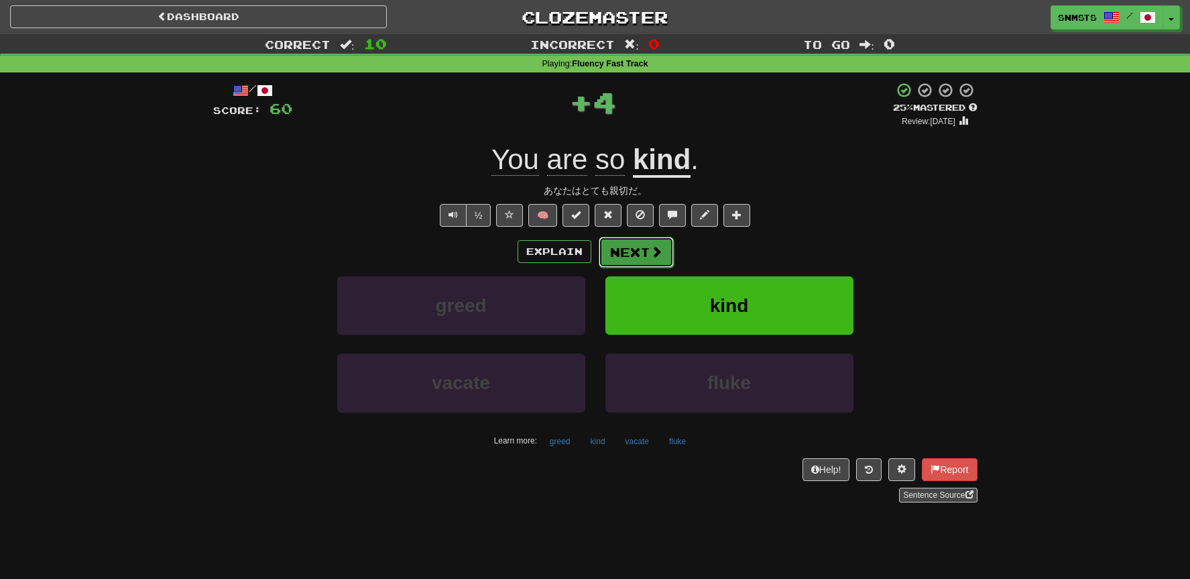
click at [629, 251] on button "Next" at bounding box center [636, 252] width 75 height 31
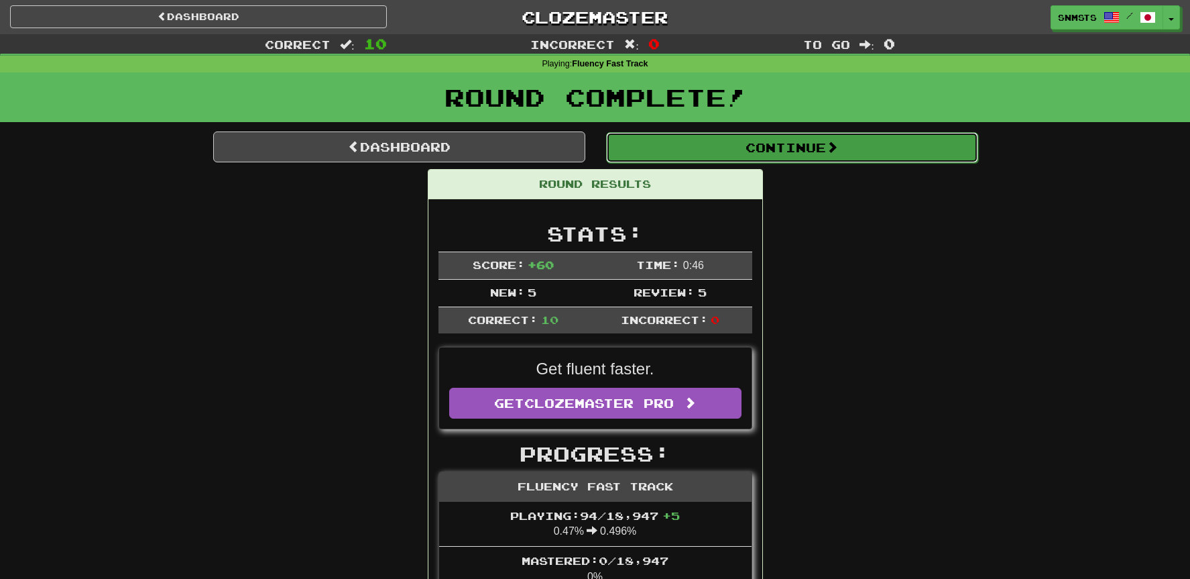
click at [712, 153] on button "Continue" at bounding box center [792, 147] width 372 height 31
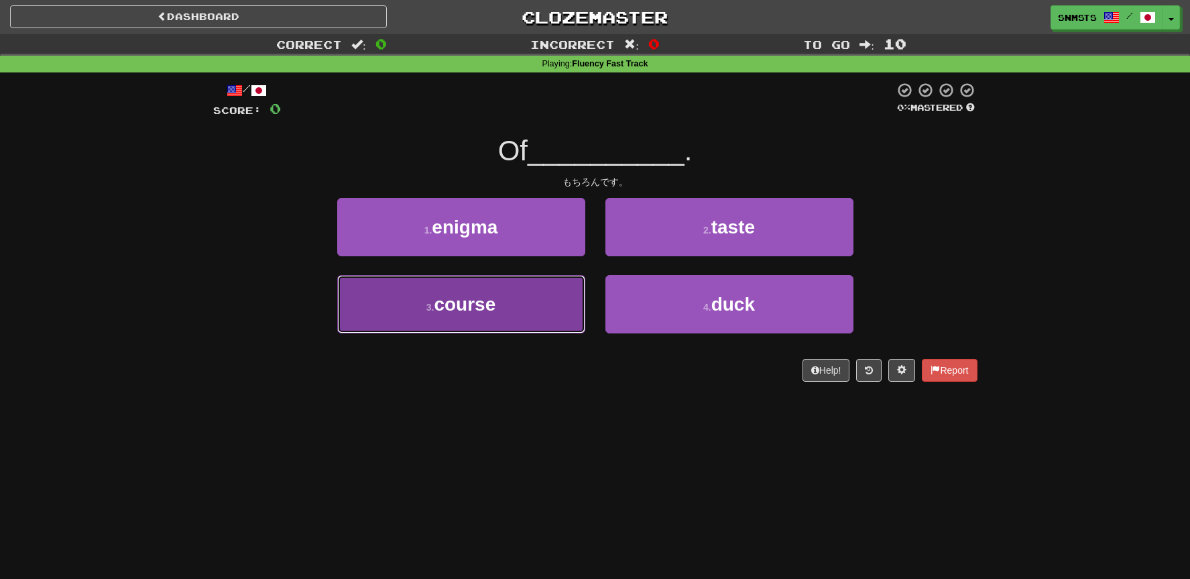
click at [550, 296] on button "3 . course" at bounding box center [461, 304] width 248 height 58
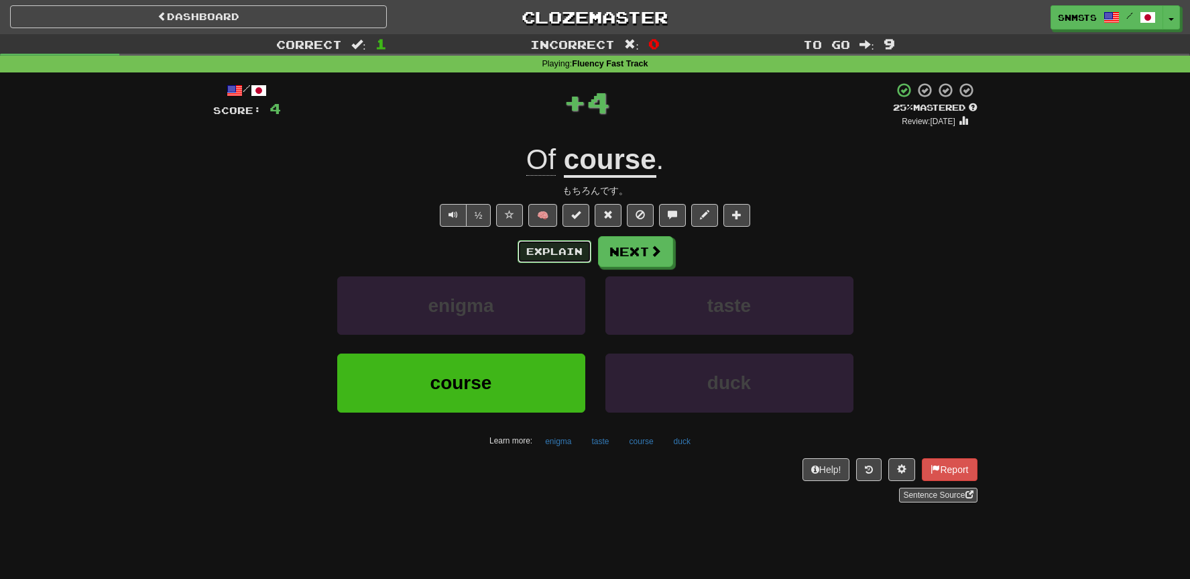
click at [577, 249] on button "Explain" at bounding box center [555, 251] width 74 height 23
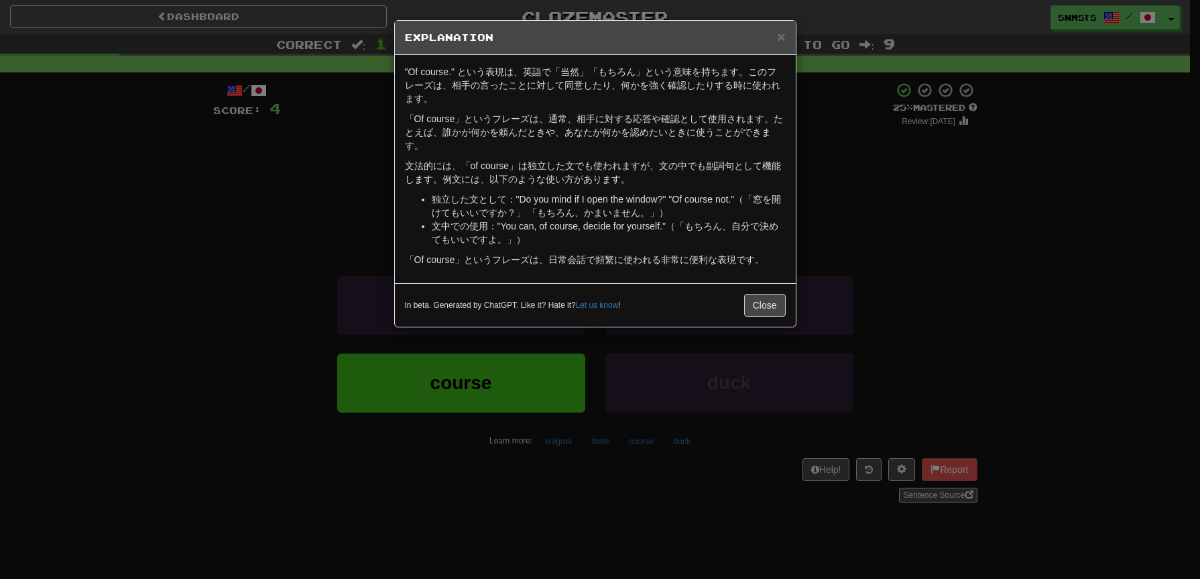
click at [848, 300] on div "× Explanation "Of course." という表現は、英語で「当然」「もちろん」という意味を持ちます。このフレーズは、相手の言ったことに対して同…" at bounding box center [600, 289] width 1200 height 579
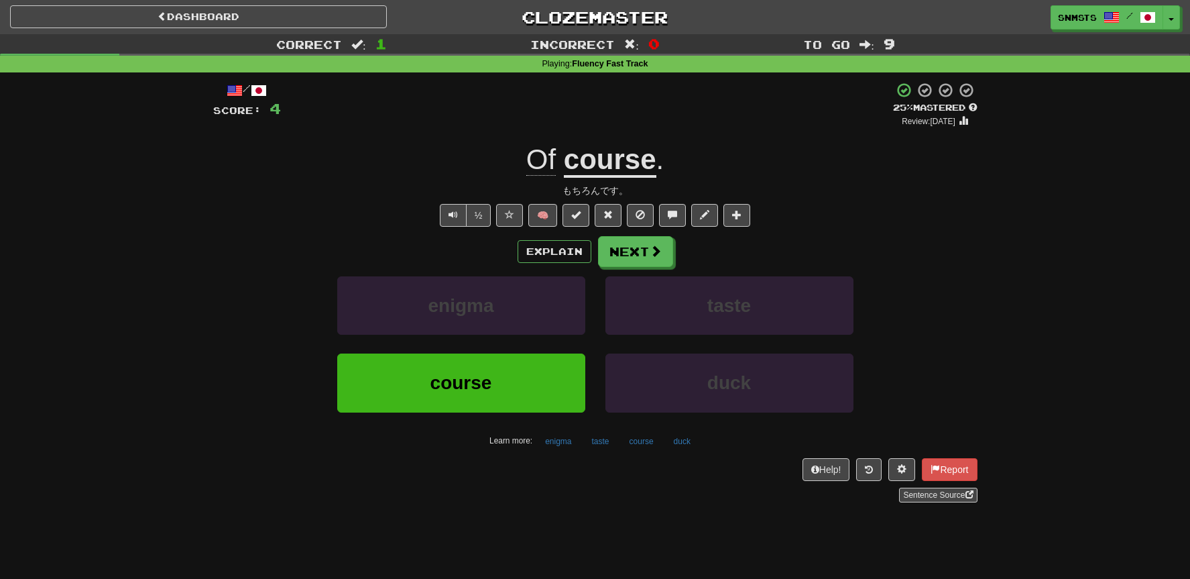
click at [836, 171] on div "Of course ." at bounding box center [595, 160] width 765 height 37
click at [657, 258] on span at bounding box center [657, 251] width 12 height 12
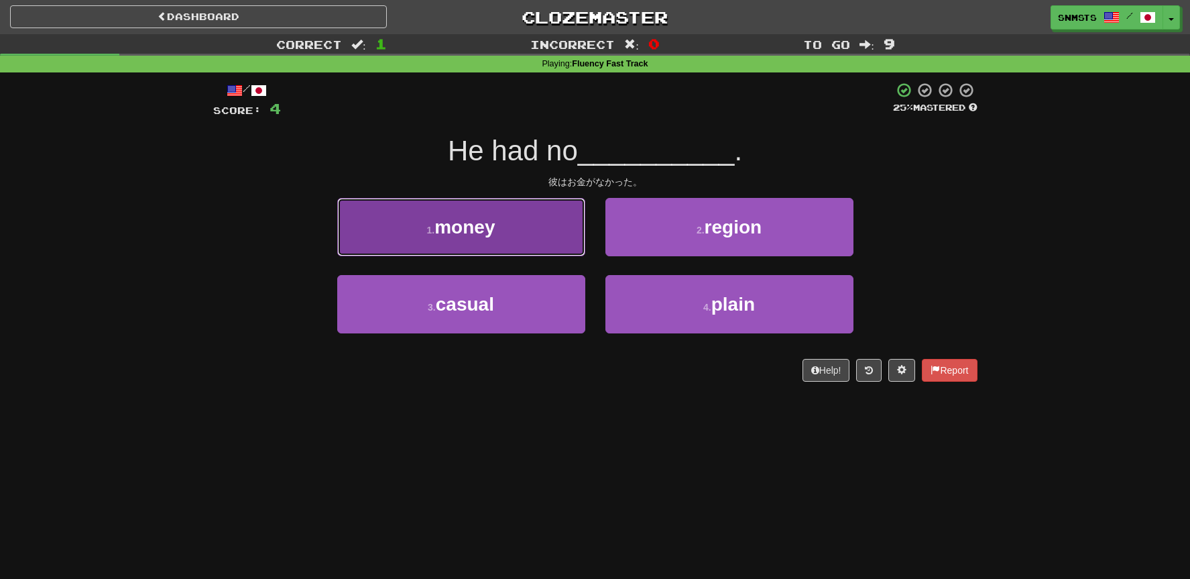
click at [553, 247] on button "1 . money" at bounding box center [461, 227] width 248 height 58
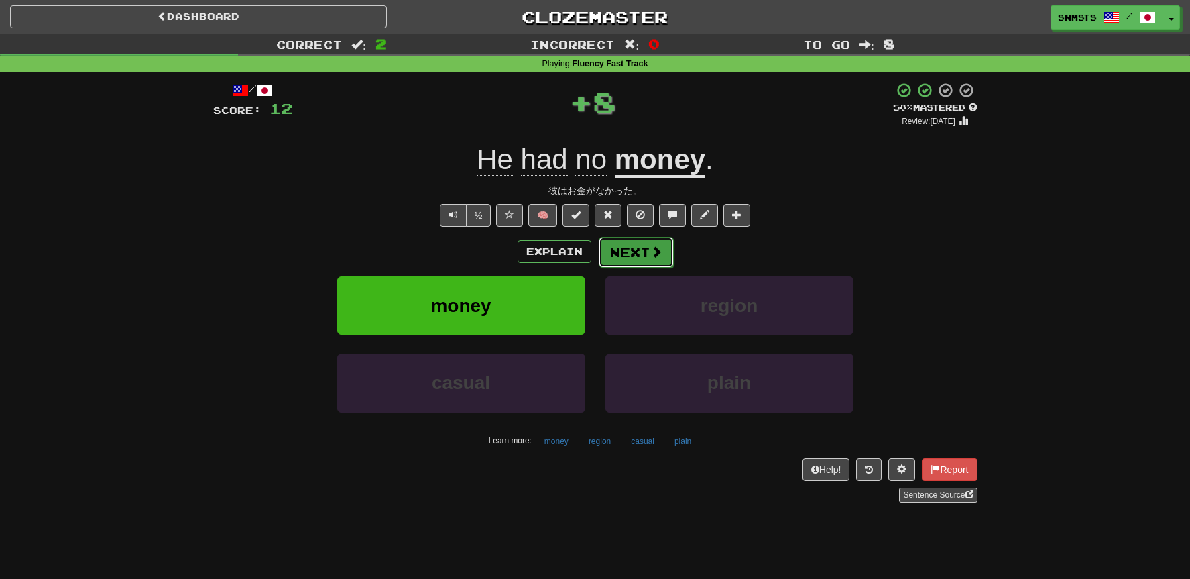
click at [632, 258] on button "Next" at bounding box center [636, 252] width 75 height 31
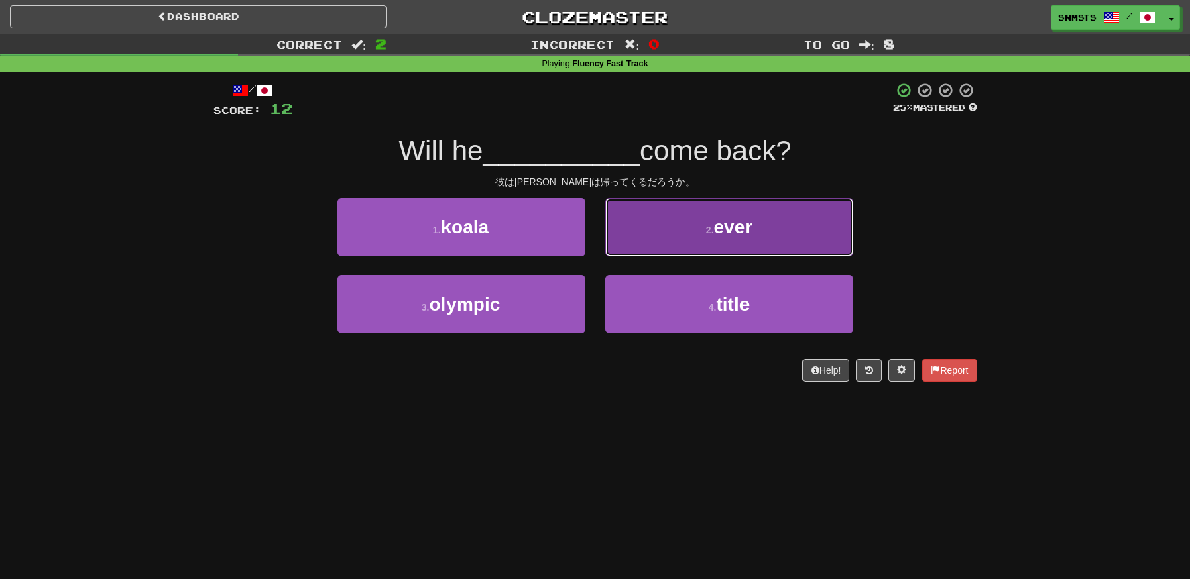
click at [693, 233] on button "2 . ever" at bounding box center [730, 227] width 248 height 58
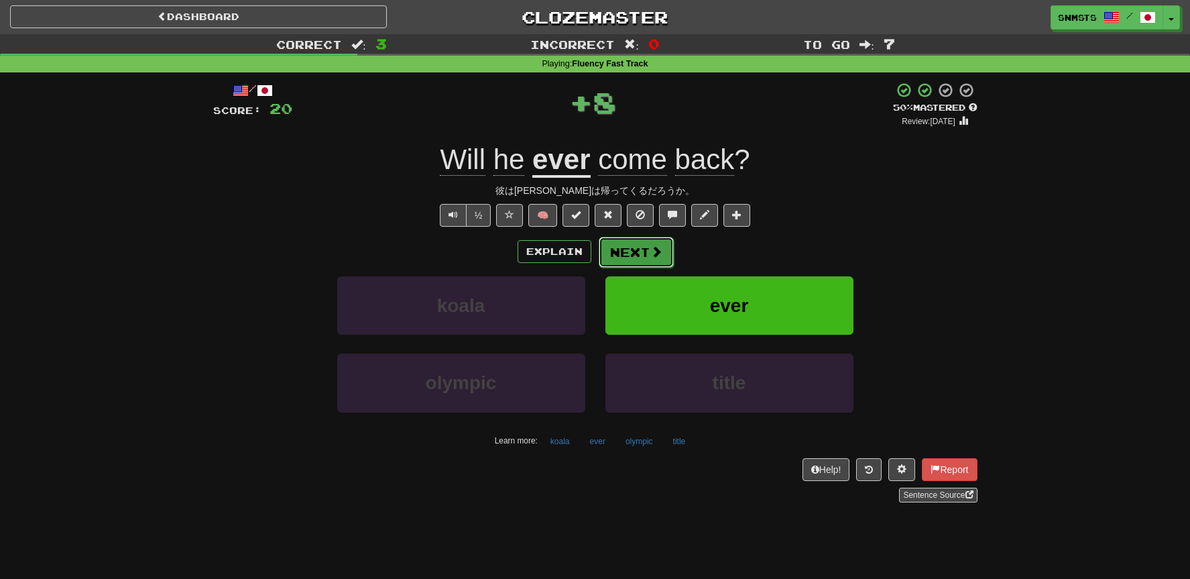
click at [651, 254] on span at bounding box center [657, 251] width 12 height 12
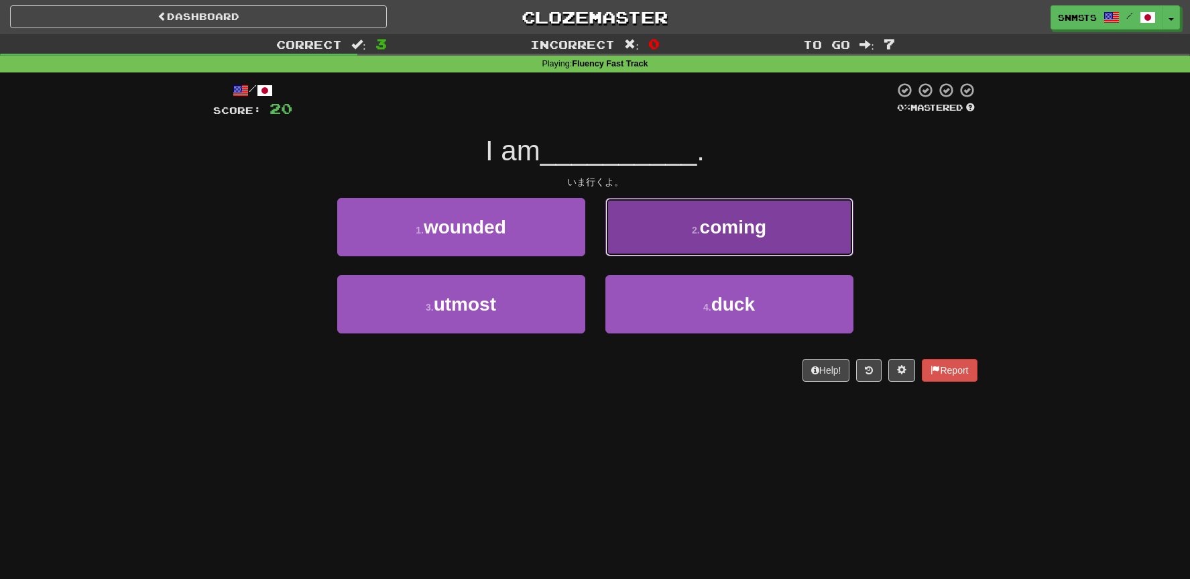
click at [653, 234] on button "2 . coming" at bounding box center [730, 227] width 248 height 58
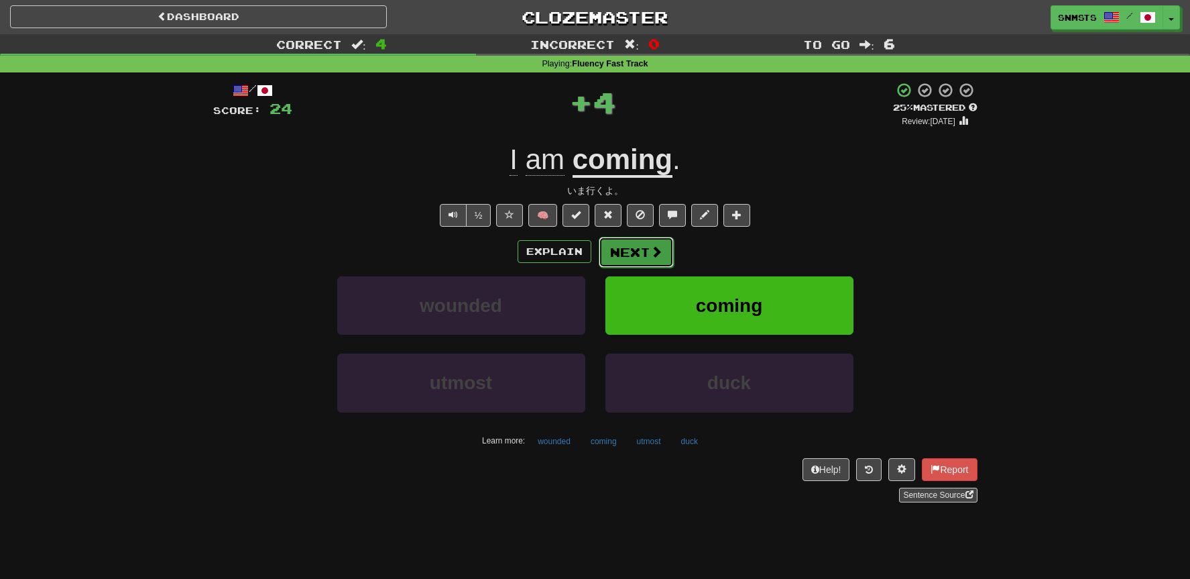
click at [636, 255] on button "Next" at bounding box center [636, 252] width 75 height 31
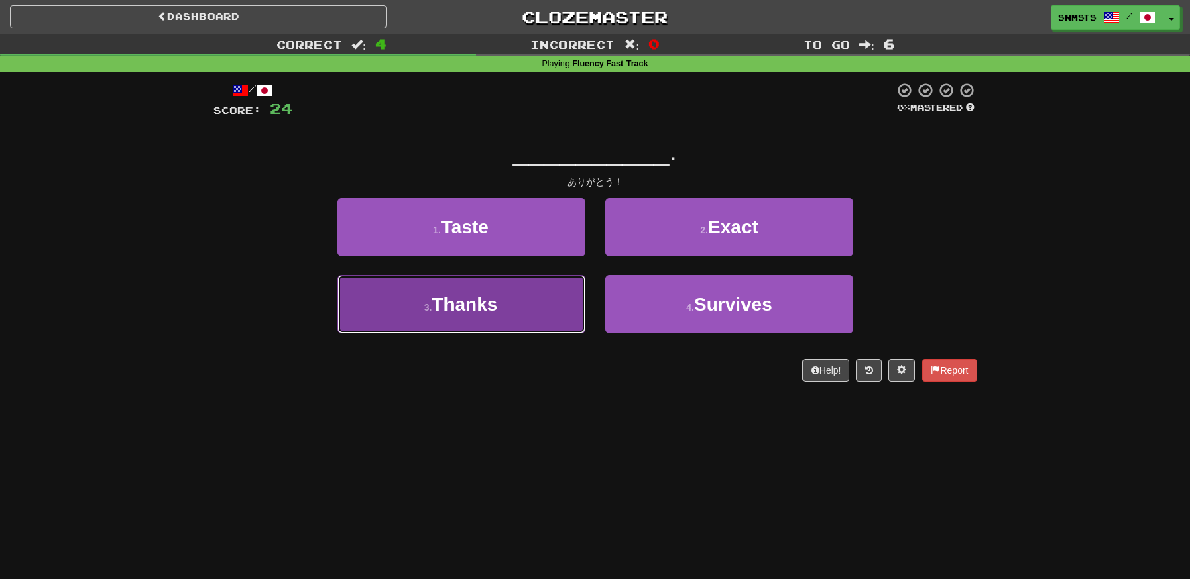
click at [525, 298] on button "3 . Thanks" at bounding box center [461, 304] width 248 height 58
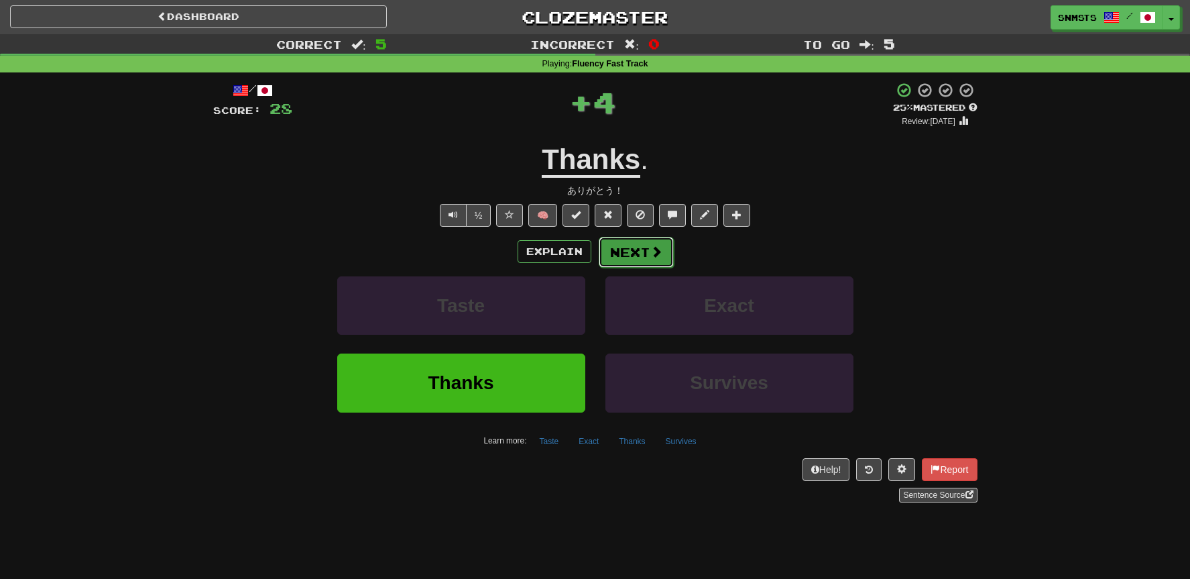
click at [620, 256] on button "Next" at bounding box center [636, 252] width 75 height 31
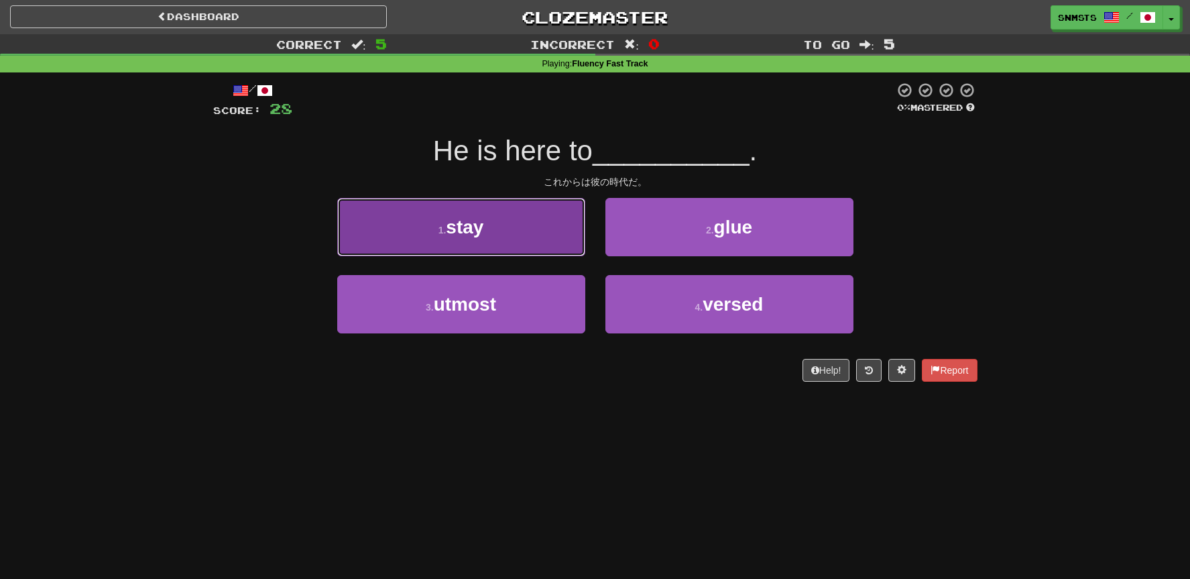
click at [555, 239] on button "1 . stay" at bounding box center [461, 227] width 248 height 58
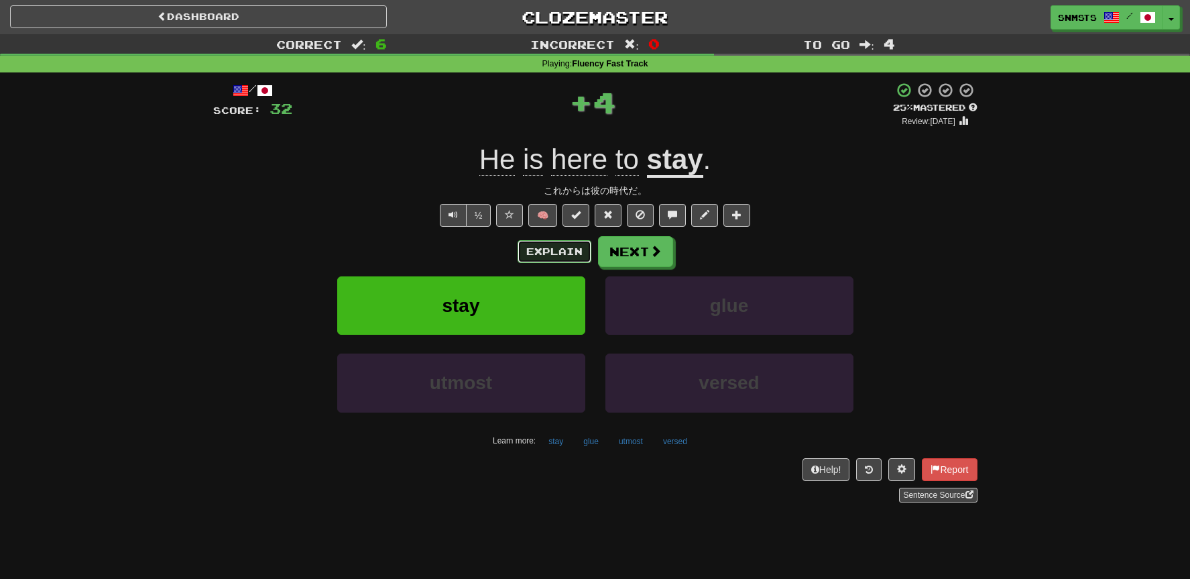
click at [564, 252] on button "Explain" at bounding box center [555, 251] width 74 height 23
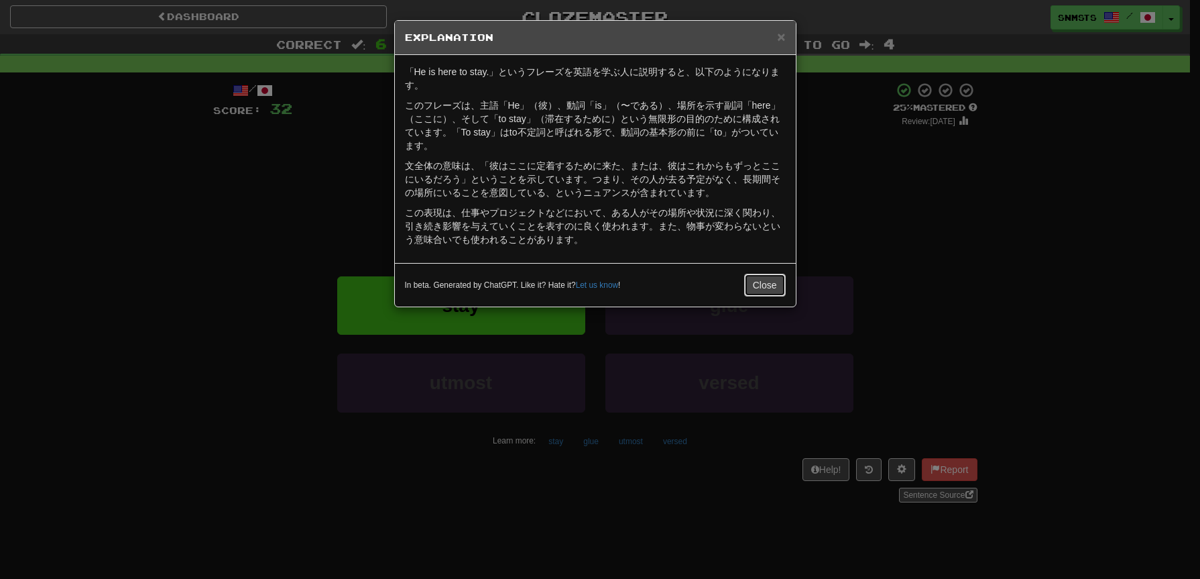
click at [763, 280] on button "Close" at bounding box center [765, 285] width 42 height 23
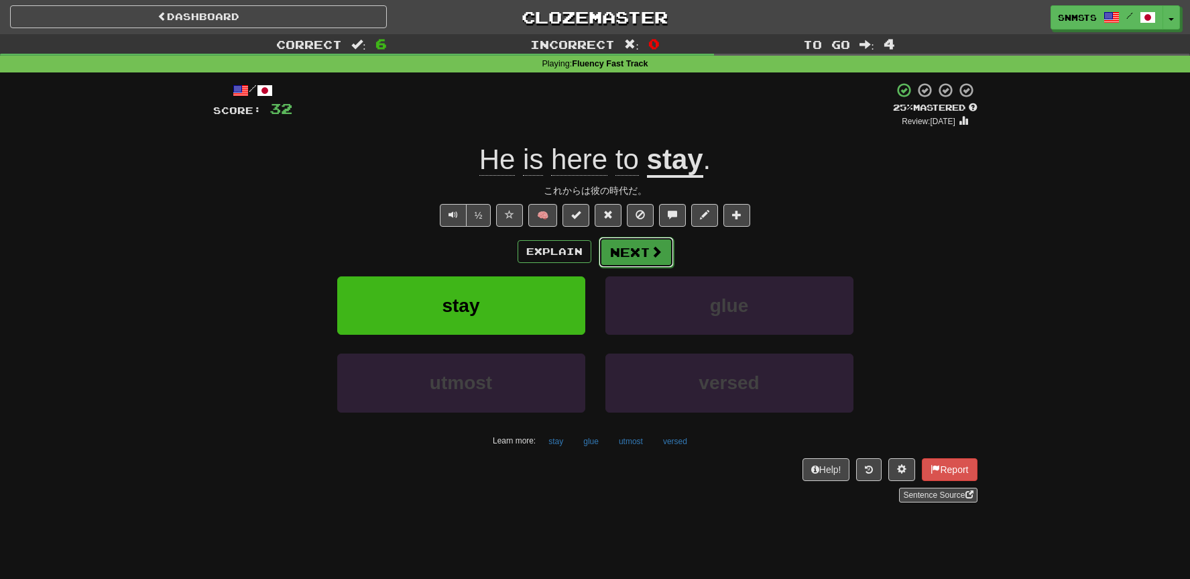
click at [633, 255] on button "Next" at bounding box center [636, 252] width 75 height 31
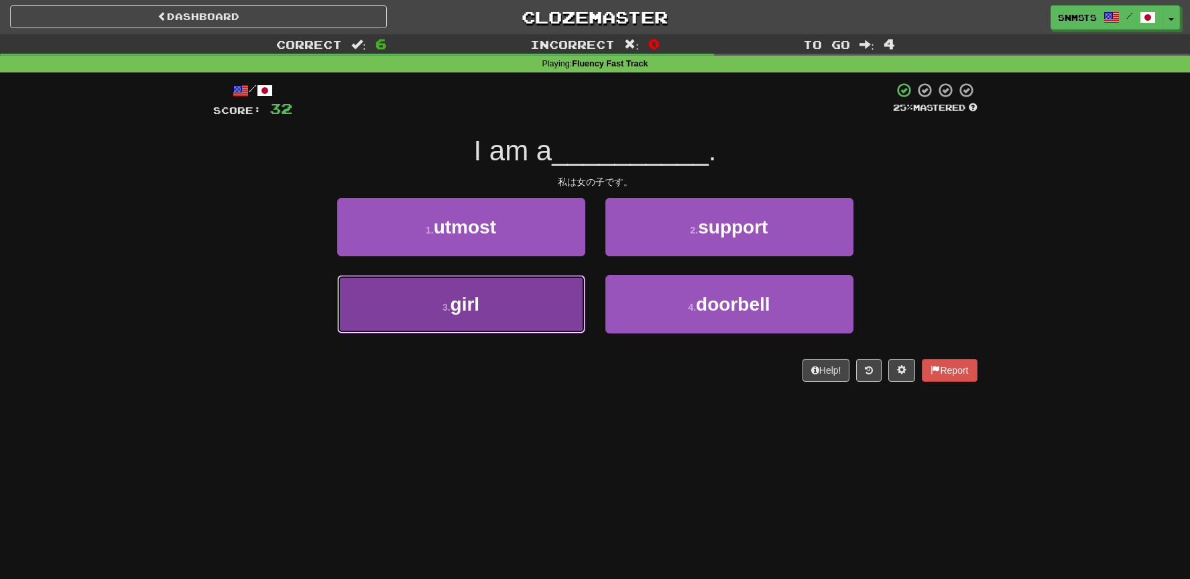
click at [557, 292] on button "3 . girl" at bounding box center [461, 304] width 248 height 58
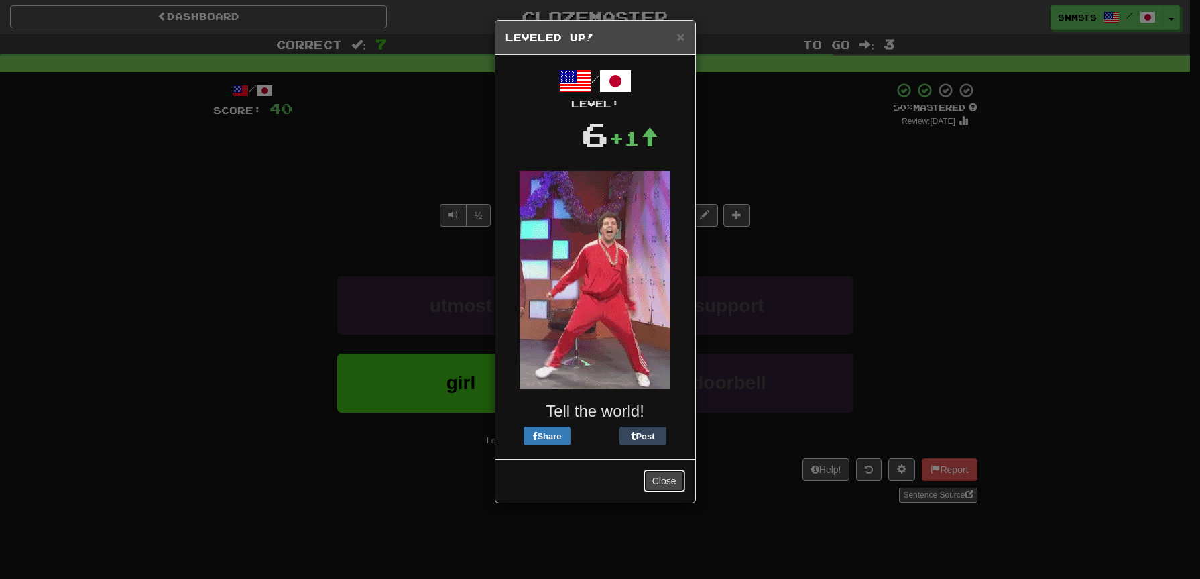
click at [658, 481] on button "Close" at bounding box center [665, 480] width 42 height 23
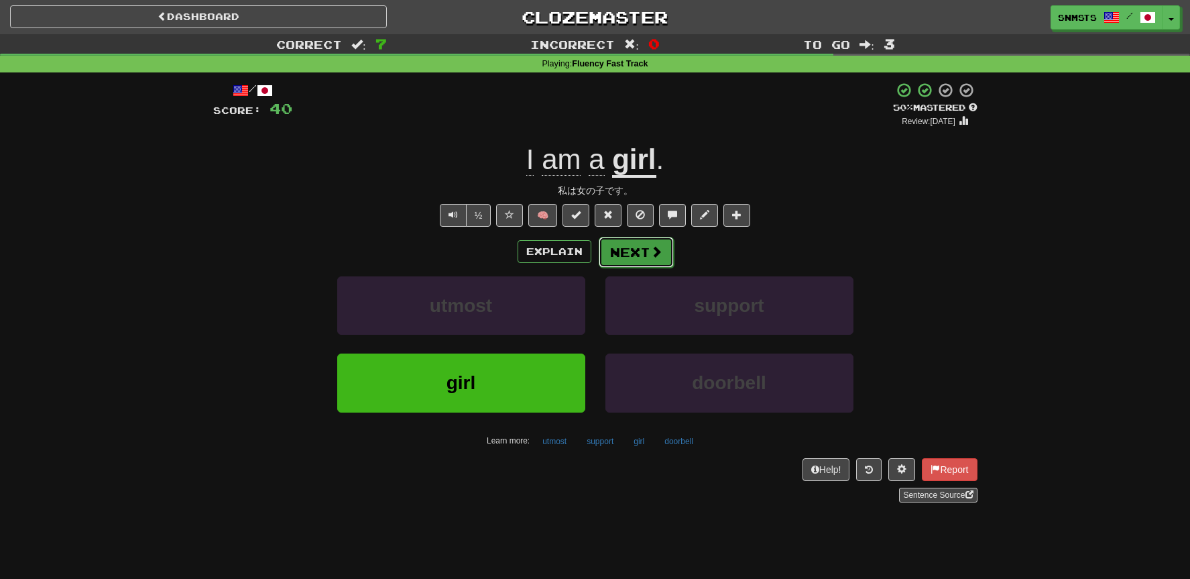
click at [636, 252] on button "Next" at bounding box center [636, 252] width 75 height 31
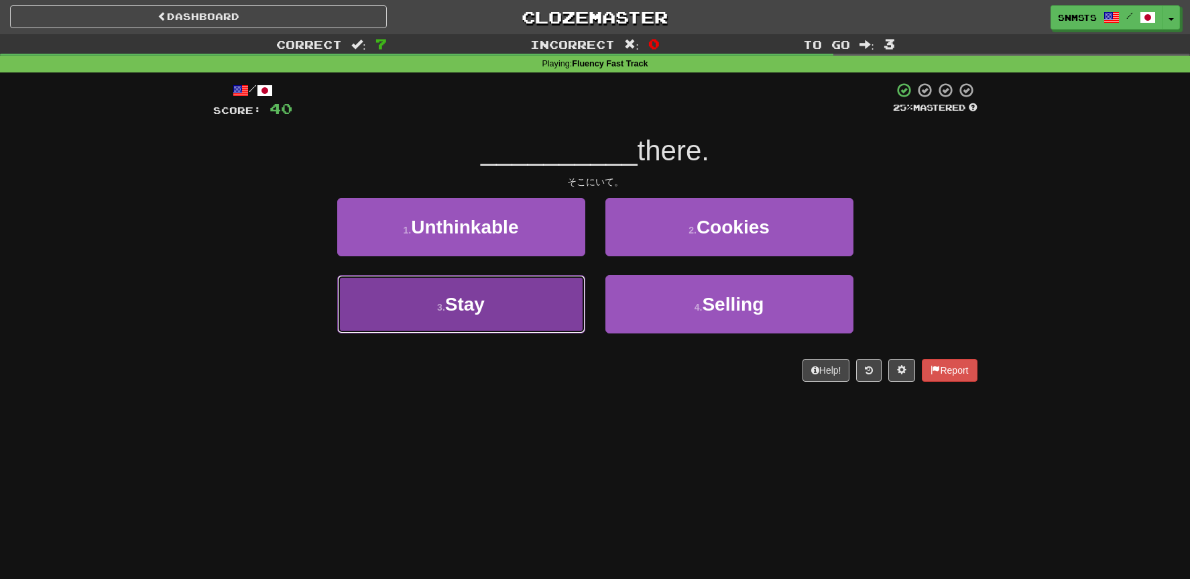
click at [545, 303] on button "3 . Stay" at bounding box center [461, 304] width 248 height 58
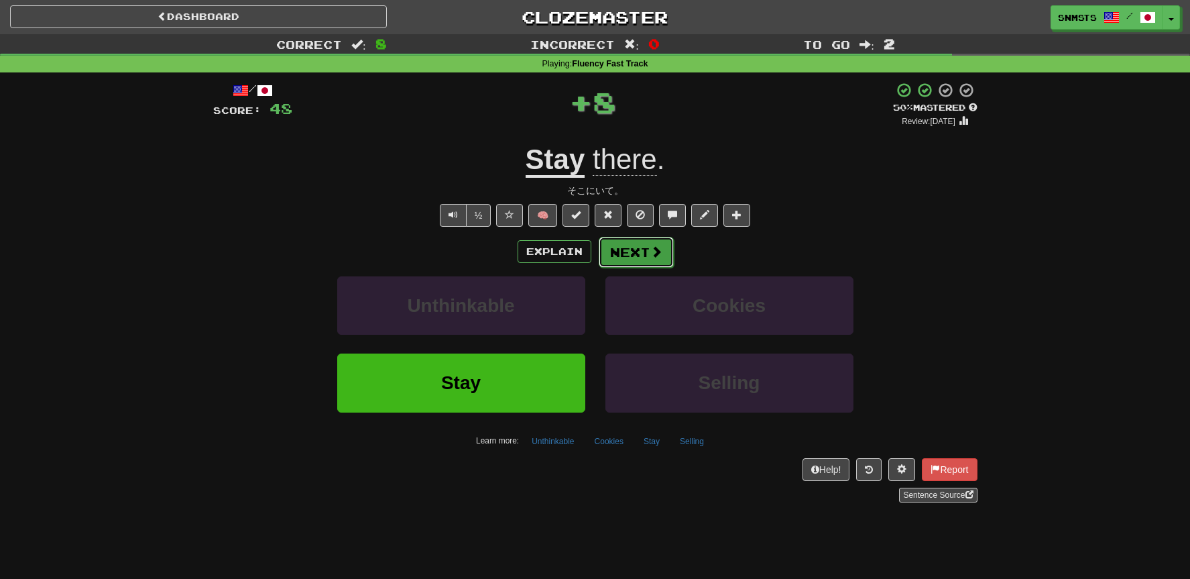
click at [619, 250] on button "Next" at bounding box center [636, 252] width 75 height 31
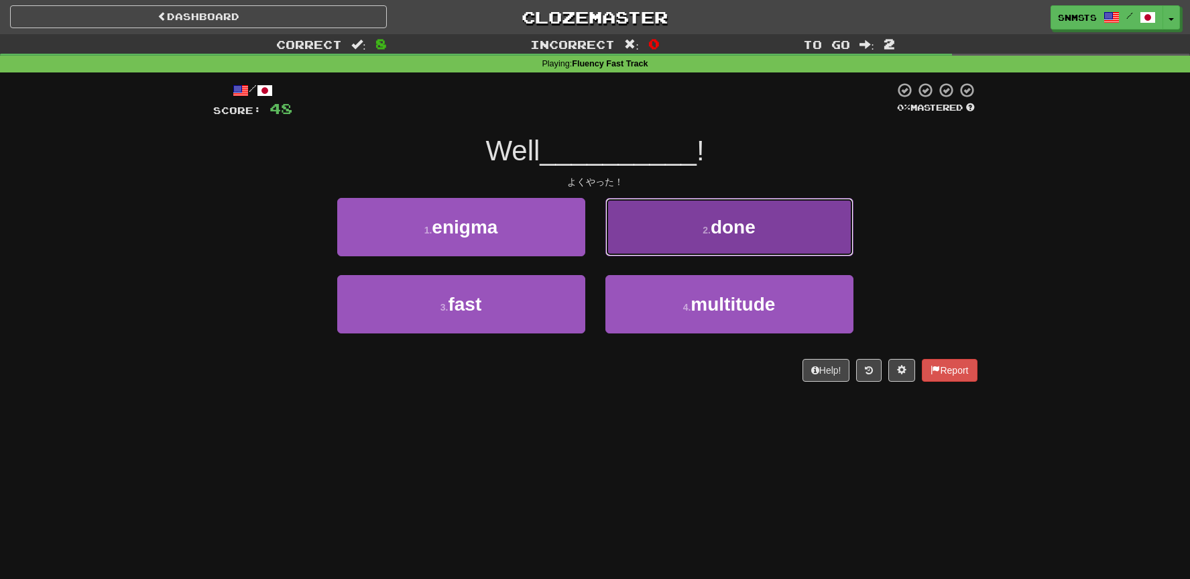
click at [654, 225] on button "2 . done" at bounding box center [730, 227] width 248 height 58
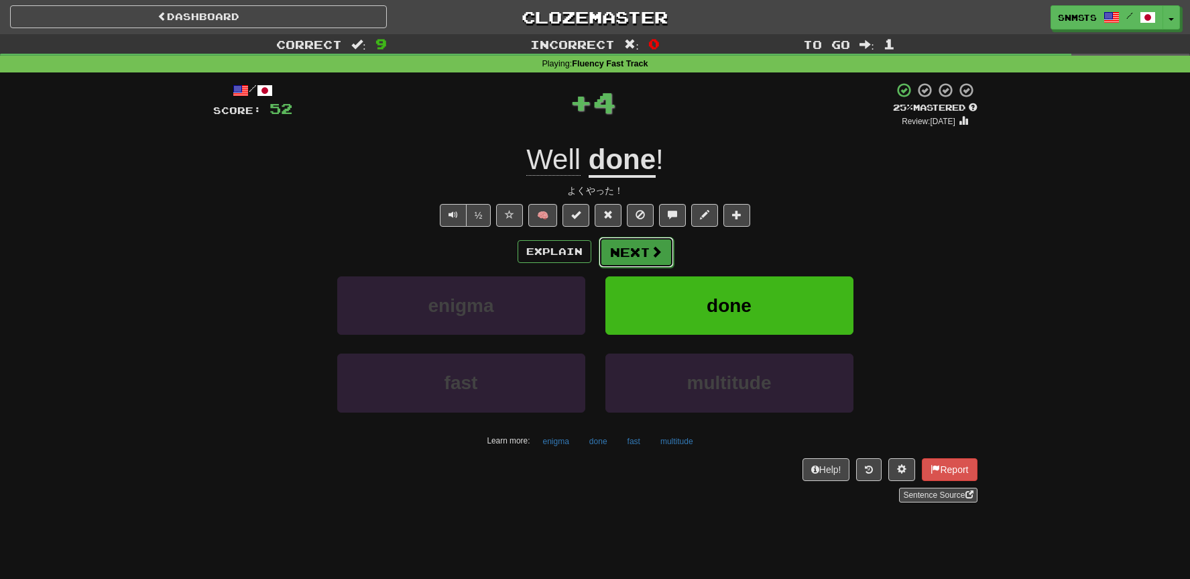
click at [652, 254] on span at bounding box center [657, 251] width 12 height 12
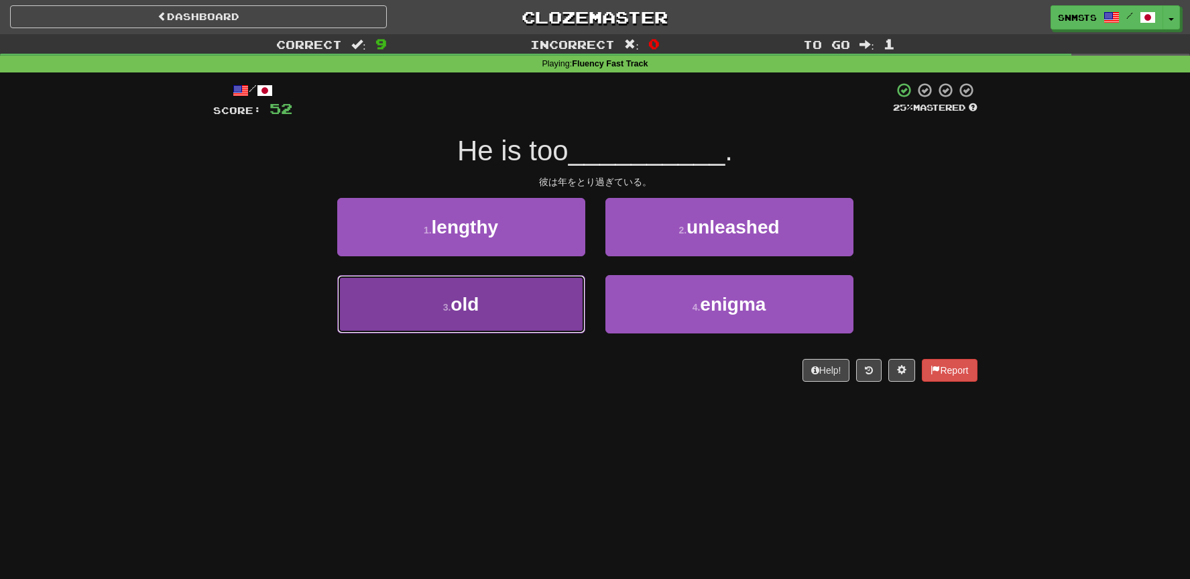
click at [543, 305] on button "3 . old" at bounding box center [461, 304] width 248 height 58
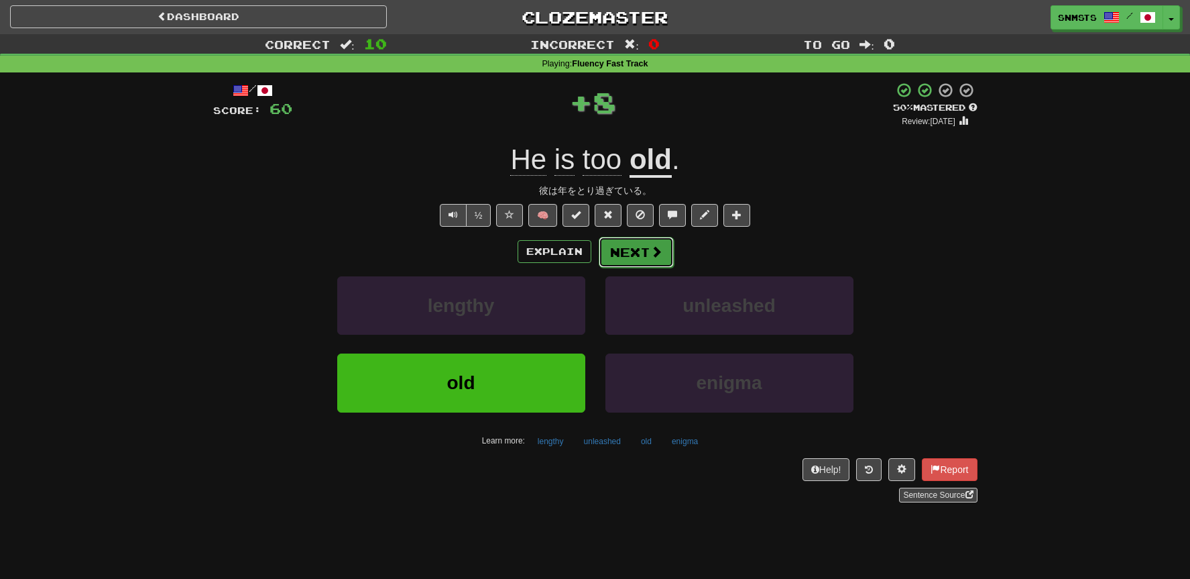
click at [649, 257] on button "Next" at bounding box center [636, 252] width 75 height 31
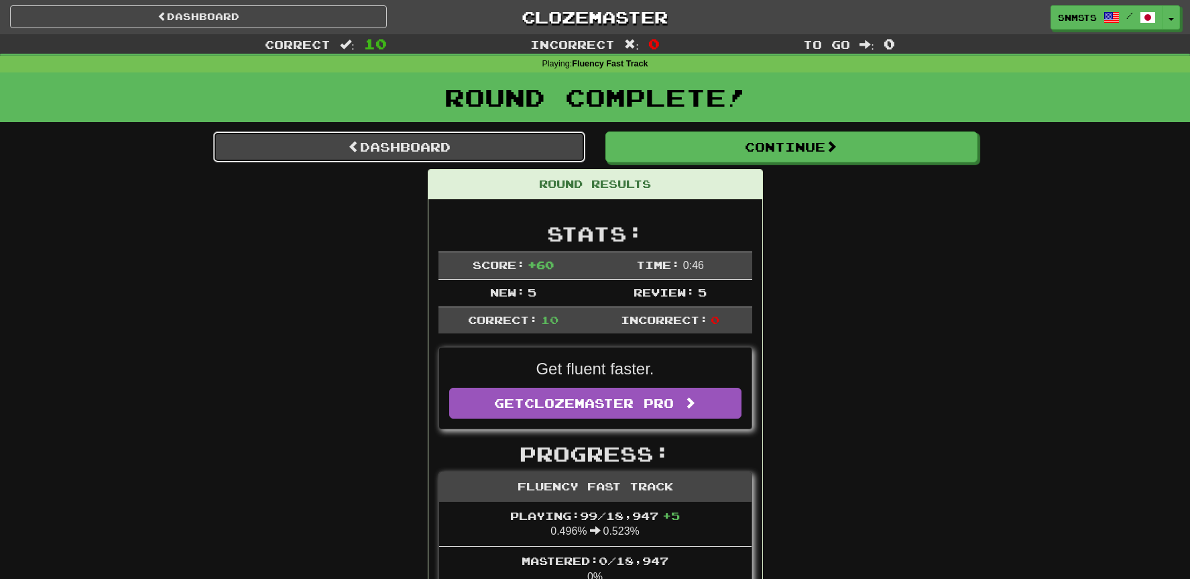
click at [563, 146] on link "Dashboard" at bounding box center [399, 146] width 372 height 31
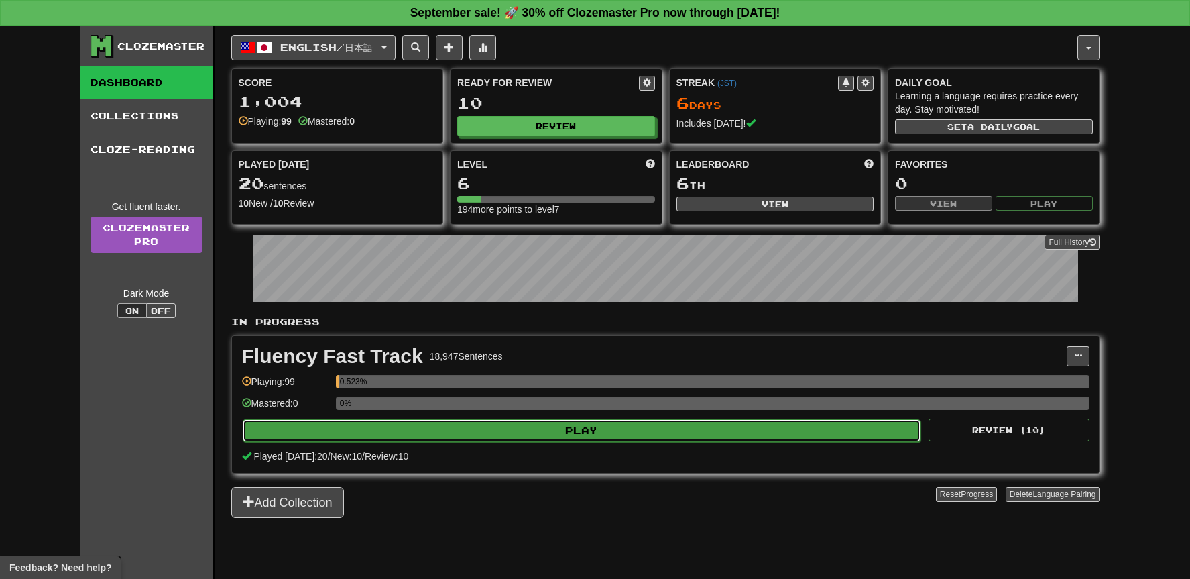
click at [712, 431] on button "Play" at bounding box center [582, 430] width 679 height 23
select select "**"
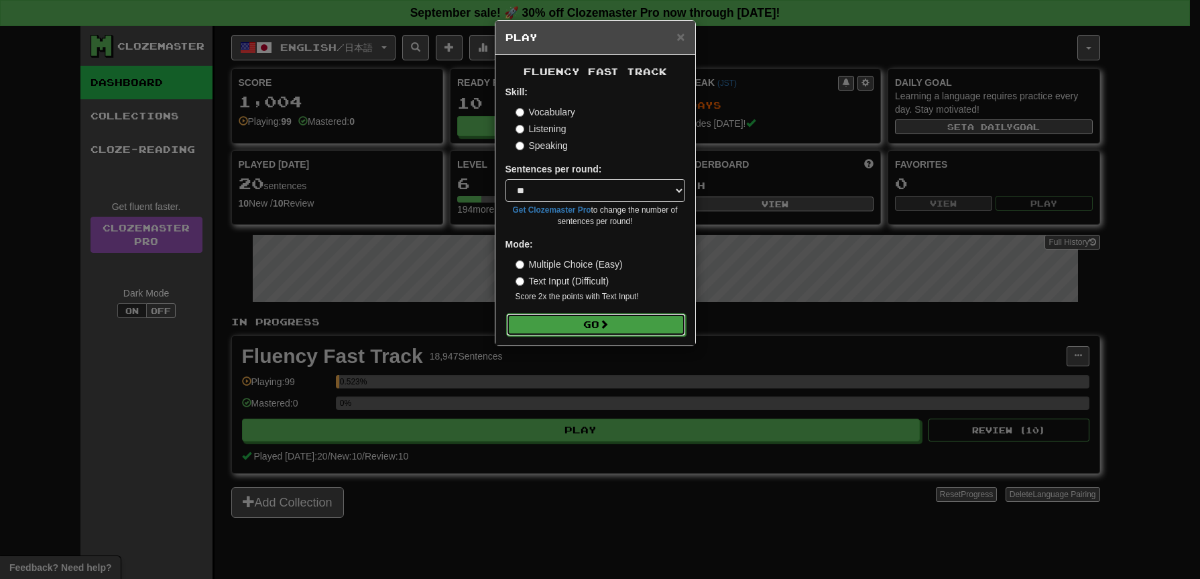
click at [643, 320] on button "Go" at bounding box center [596, 324] width 180 height 23
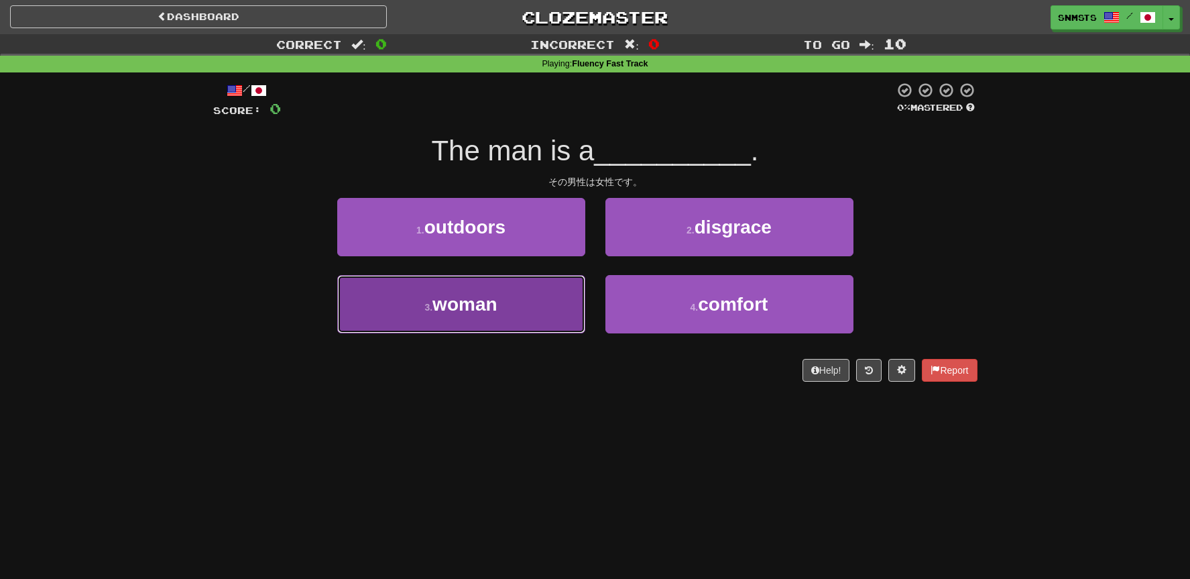
click at [564, 294] on button "3 . woman" at bounding box center [461, 304] width 248 height 58
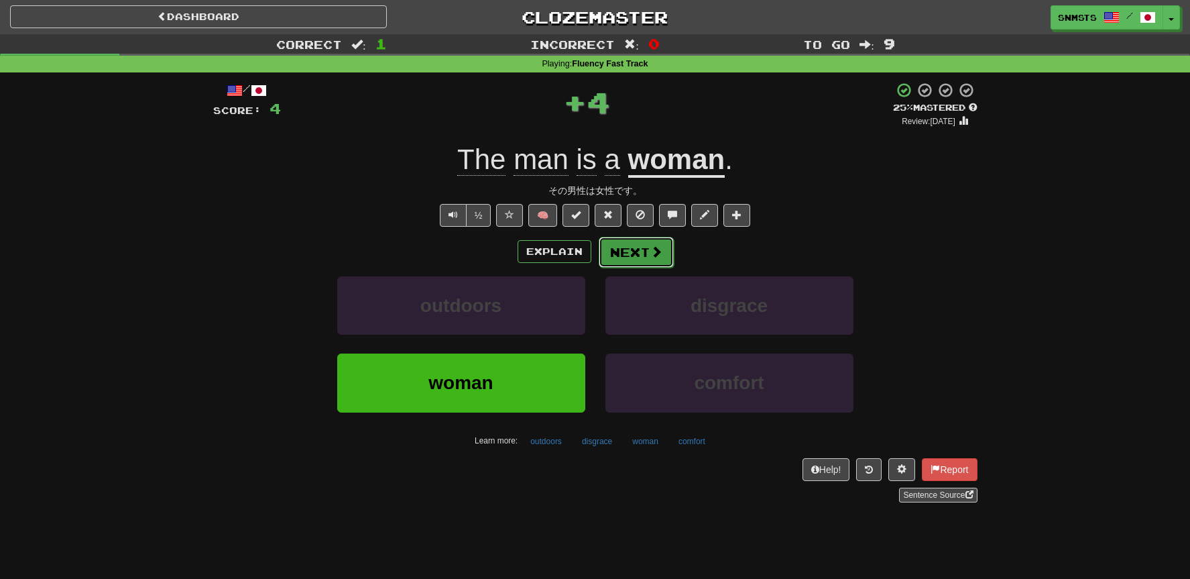
click at [636, 253] on button "Next" at bounding box center [636, 252] width 75 height 31
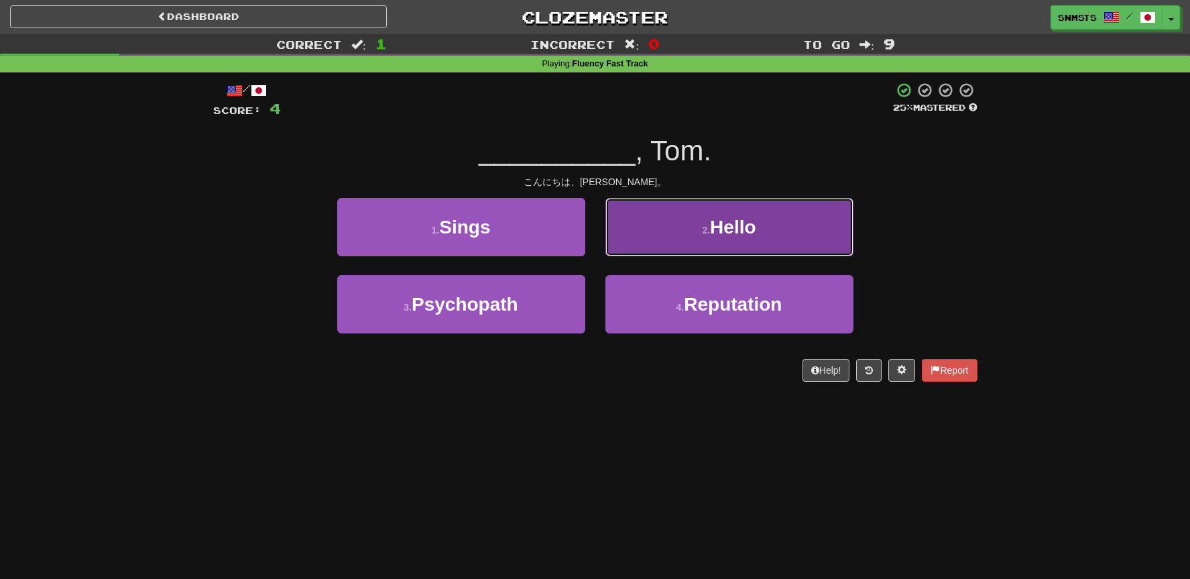
click at [638, 241] on button "2 . Hello" at bounding box center [730, 227] width 248 height 58
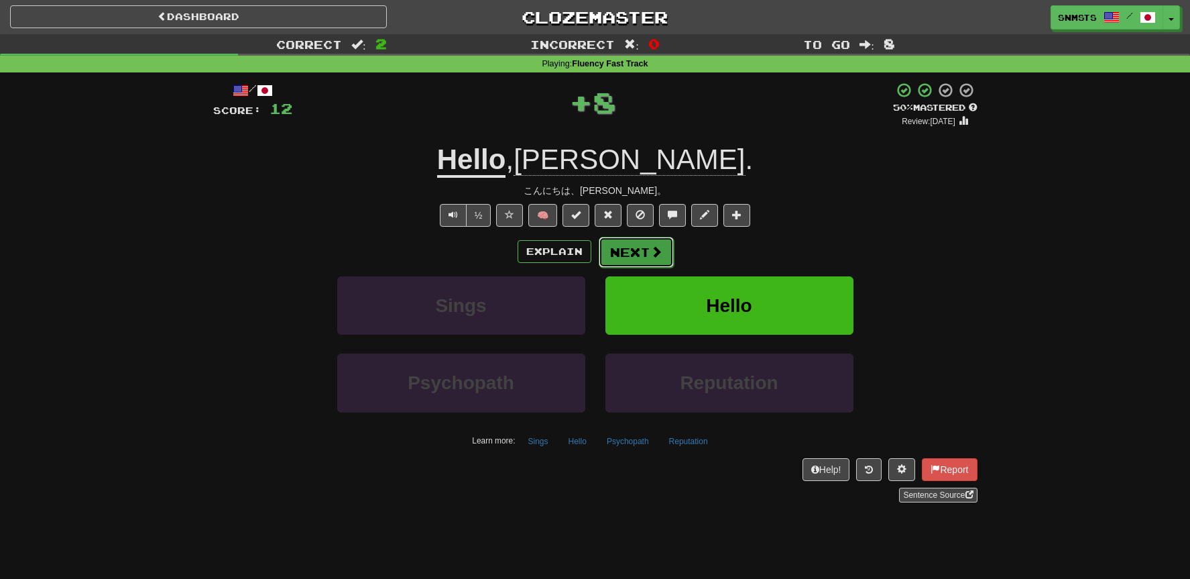
click at [624, 249] on button "Next" at bounding box center [636, 252] width 75 height 31
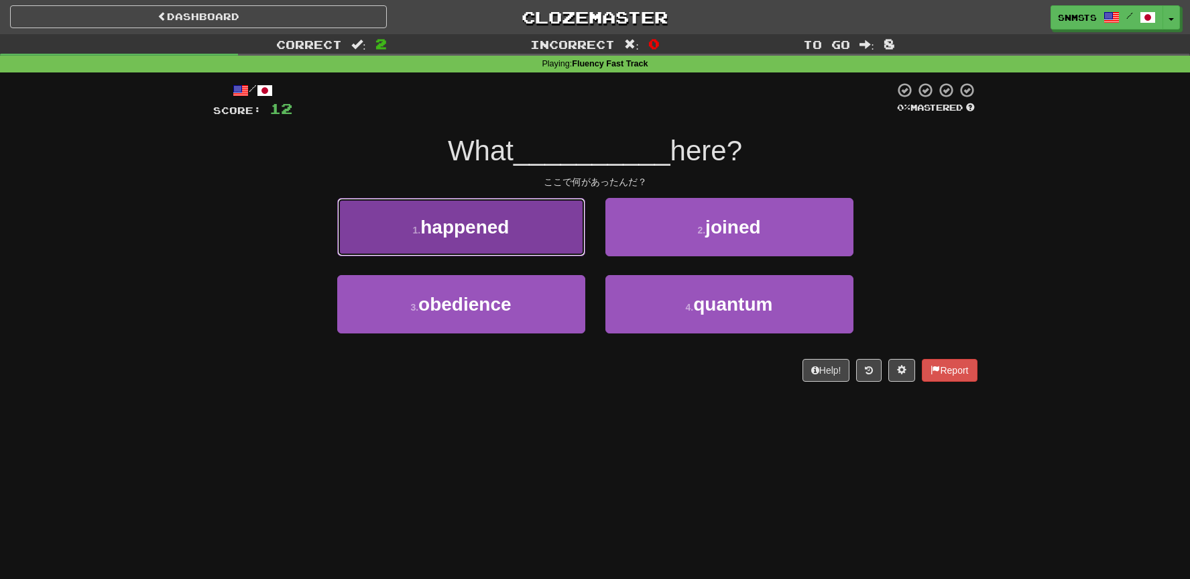
click at [565, 244] on button "1 . happened" at bounding box center [461, 227] width 248 height 58
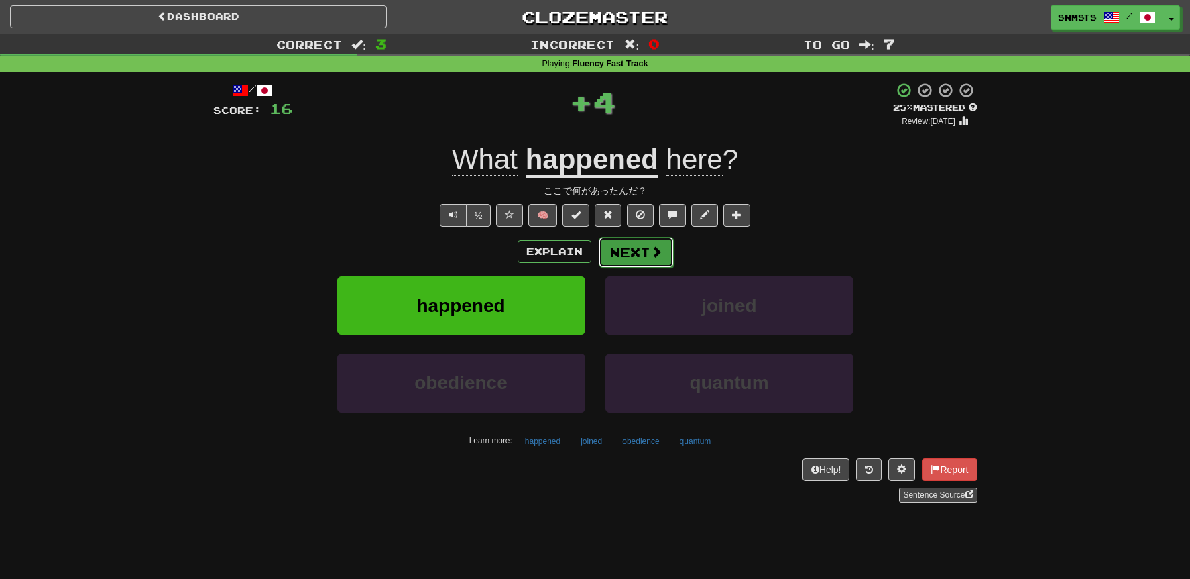
click at [609, 248] on button "Next" at bounding box center [636, 252] width 75 height 31
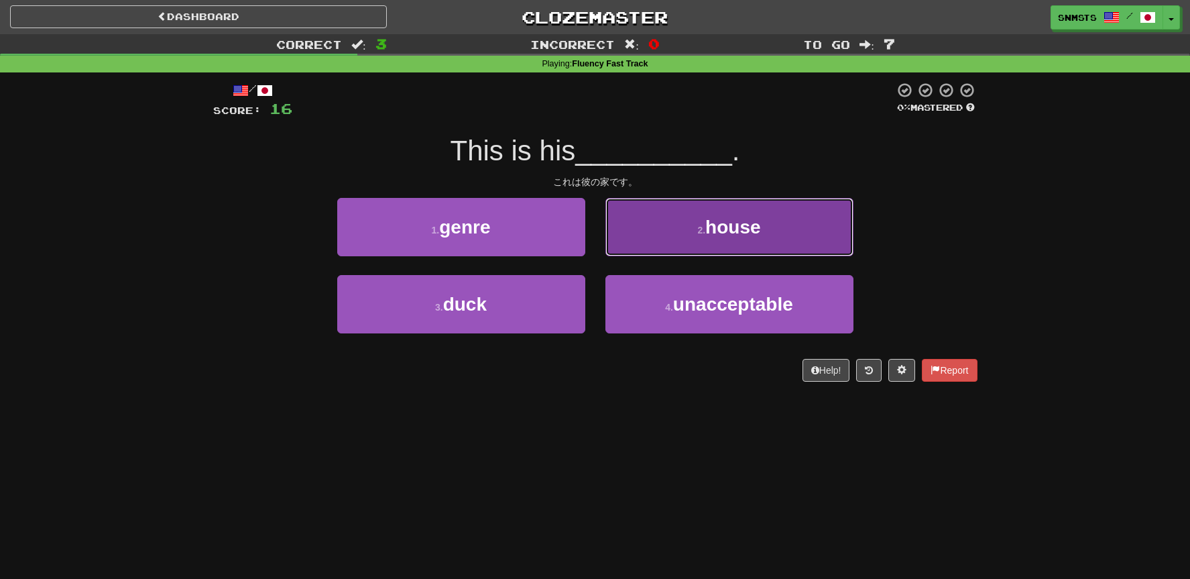
click at [642, 239] on button "2 . house" at bounding box center [730, 227] width 248 height 58
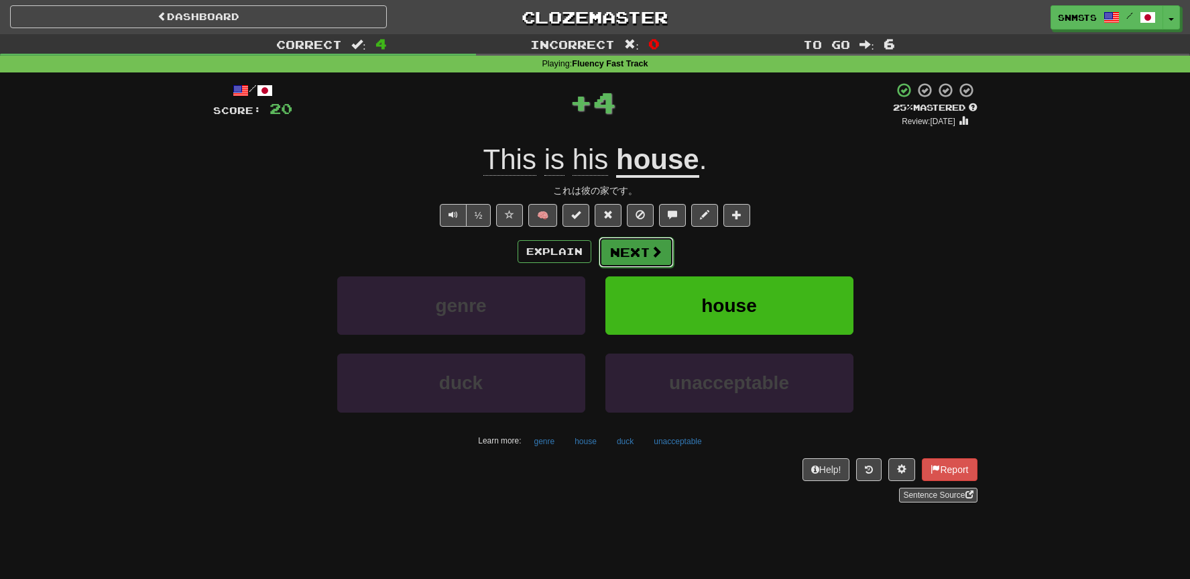
click at [634, 243] on button "Next" at bounding box center [636, 252] width 75 height 31
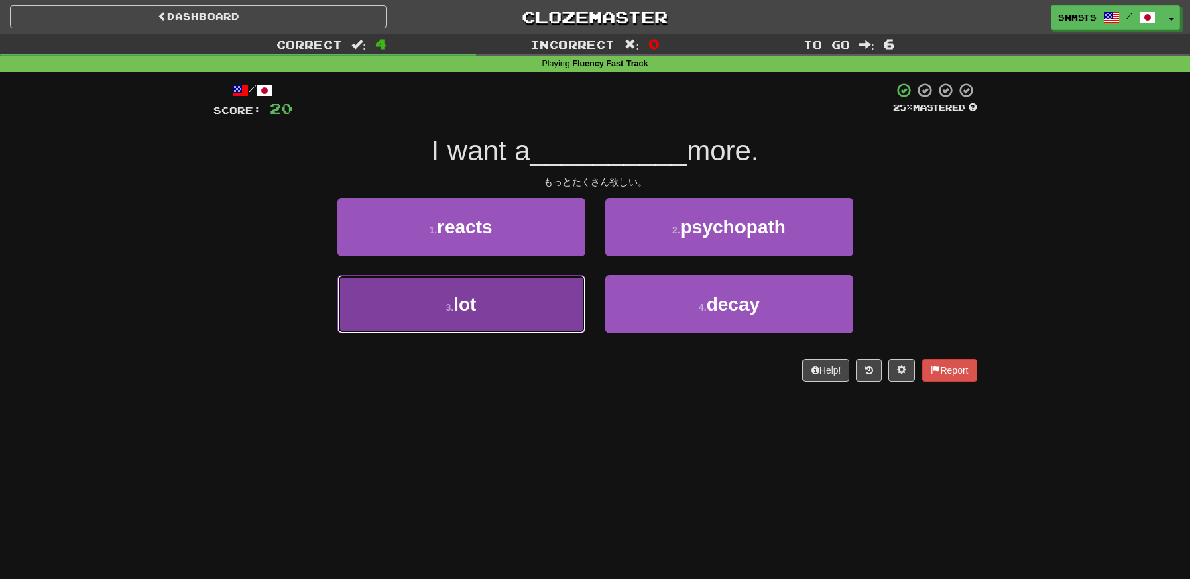
click at [562, 290] on button "3 . lot" at bounding box center [461, 304] width 248 height 58
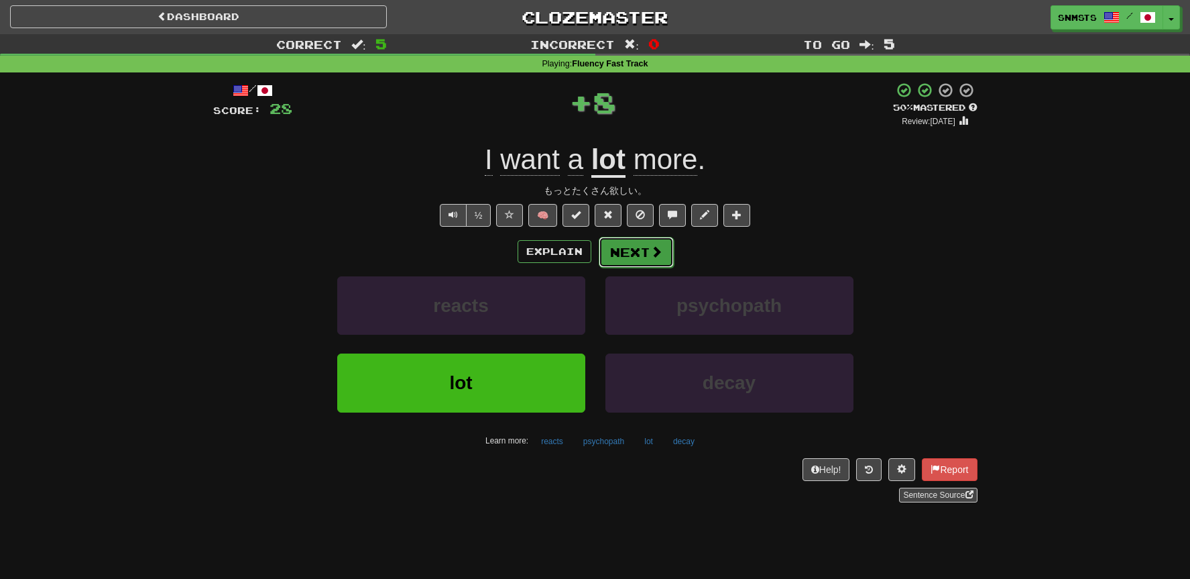
click at [614, 251] on button "Next" at bounding box center [636, 252] width 75 height 31
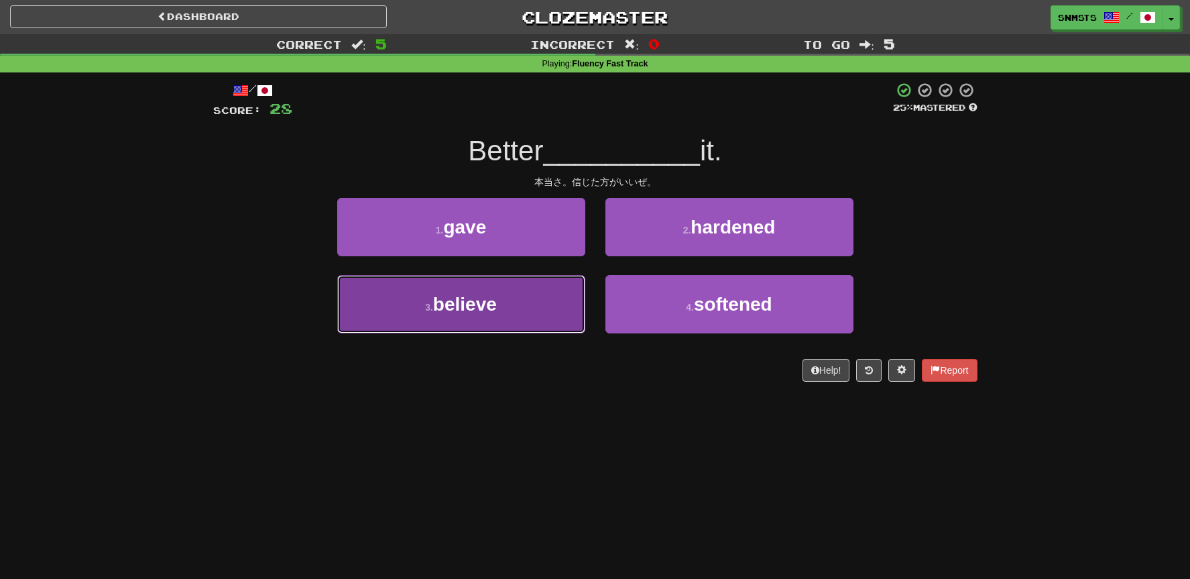
click at [573, 289] on button "3 . believe" at bounding box center [461, 304] width 248 height 58
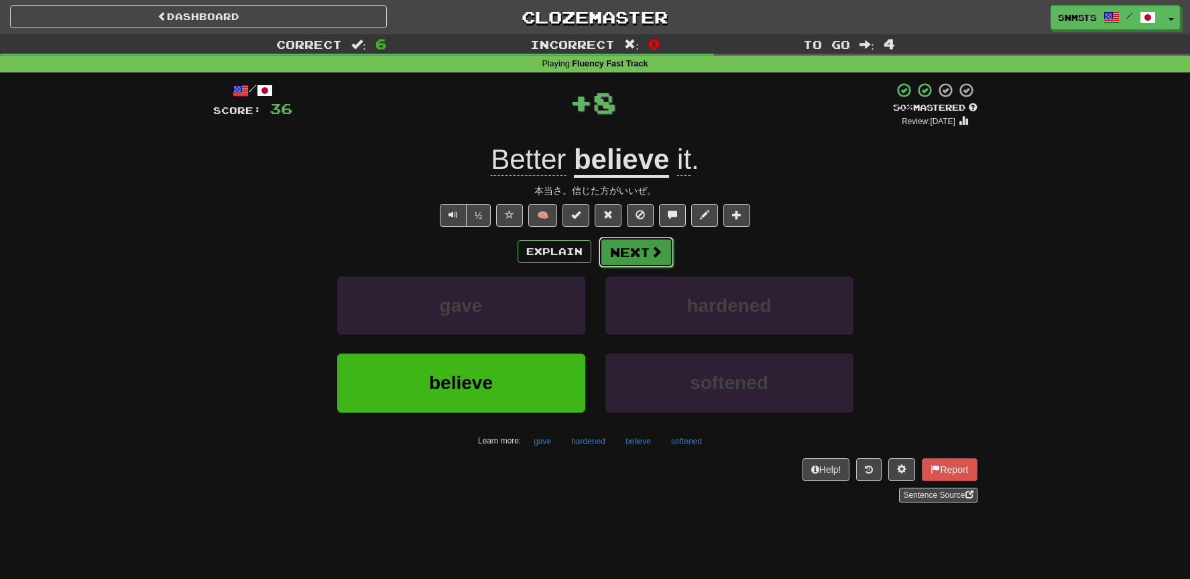
click at [615, 252] on button "Next" at bounding box center [636, 252] width 75 height 31
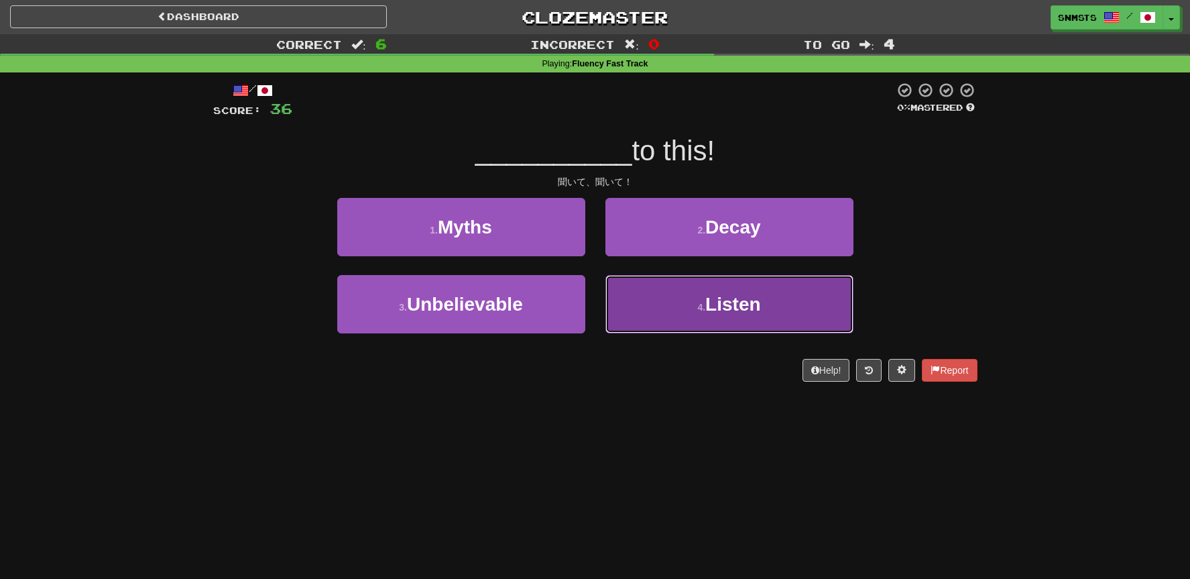
click at [628, 292] on button "4 . Listen" at bounding box center [730, 304] width 248 height 58
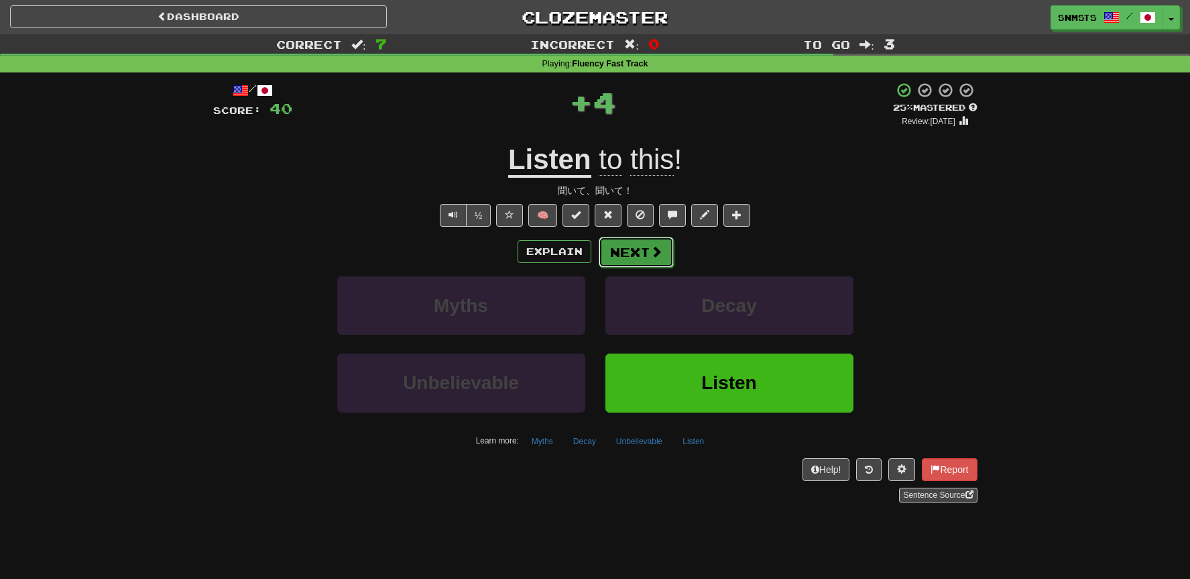
click at [627, 243] on button "Next" at bounding box center [636, 252] width 75 height 31
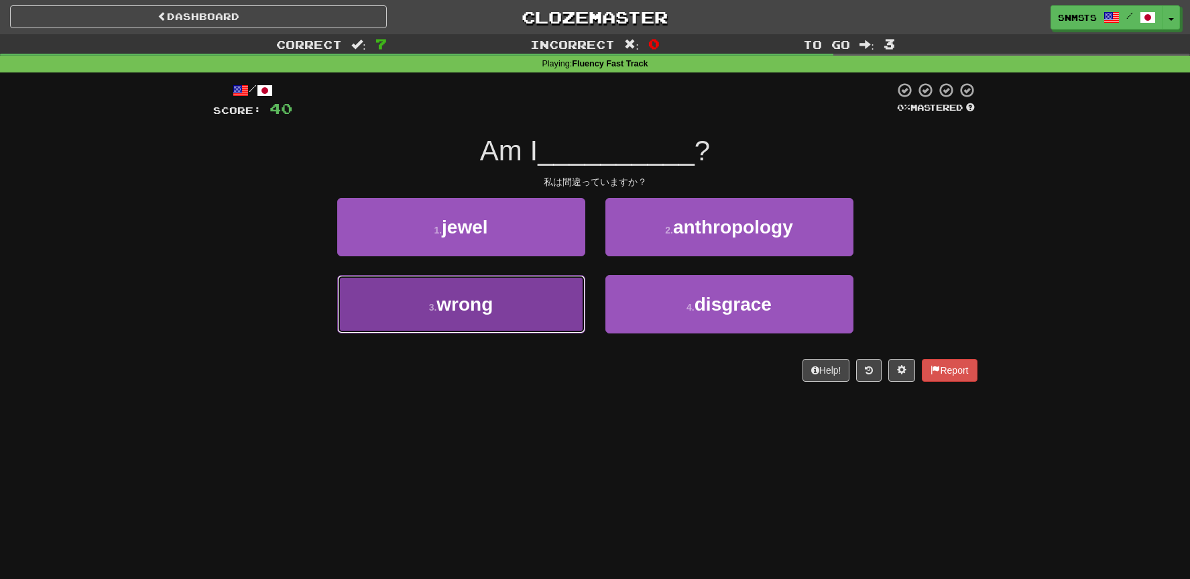
click at [577, 284] on button "3 . wrong" at bounding box center [461, 304] width 248 height 58
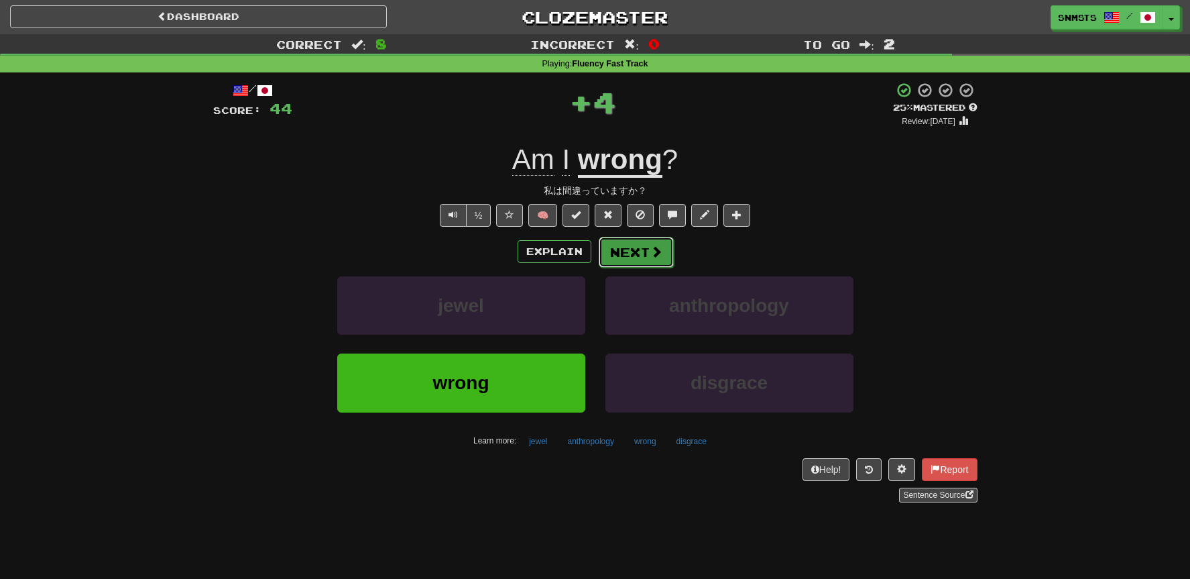
click at [642, 255] on button "Next" at bounding box center [636, 252] width 75 height 31
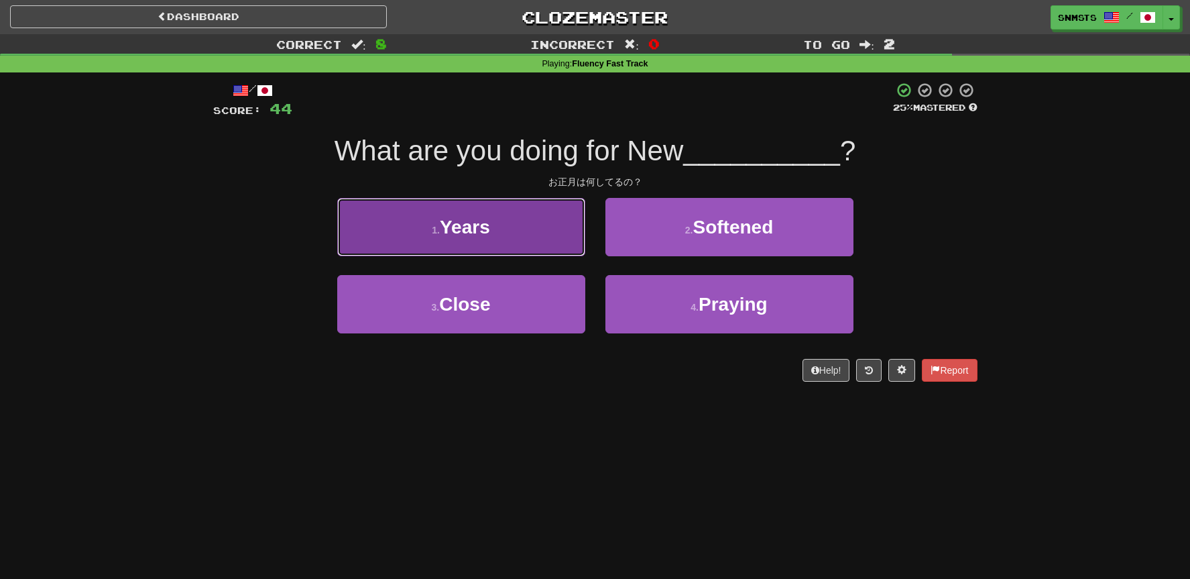
click at [574, 248] on button "1 . Years" at bounding box center [461, 227] width 248 height 58
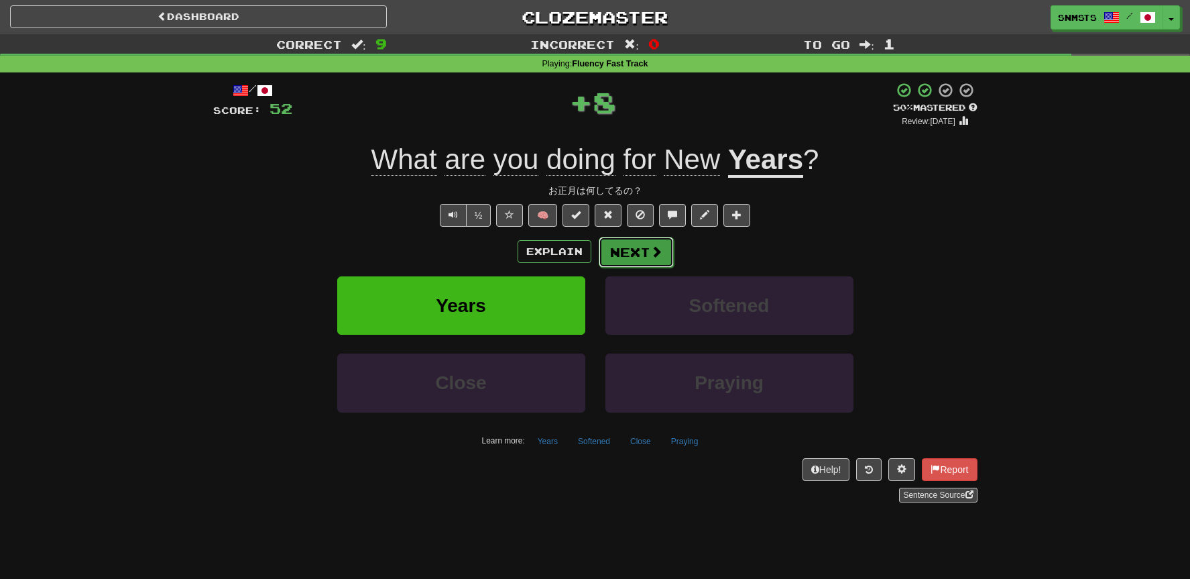
click at [652, 253] on span at bounding box center [657, 251] width 12 height 12
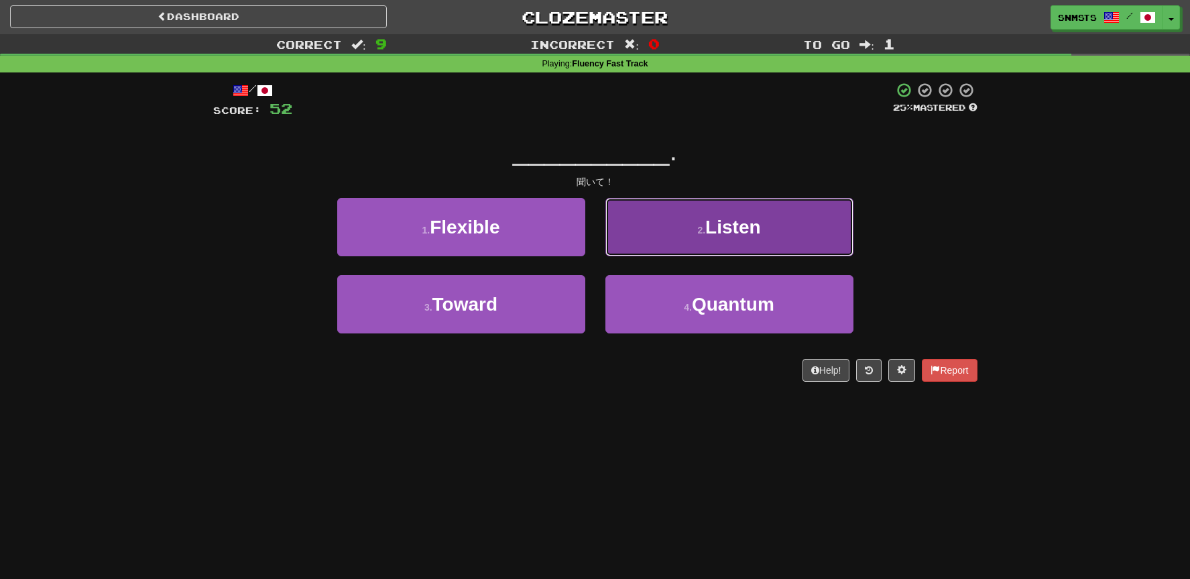
click at [638, 241] on button "2 . Listen" at bounding box center [730, 227] width 248 height 58
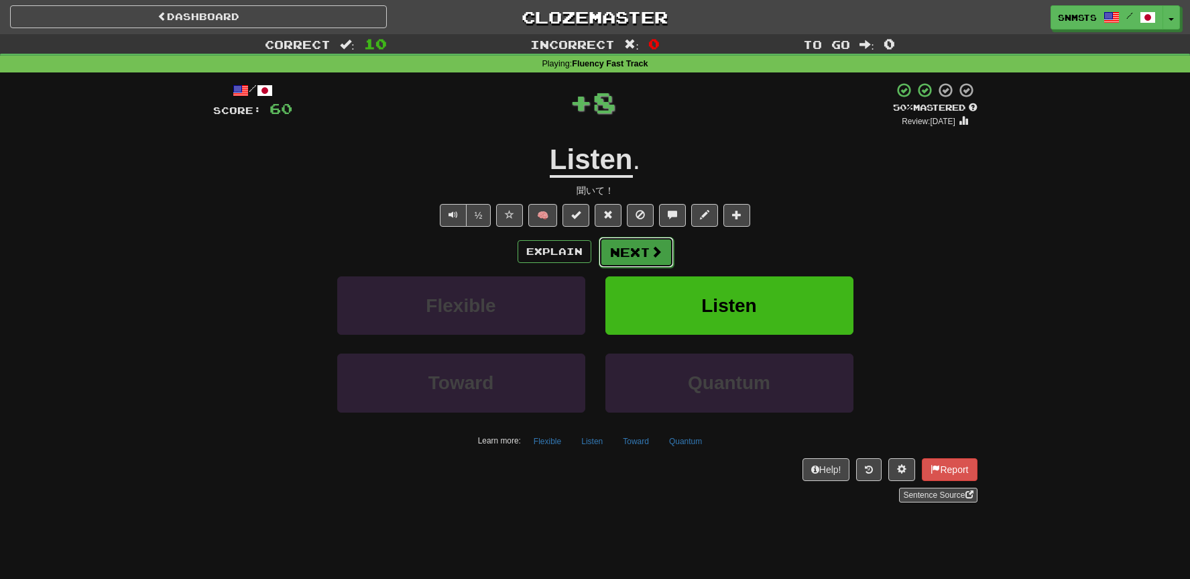
click at [628, 249] on button "Next" at bounding box center [636, 252] width 75 height 31
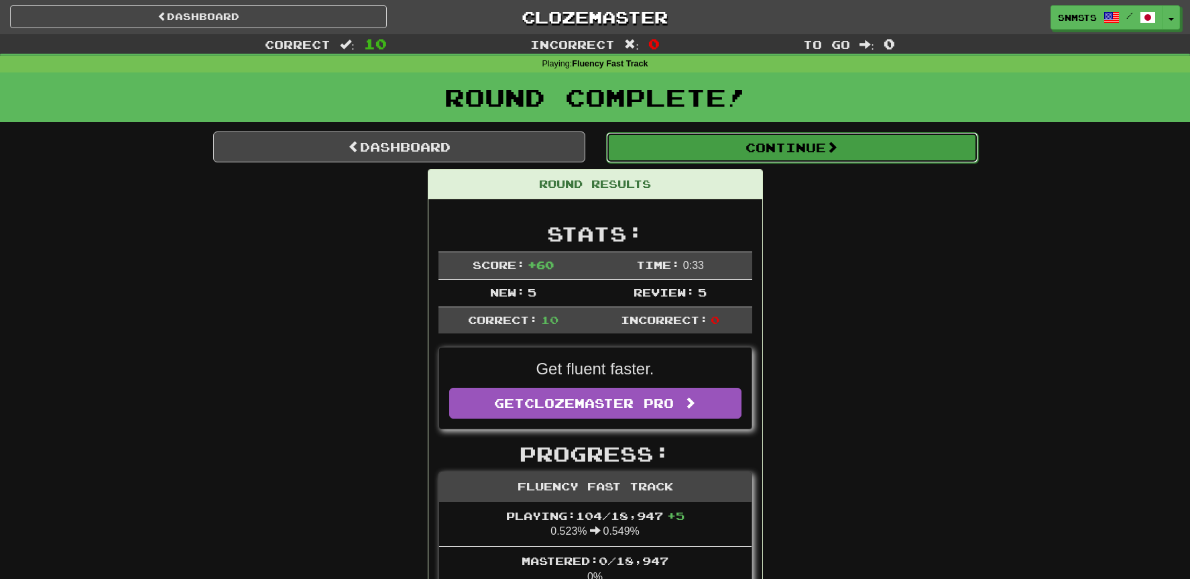
click at [691, 146] on button "Continue" at bounding box center [792, 147] width 372 height 31
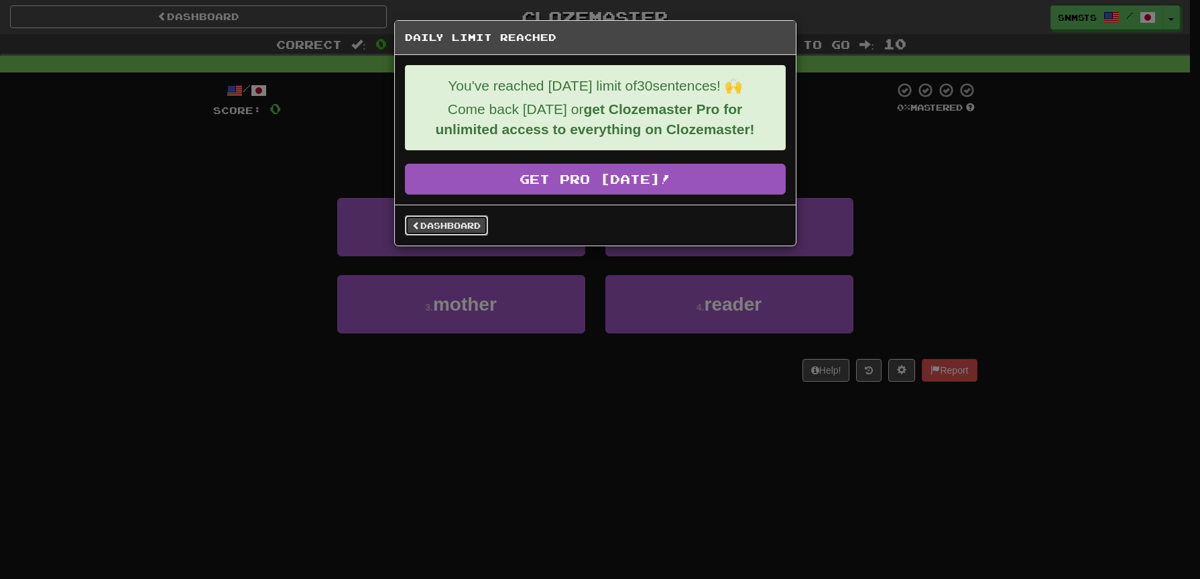
click at [480, 232] on link "Dashboard" at bounding box center [446, 225] width 83 height 20
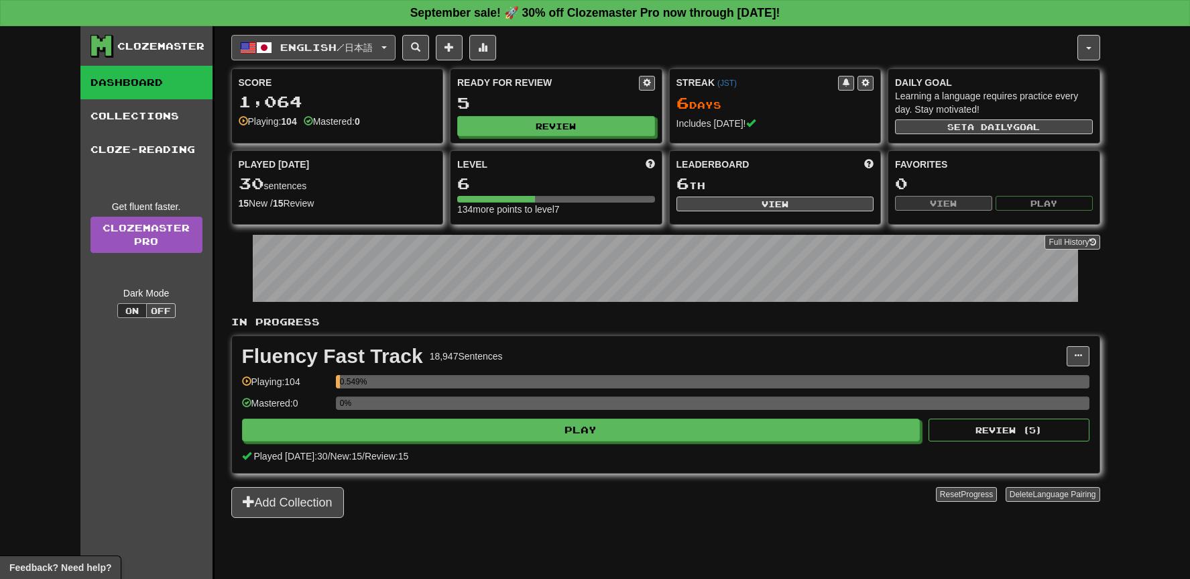
click at [373, 46] on span "English / 日本語" at bounding box center [326, 47] width 93 height 11
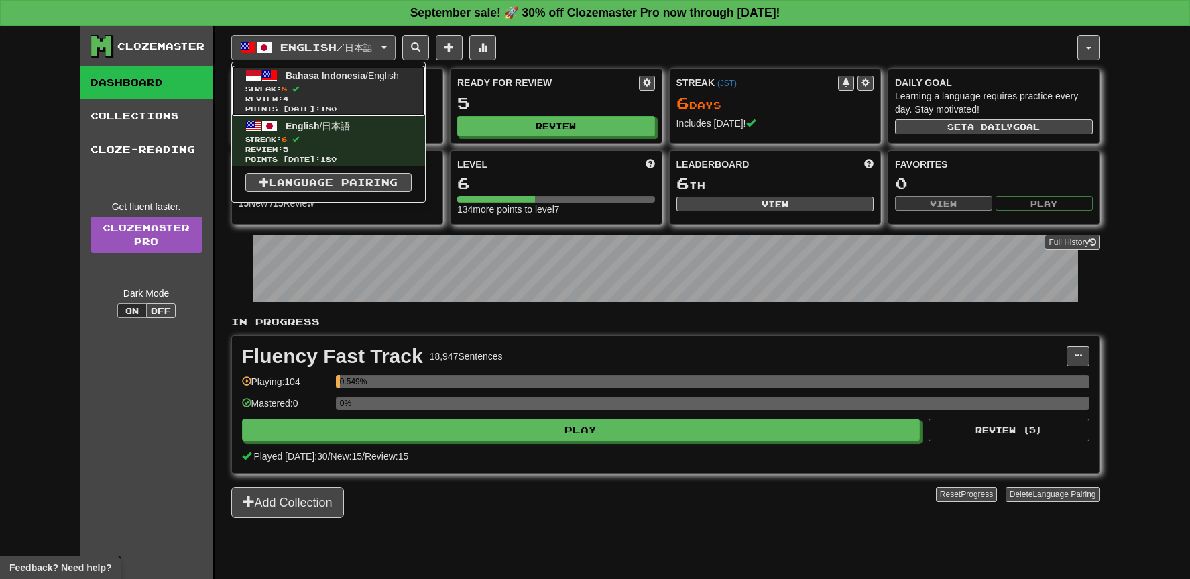
click at [358, 91] on span "Streak: 8" at bounding box center [328, 89] width 166 height 10
